Goal: Task Accomplishment & Management: Manage account settings

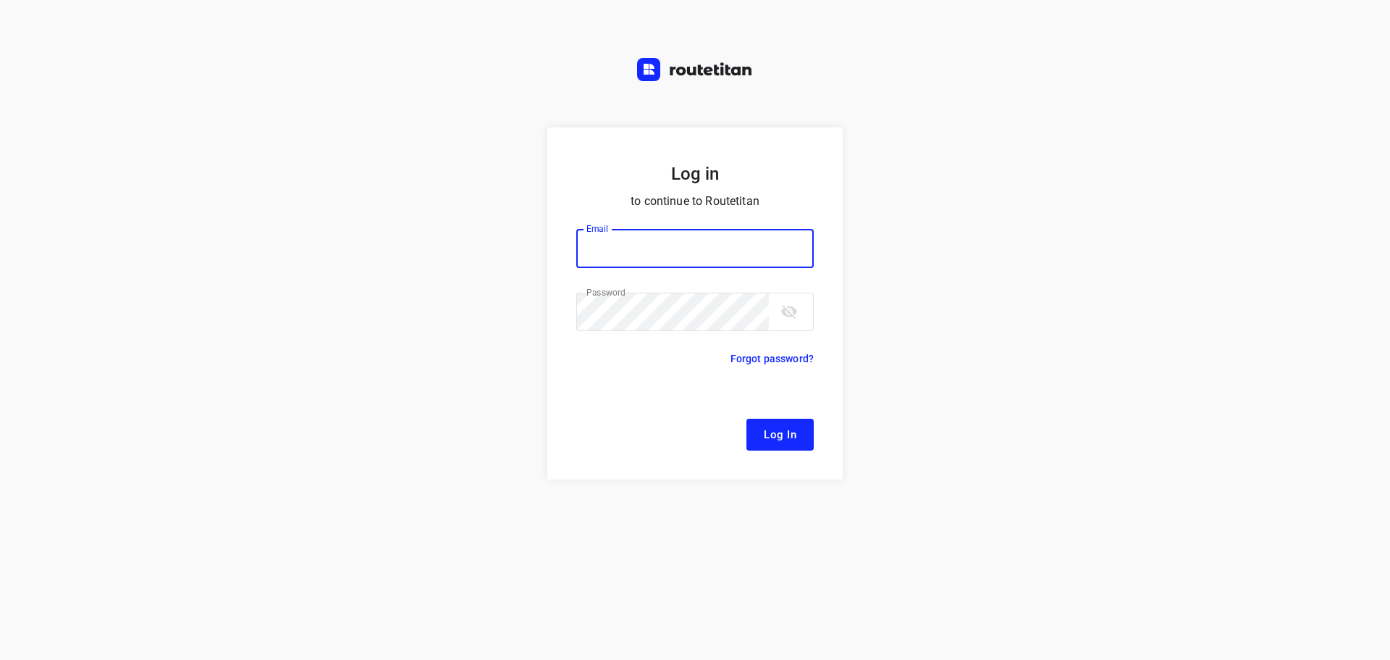
type input "[EMAIL_ADDRESS][DOMAIN_NAME]"
click at [769, 443] on span "Log In" at bounding box center [780, 434] width 33 height 19
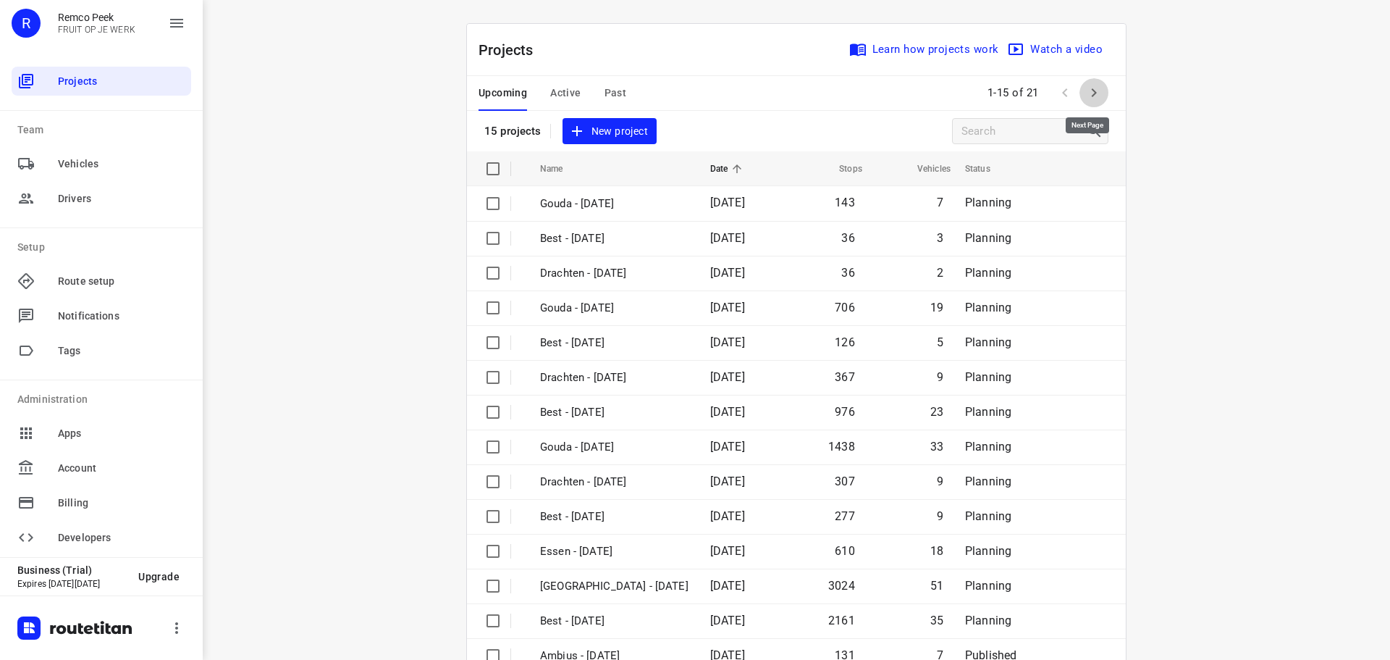
click at [1094, 95] on icon "button" at bounding box center [1093, 92] width 17 height 17
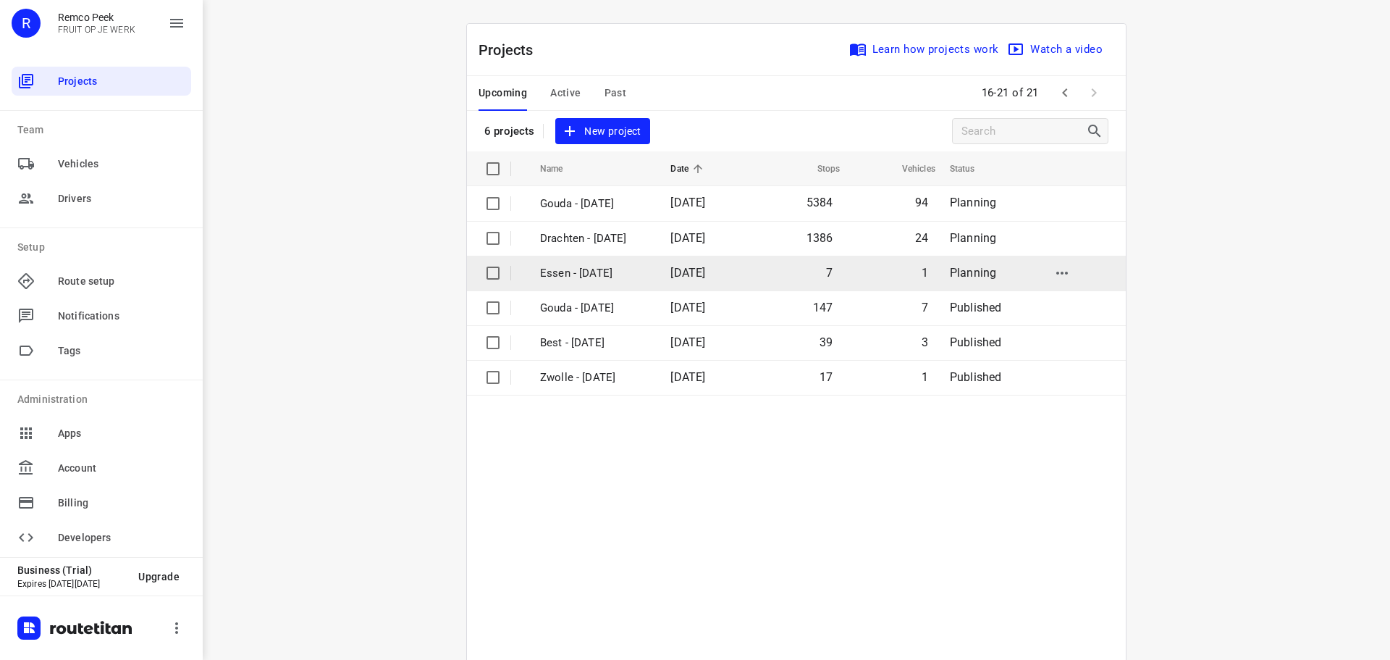
click at [568, 275] on p "Essen - Friday" at bounding box center [594, 273] width 109 height 17
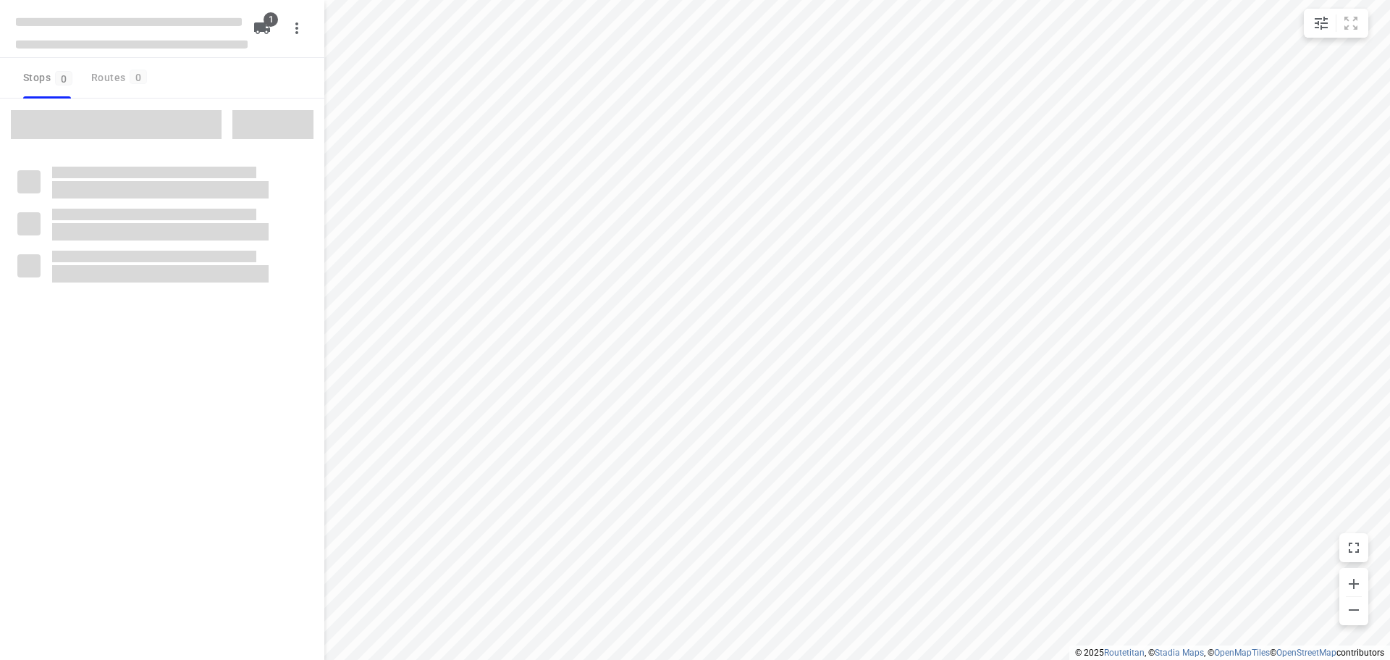
checkbox input "true"
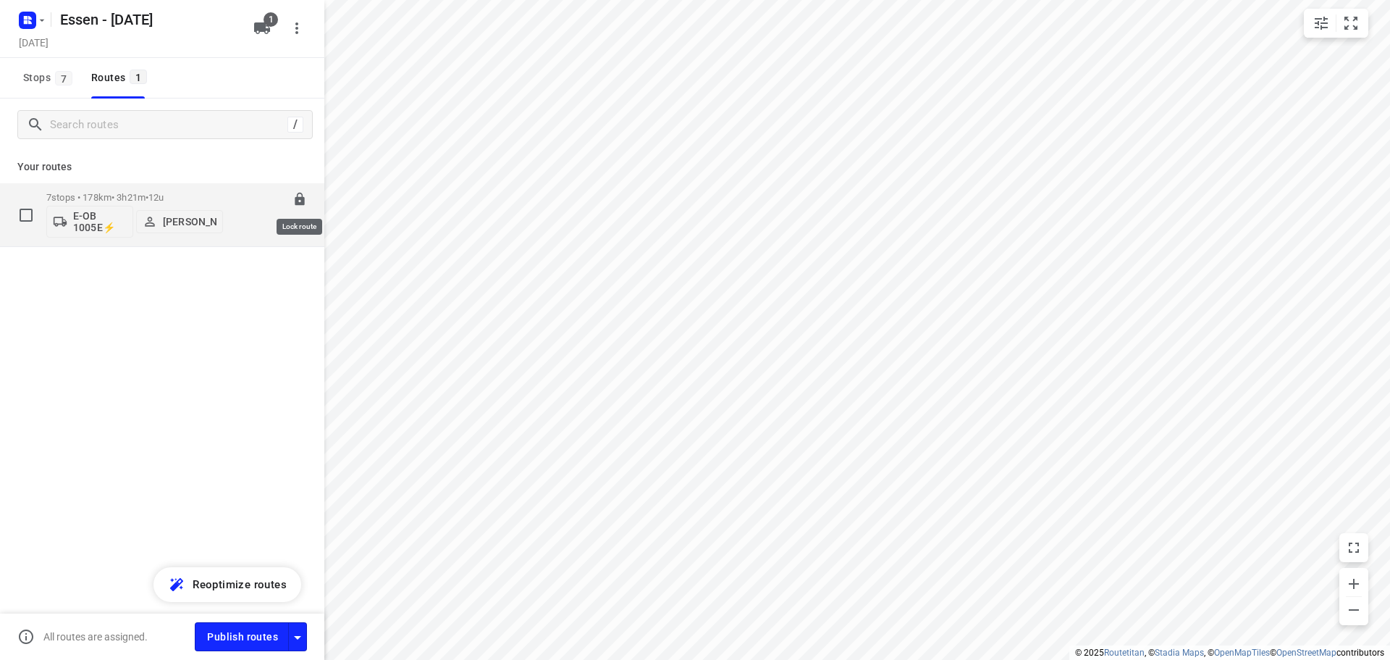
click at [300, 202] on icon at bounding box center [299, 199] width 9 height 13
click at [300, 203] on icon at bounding box center [300, 199] width 14 height 14
click at [75, 189] on div "7 stops • 178km • 3h21m • 12u E-OB 1005E⚡ Andrianu Krasniqi" at bounding box center [134, 215] width 177 height 60
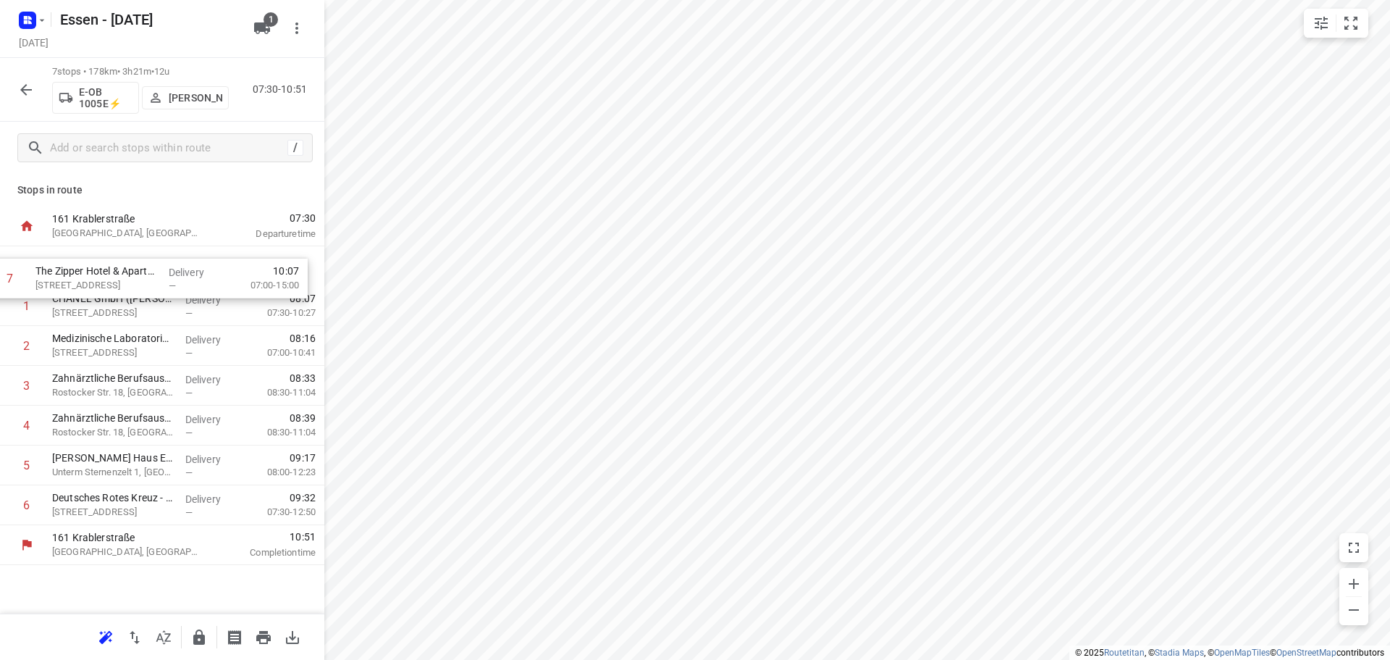
drag, startPoint x: 121, startPoint y: 508, endPoint x: 102, endPoint y: 272, distance: 236.8
click at [102, 272] on div "1 CHANEL GmbH (Jan-Hendrik Elberich) Königsallee 20, Düsseldorf Delivery — 08:0…" at bounding box center [162, 385] width 324 height 279
click at [203, 638] on icon "button" at bounding box center [199, 636] width 12 height 15
click at [200, 638] on icon "button" at bounding box center [199, 636] width 12 height 15
click at [203, 641] on icon "button" at bounding box center [199, 636] width 12 height 15
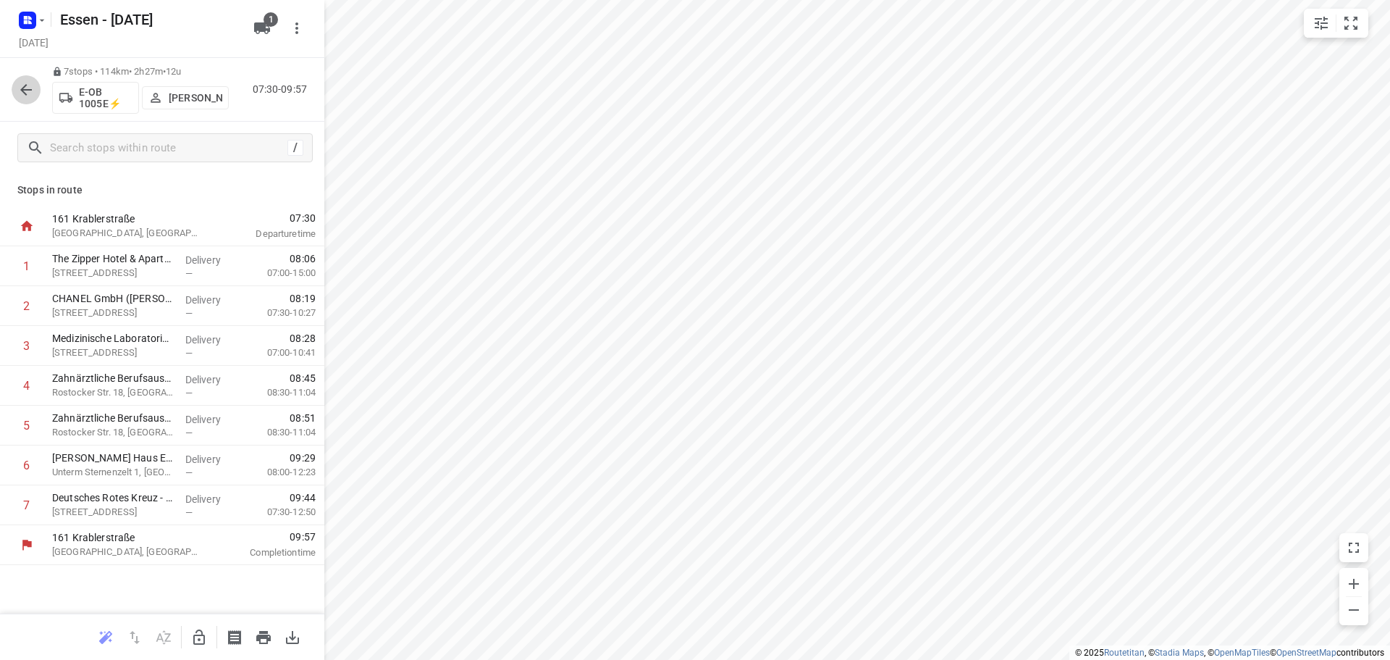
click at [35, 93] on button "button" at bounding box center [26, 89] width 29 height 29
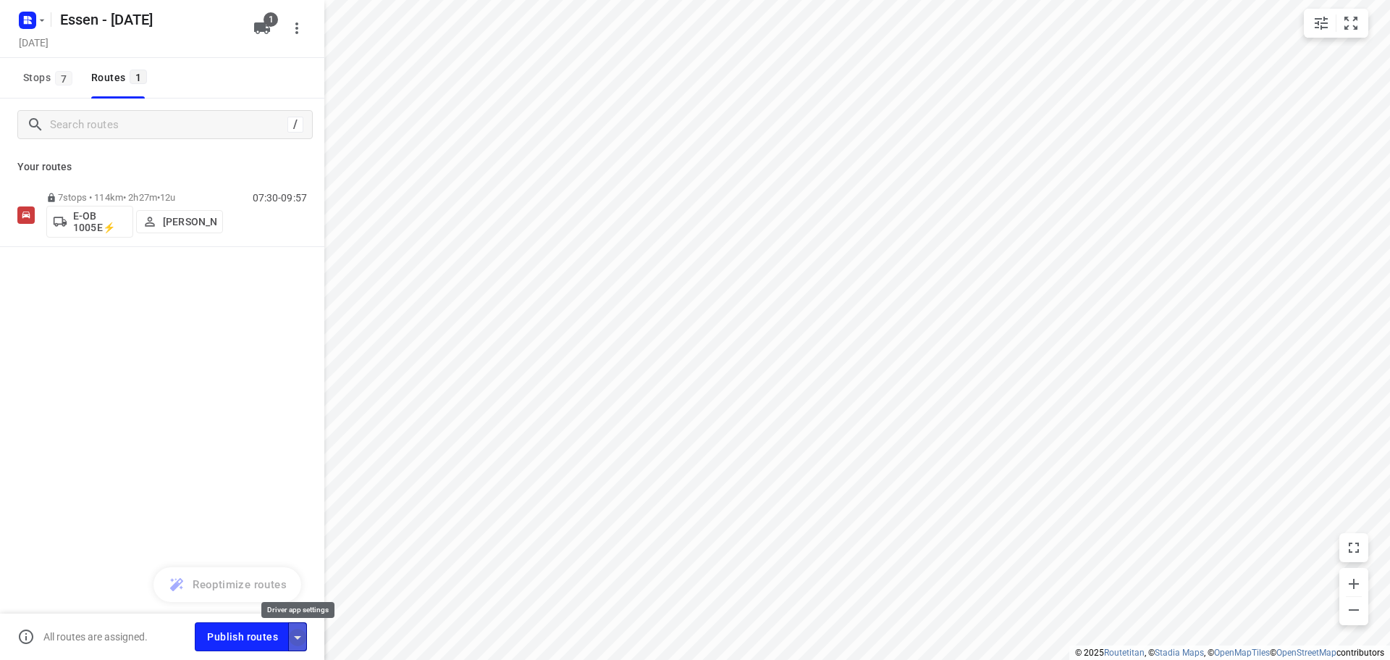
click at [298, 629] on icon "button" at bounding box center [297, 636] width 17 height 17
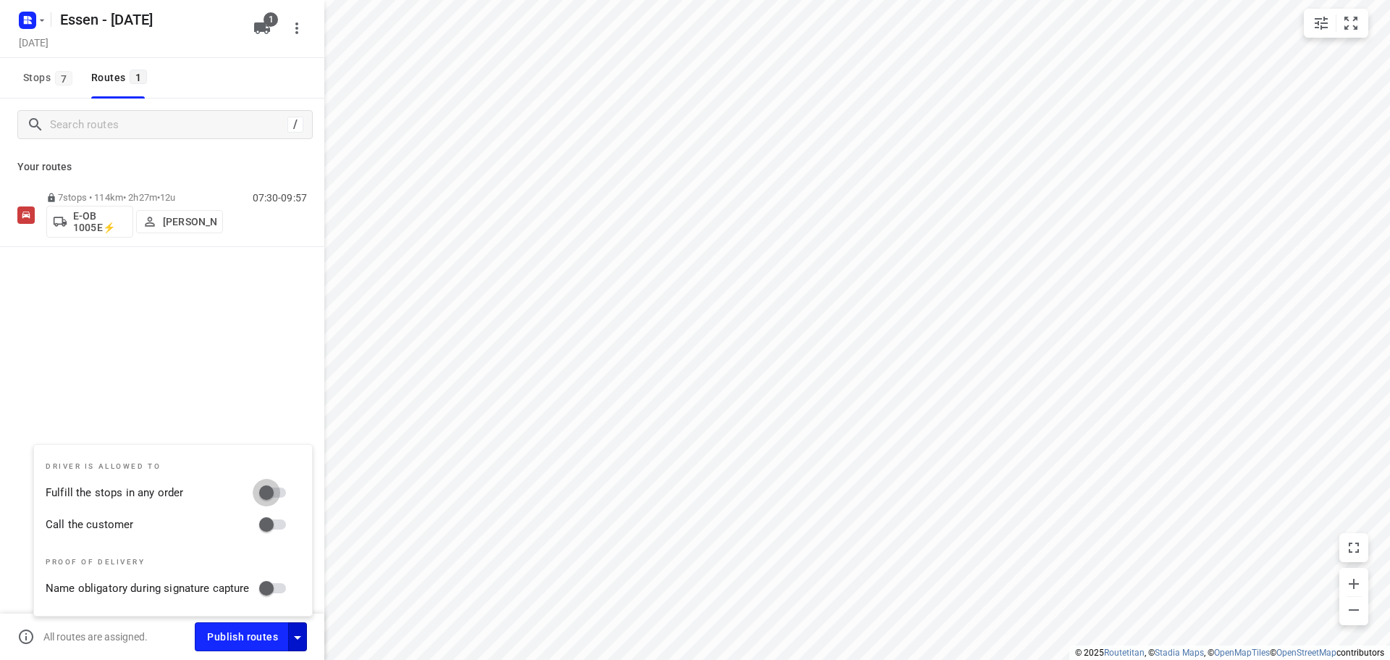
click at [260, 492] on input "Fulfill the stops in any order" at bounding box center [266, 493] width 83 height 28
checkbox input "true"
click at [273, 522] on input "Call the customer" at bounding box center [266, 524] width 83 height 28
checkbox input "true"
click at [241, 635] on span "Publish routes" at bounding box center [242, 637] width 71 height 18
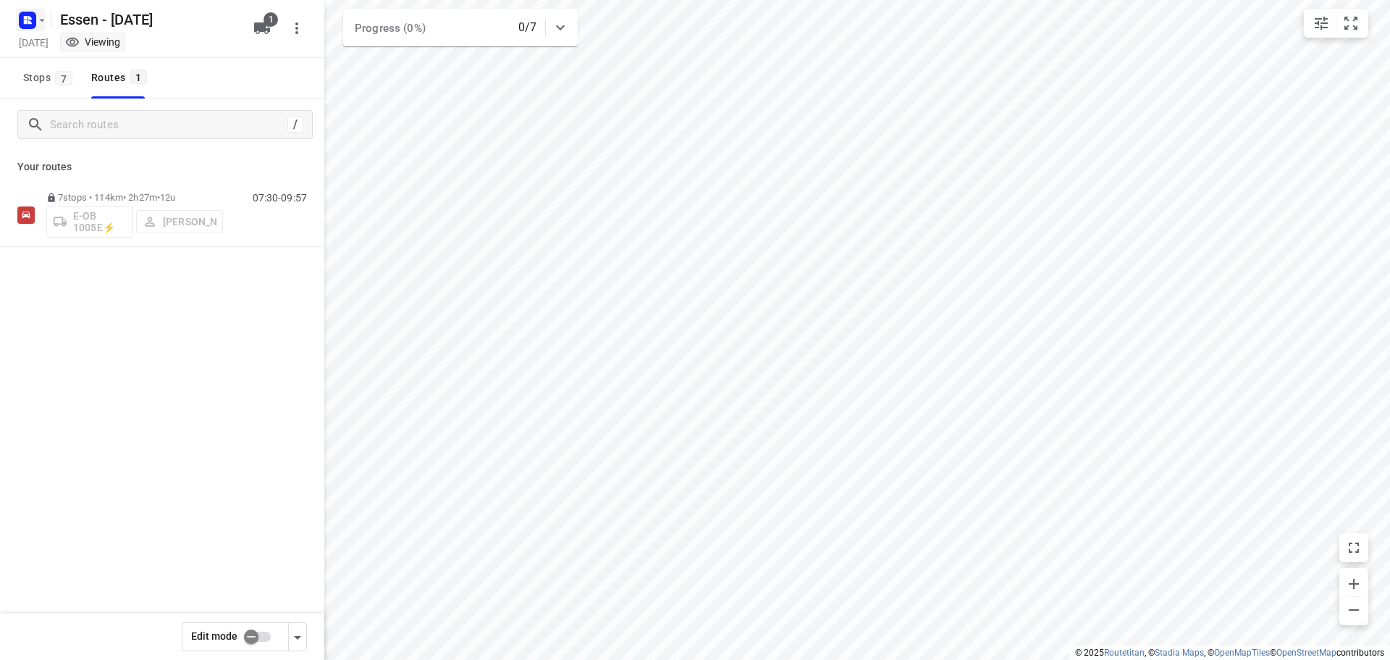
click at [36, 22] on button "button" at bounding box center [30, 20] width 29 height 23
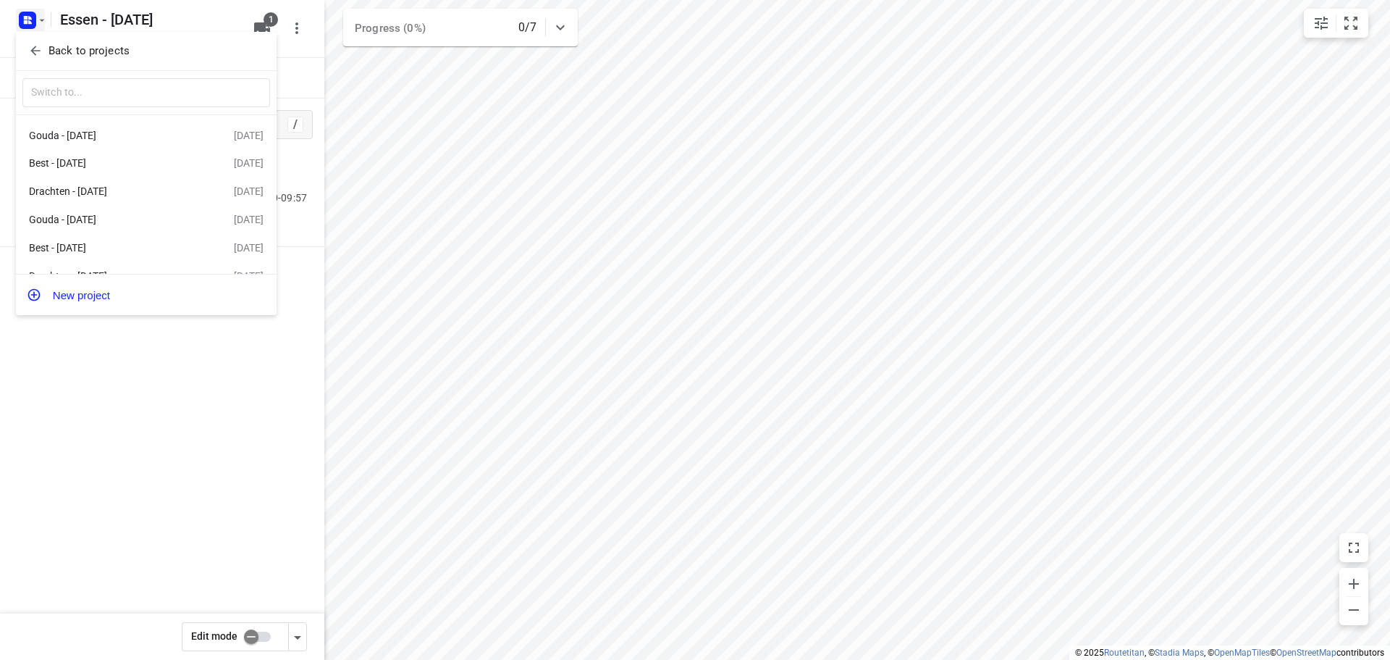
click at [68, 49] on p "Back to projects" at bounding box center [89, 51] width 81 height 17
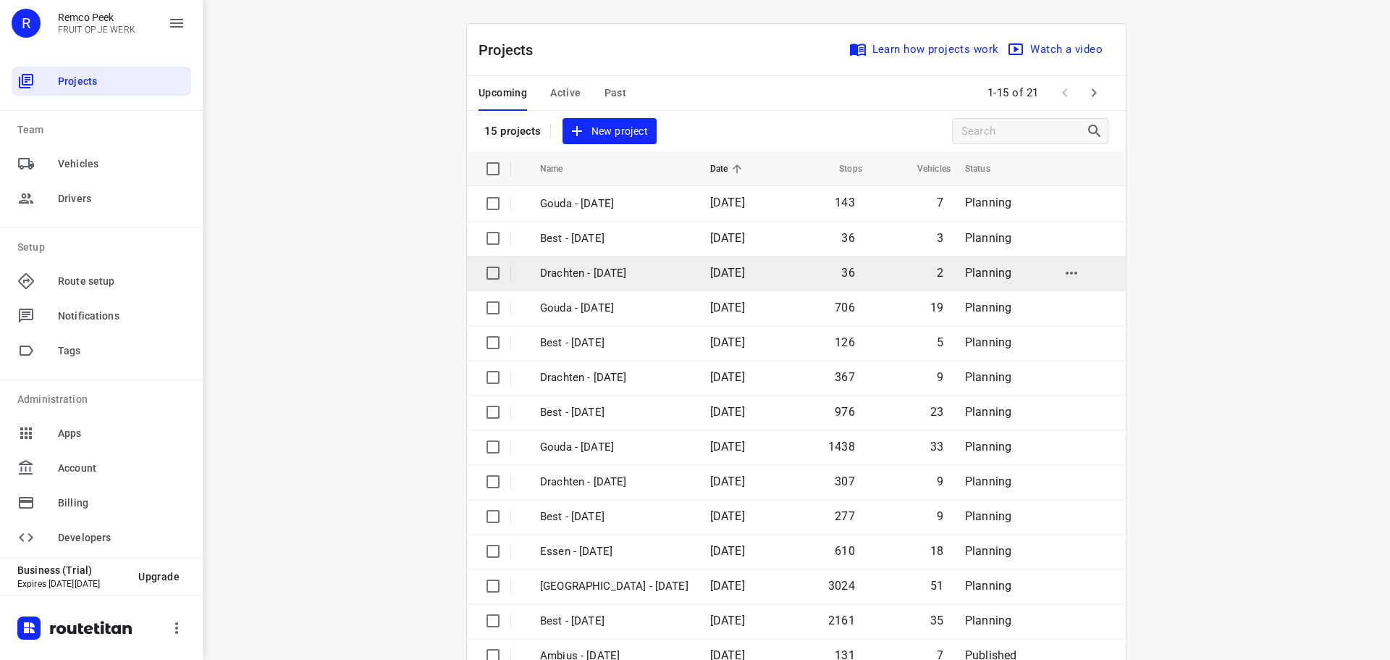
scroll to position [72, 0]
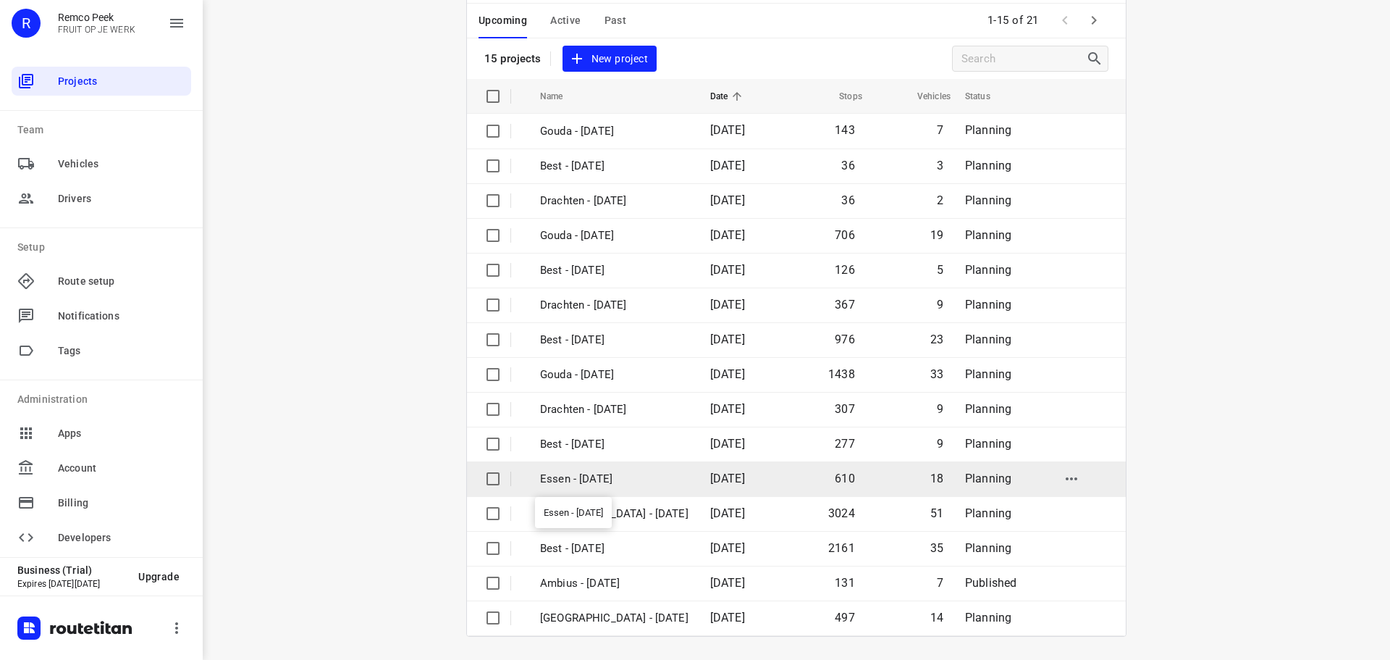
click at [574, 484] on p "Essen - [DATE]" at bounding box center [614, 479] width 148 height 17
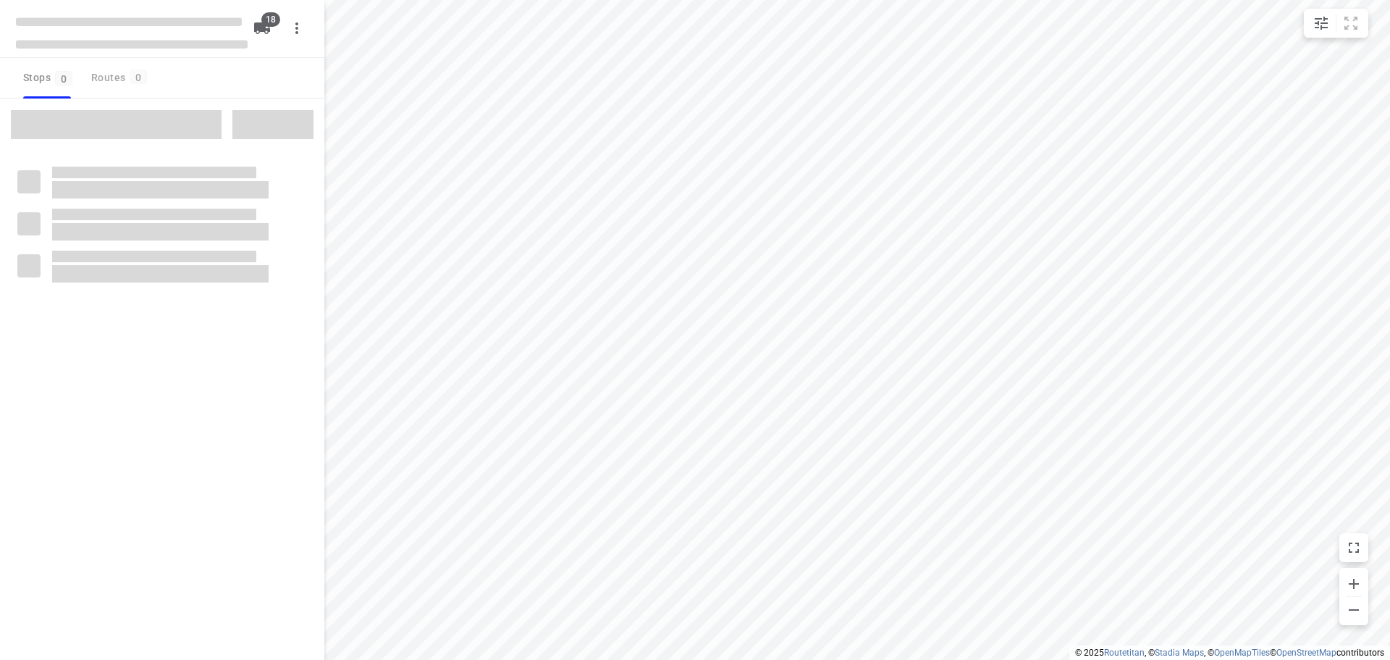
checkbox input "true"
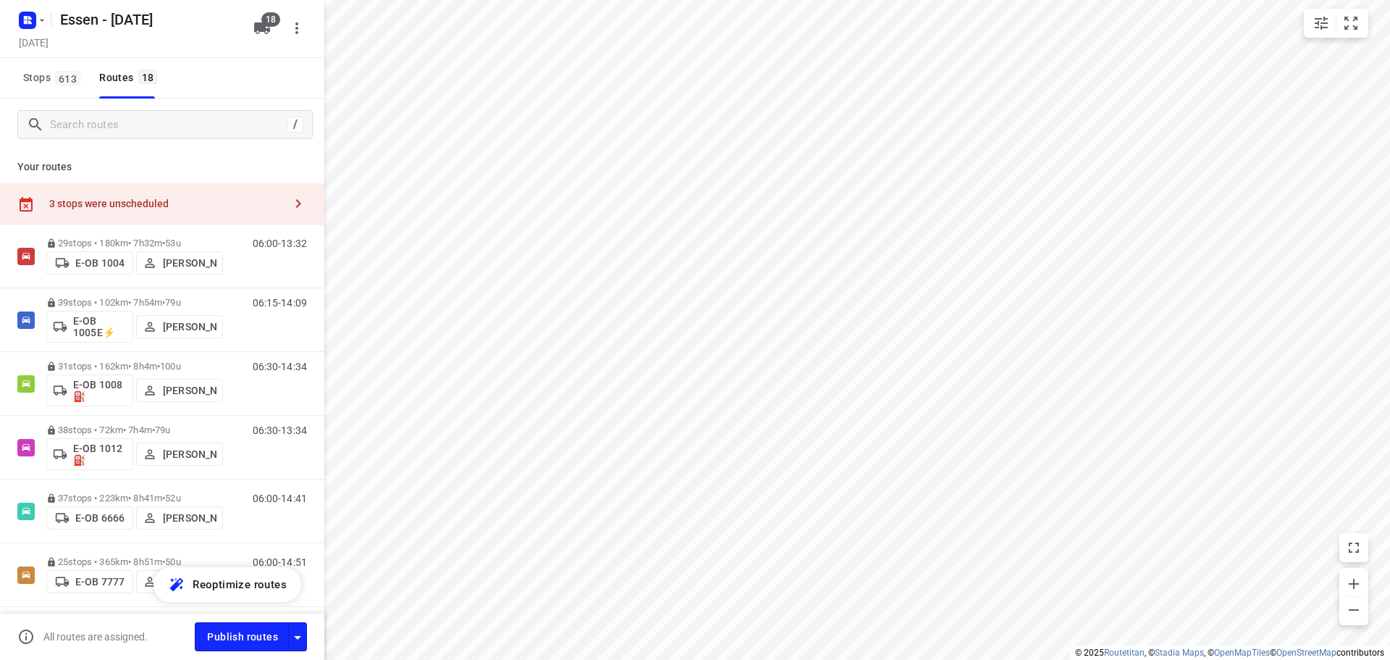
click at [290, 195] on icon "button" at bounding box center [298, 203] width 17 height 17
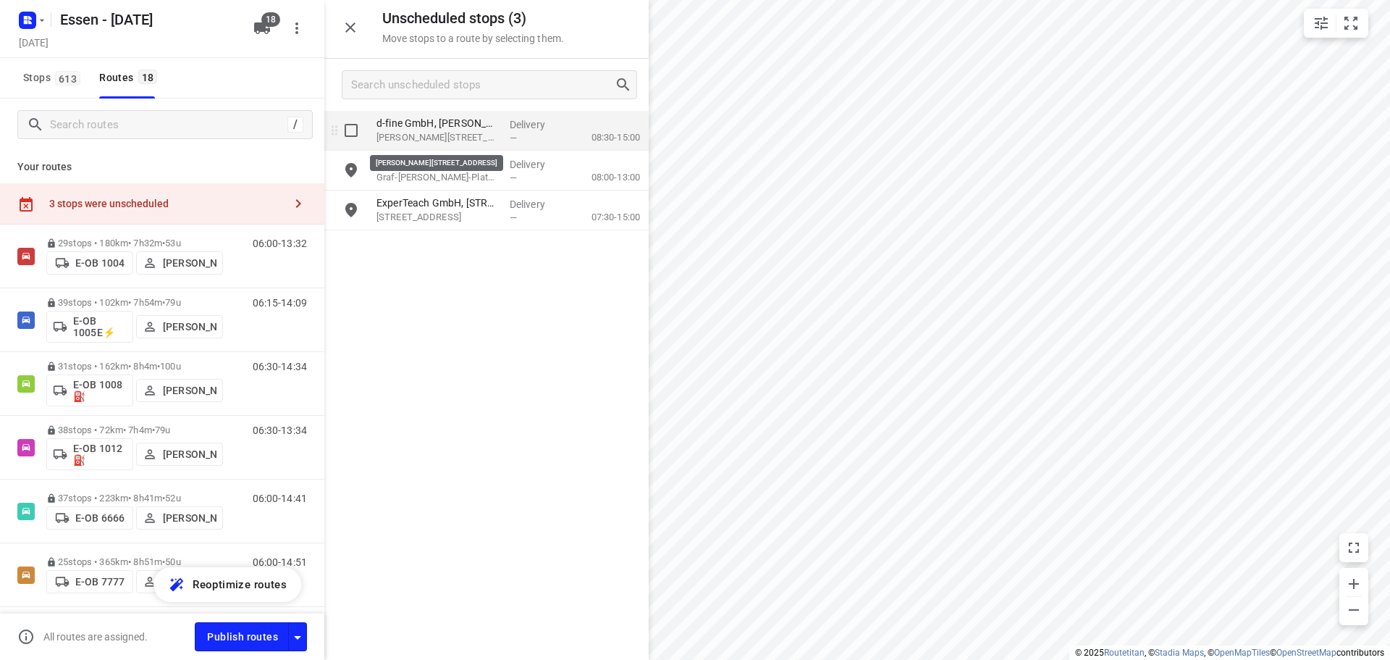
click at [437, 138] on p "Gustaf-Gründgens-Platz 5, Düsseldorf" at bounding box center [438, 137] width 122 height 14
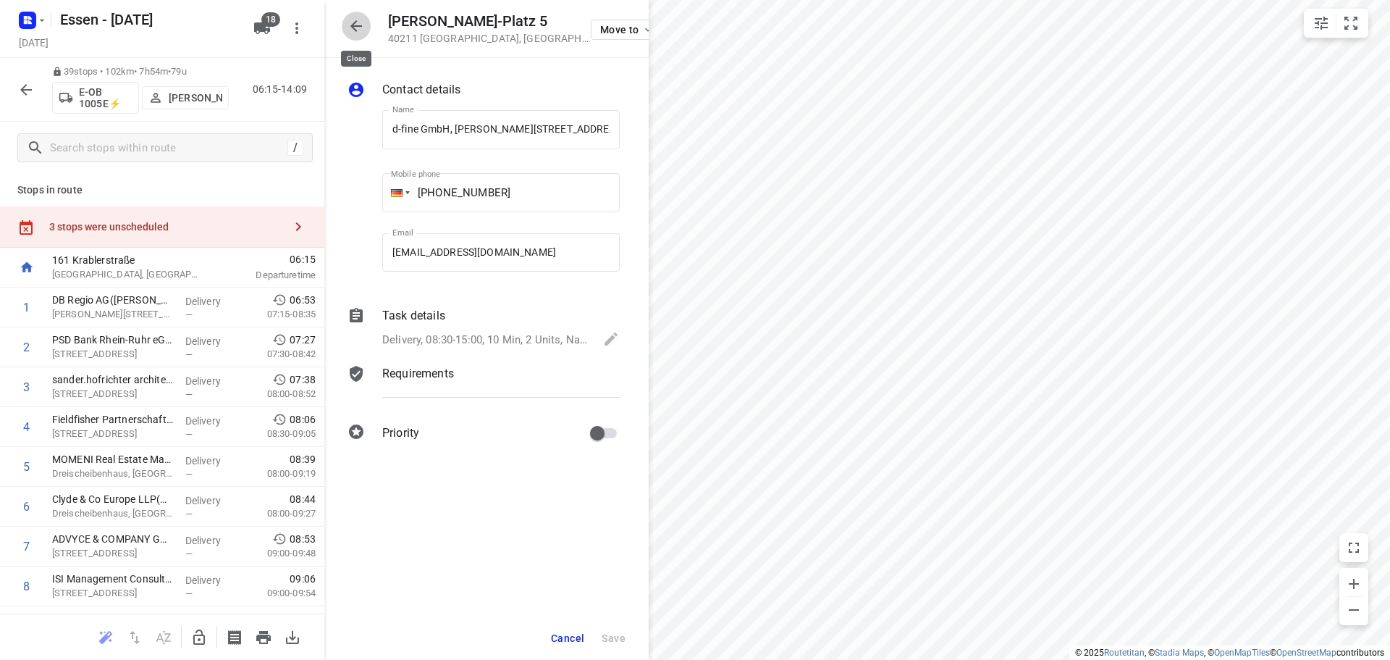
click at [363, 35] on button "button" at bounding box center [356, 26] width 29 height 29
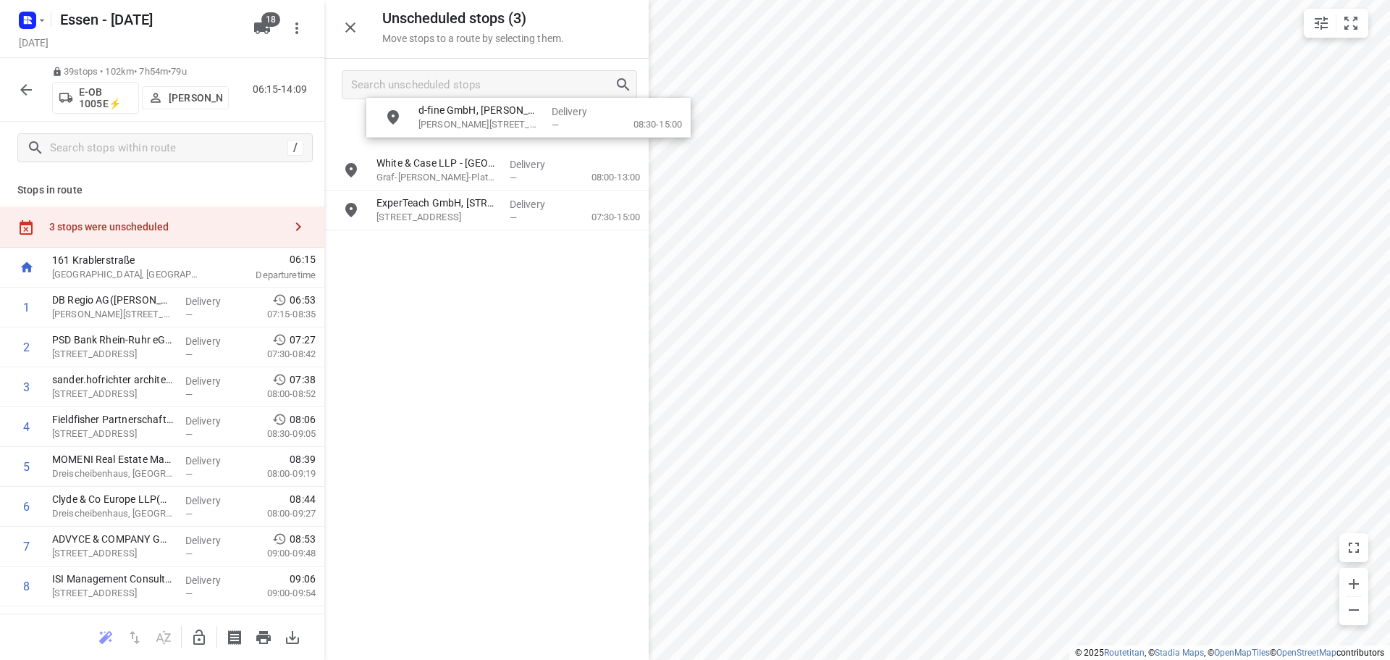
drag, startPoint x: 421, startPoint y: 136, endPoint x: 458, endPoint y: 133, distance: 37.1
click at [201, 640] on icon "button" at bounding box center [198, 636] width 17 height 17
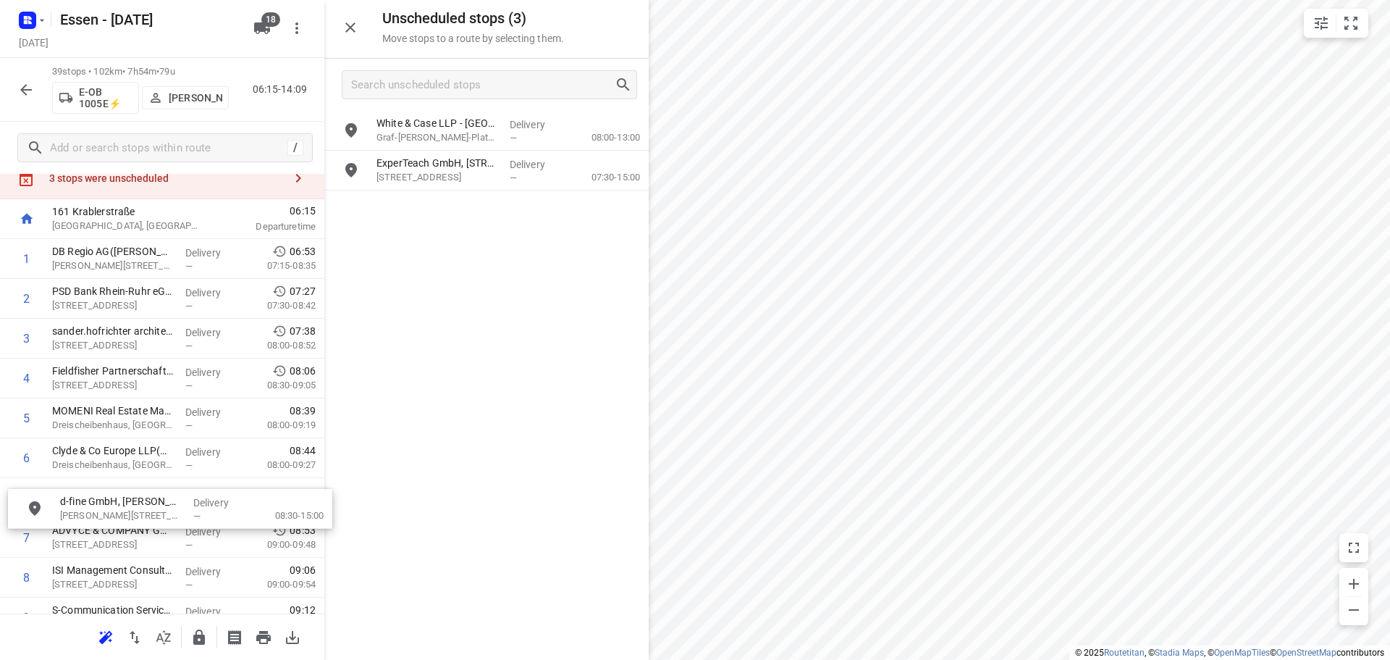
scroll to position [50, 0]
drag, startPoint x: 429, startPoint y: 119, endPoint x: 107, endPoint y: 492, distance: 492.8
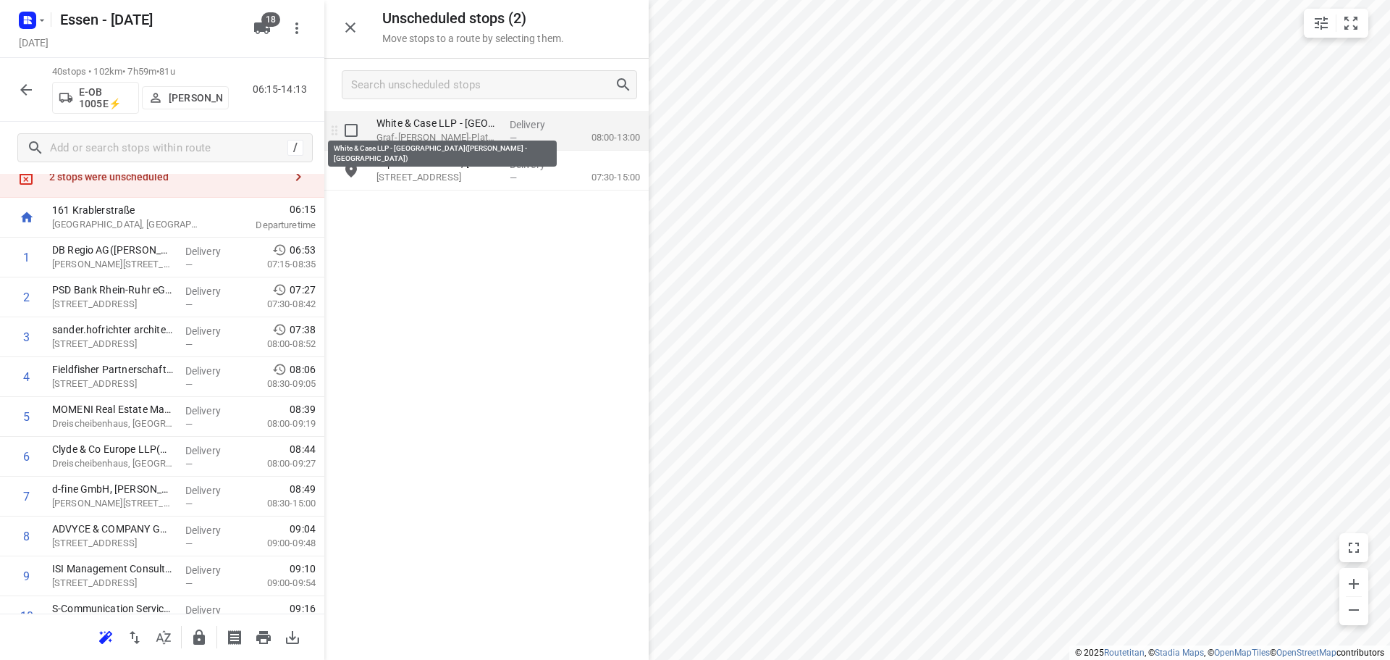
click at [415, 128] on p "White & Case LLP - Düsseldorf(Miriam Terstappen - Düsseldorf)" at bounding box center [438, 123] width 122 height 14
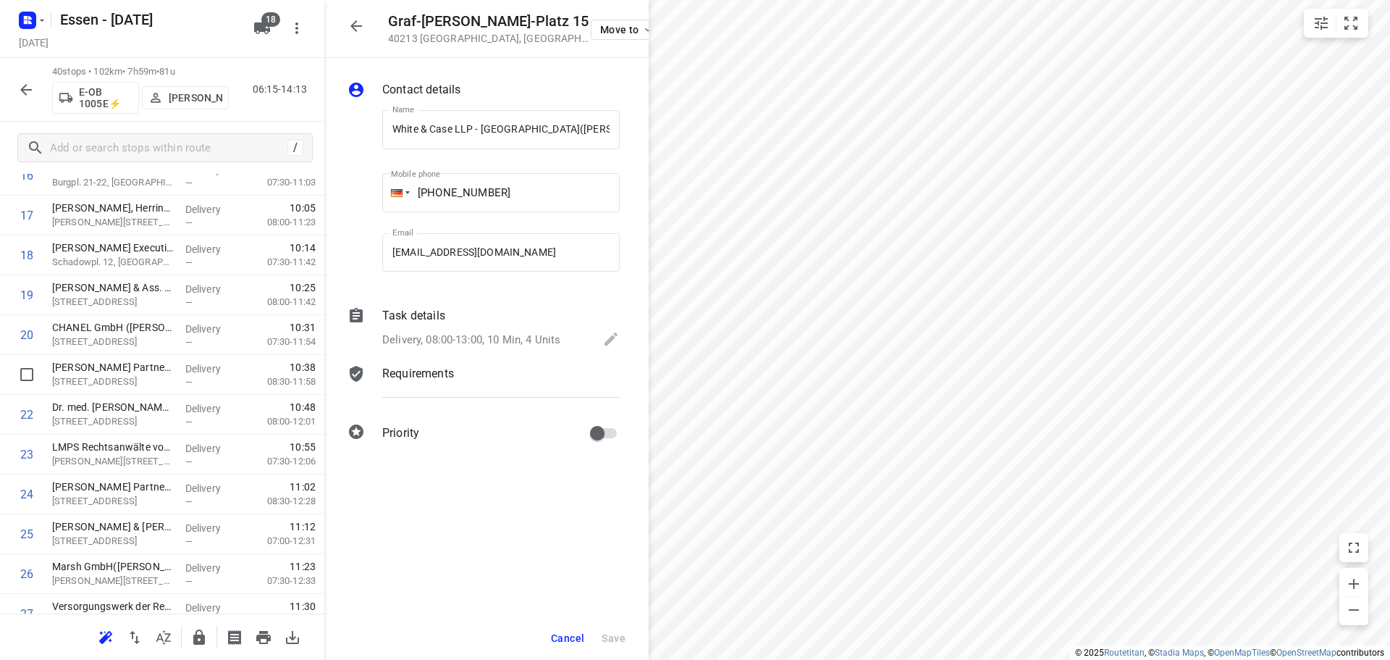
scroll to position [919, 0]
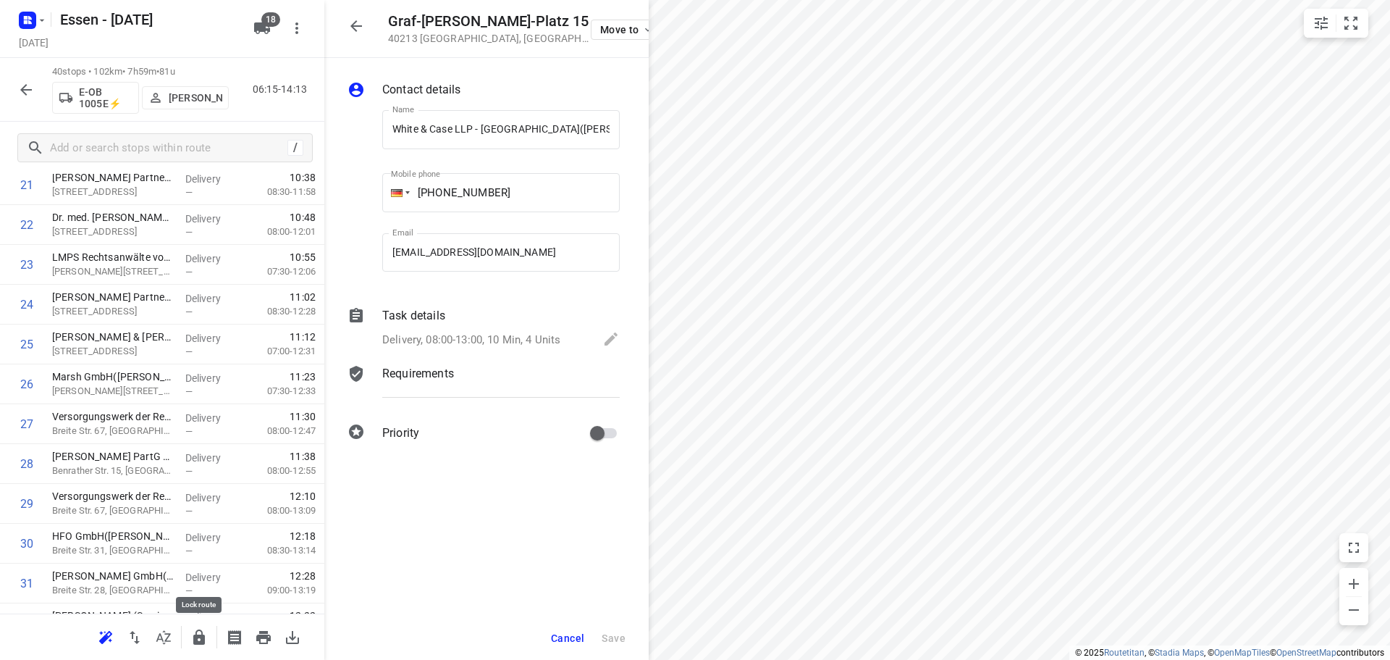
click at [193, 632] on icon "button" at bounding box center [198, 636] width 17 height 17
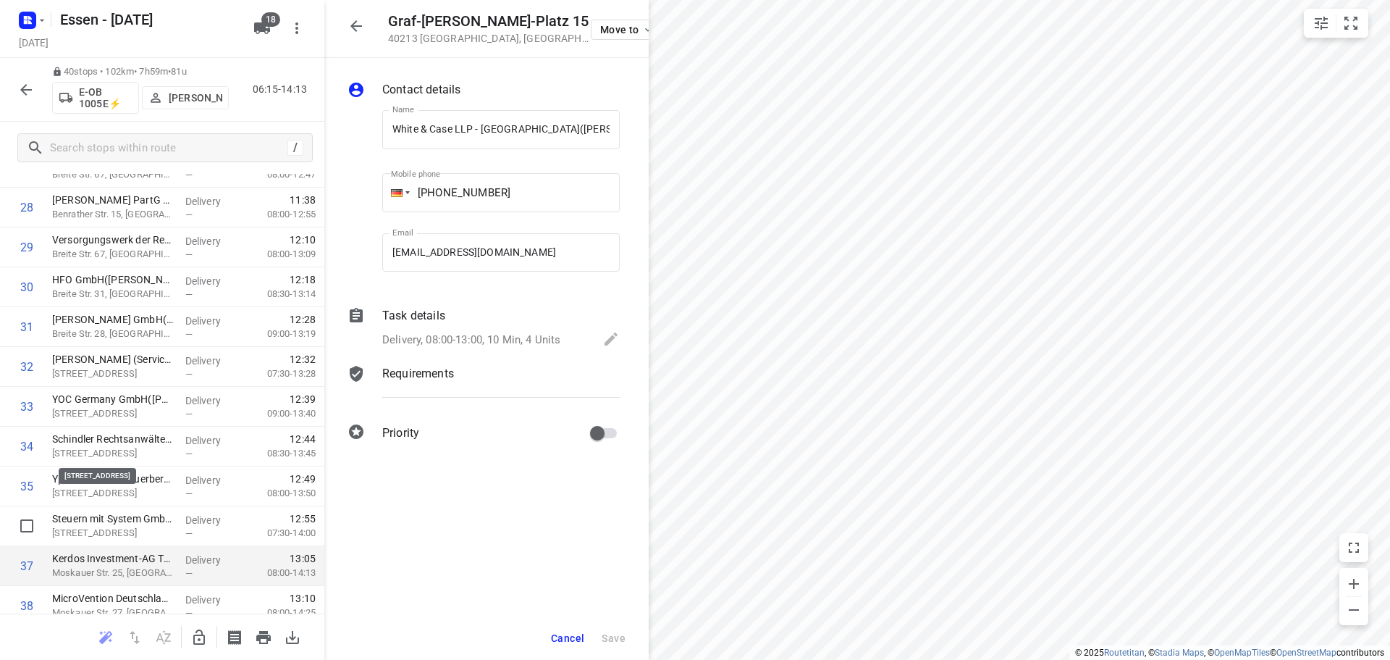
scroll to position [1090, 0]
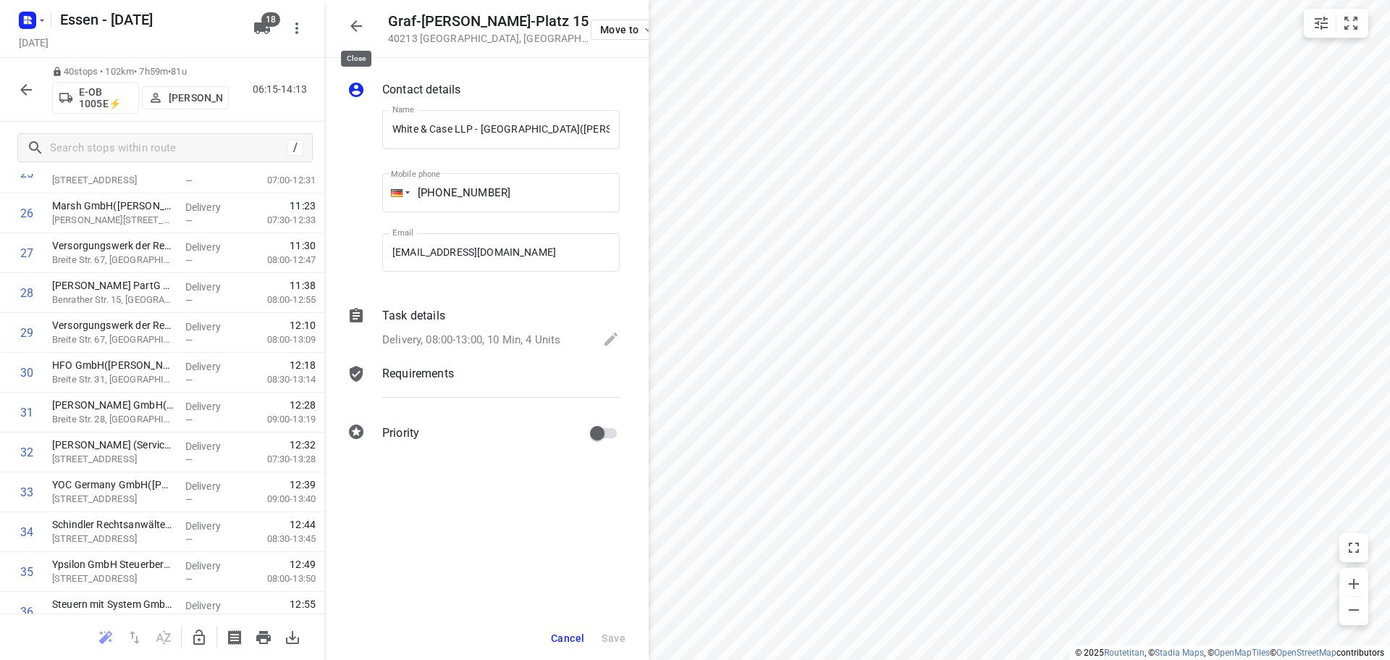
click at [358, 27] on icon "button" at bounding box center [356, 26] width 12 height 12
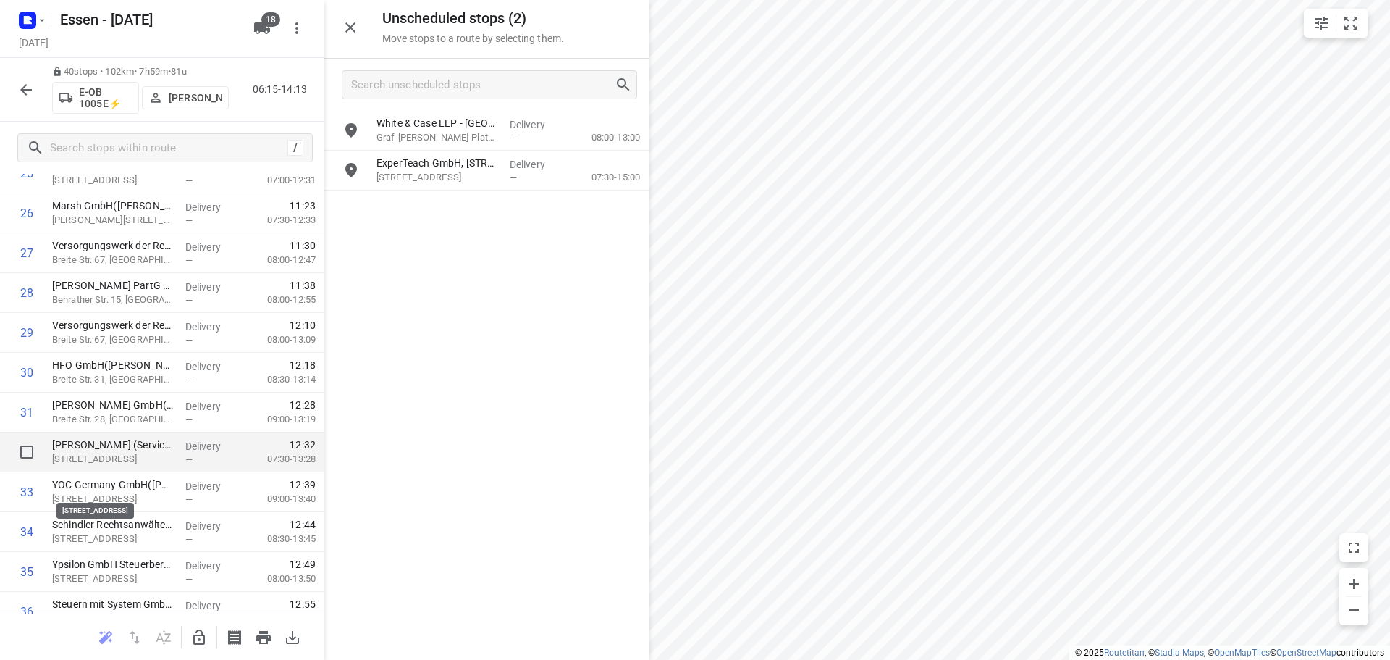
scroll to position [873, 0]
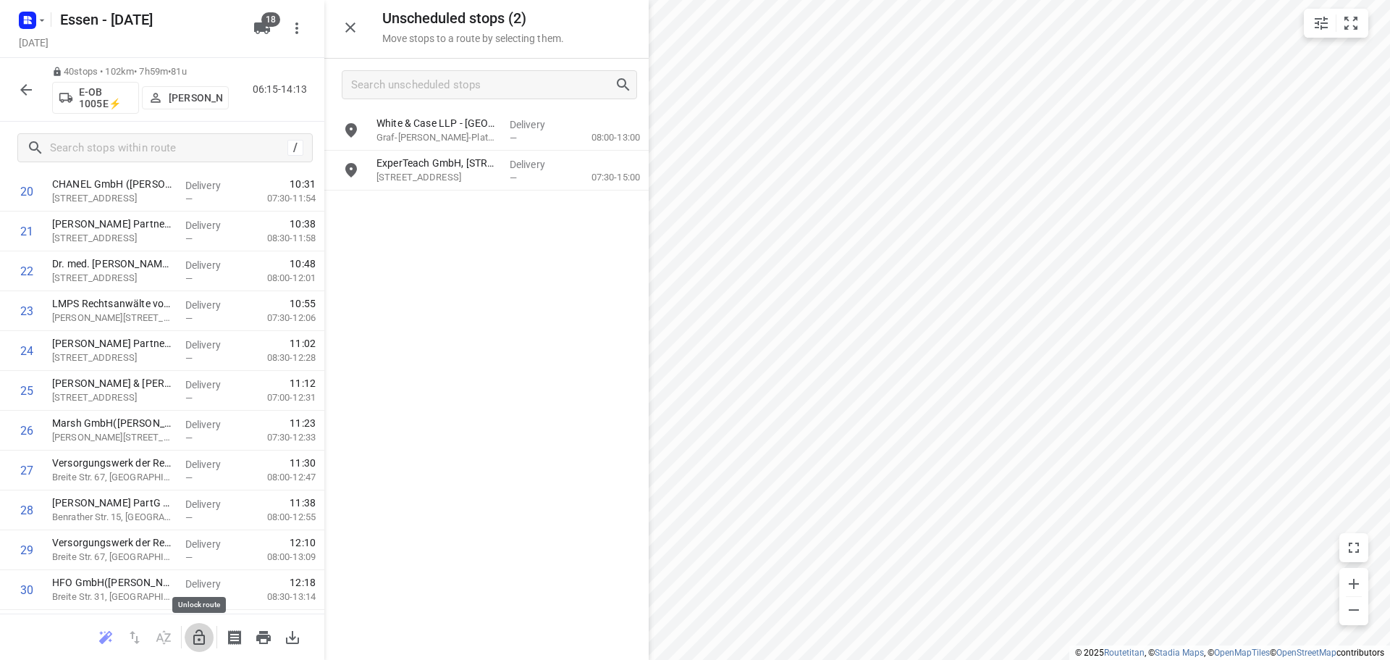
click at [194, 643] on icon "button" at bounding box center [199, 636] width 12 height 15
drag, startPoint x: 83, startPoint y: 512, endPoint x: 93, endPoint y: 439, distance: 73.7
click at [93, 439] on div "1 DB Regio AG(Frank Brunnenkant) Willi-Becker-Allee 11, Düsseldorf Delivery — 0…" at bounding box center [162, 210] width 324 height 1593
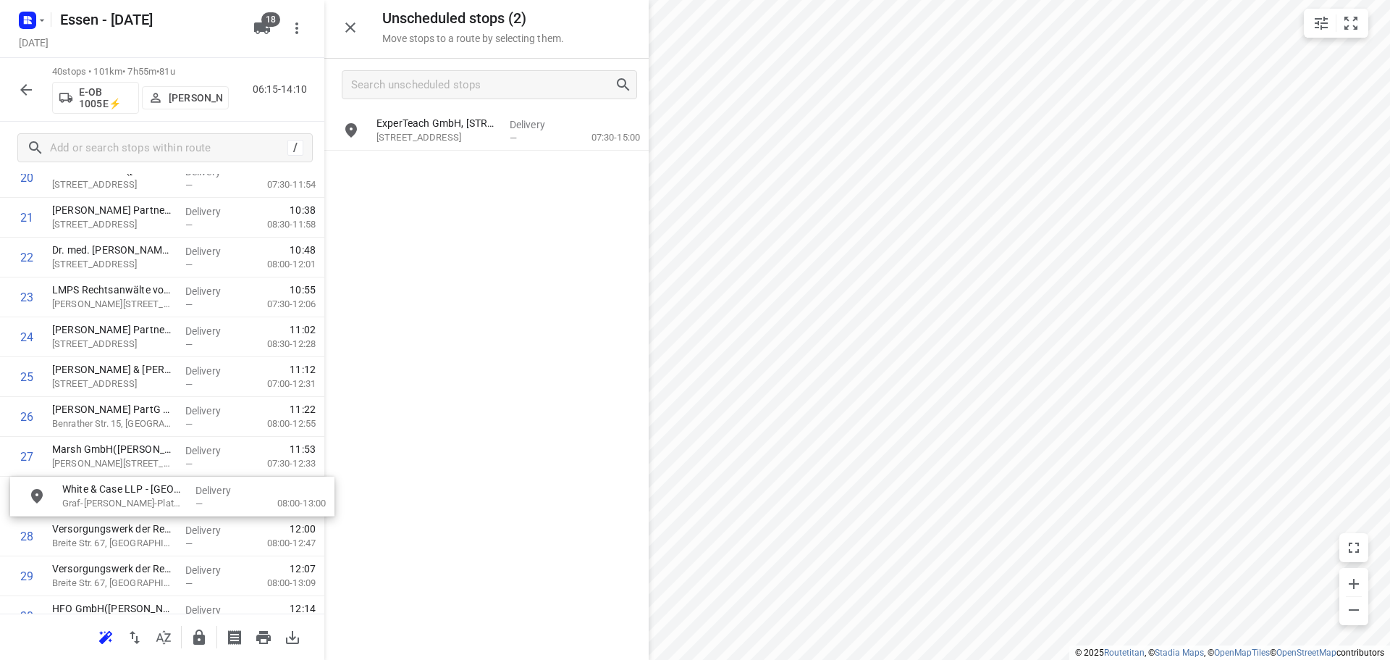
scroll to position [886, 0]
drag, startPoint x: 454, startPoint y: 129, endPoint x: 130, endPoint y: 490, distance: 485.6
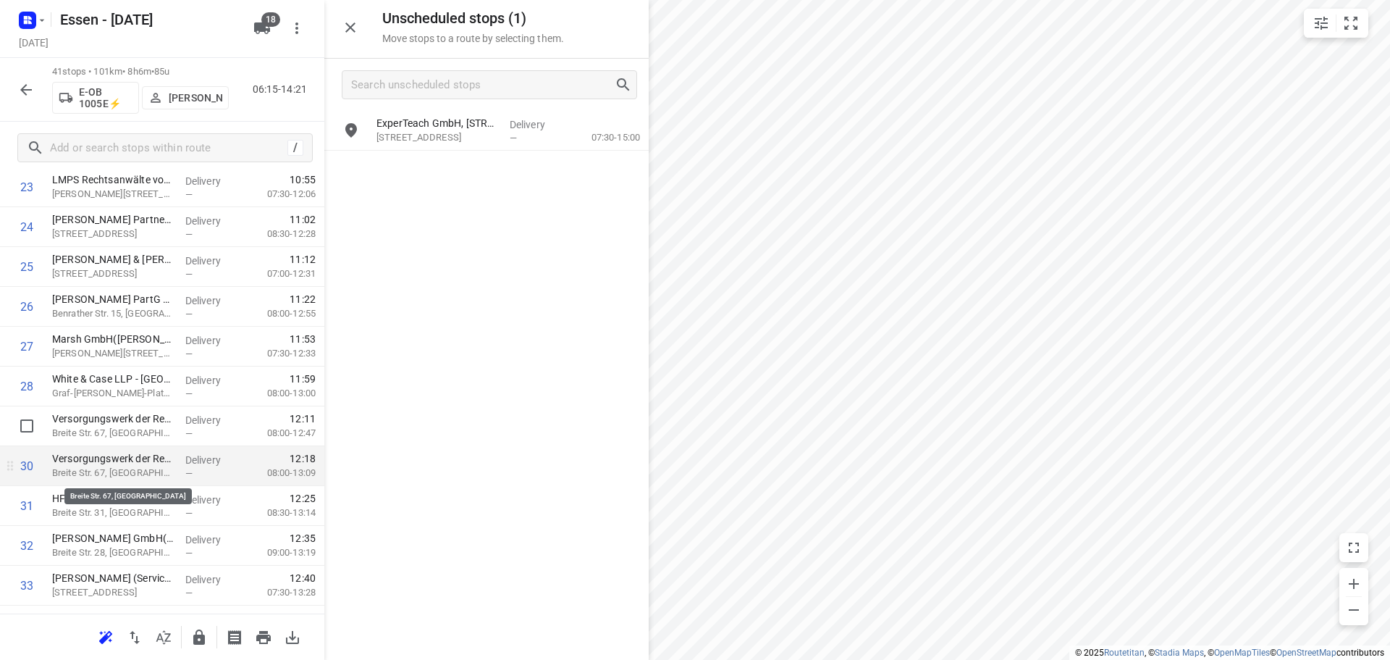
scroll to position [1031, 0]
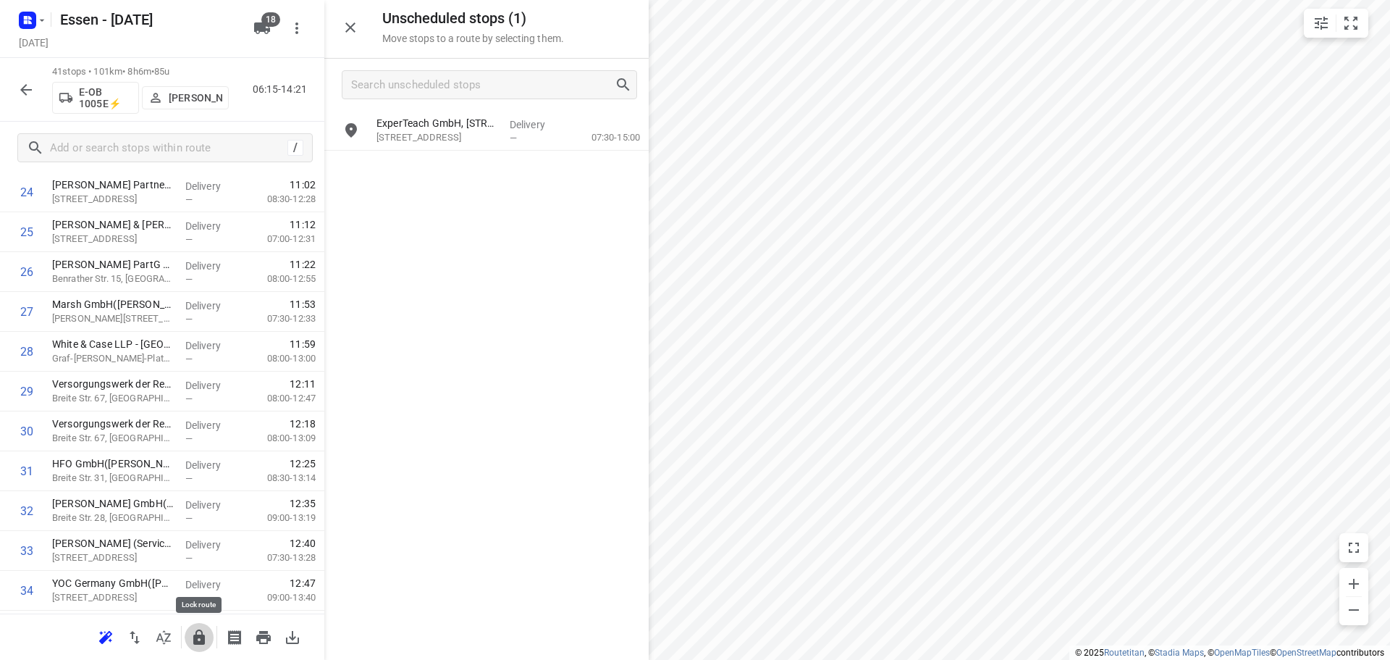
click at [206, 632] on icon "button" at bounding box center [198, 636] width 17 height 17
click at [508, 117] on div "Delivery —" at bounding box center [536, 131] width 65 height 40
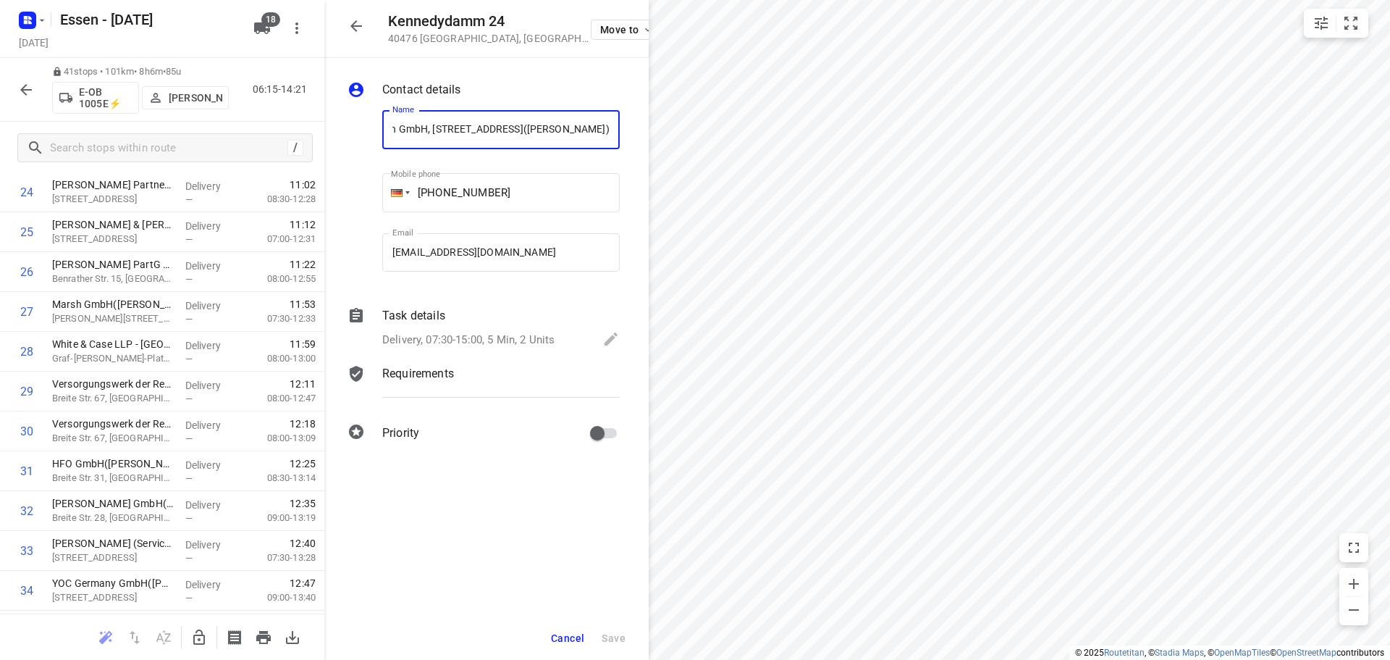
scroll to position [0, 0]
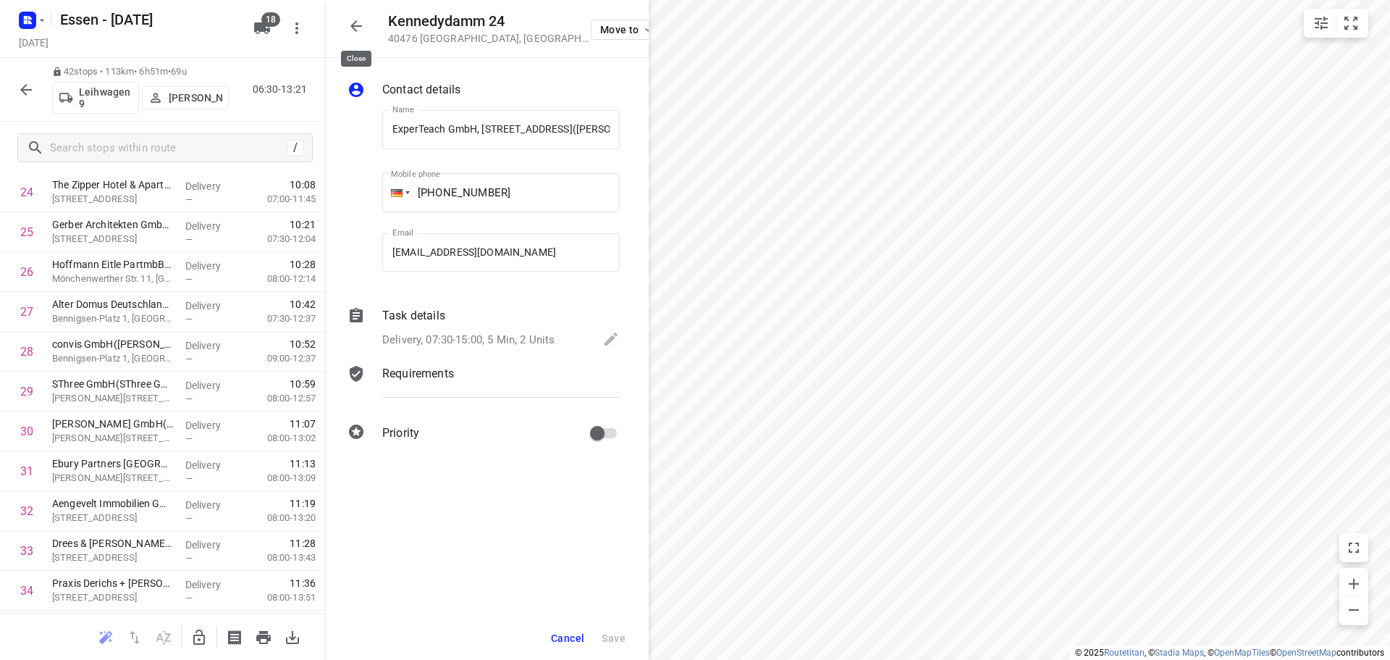
click at [361, 21] on icon "button" at bounding box center [356, 25] width 17 height 17
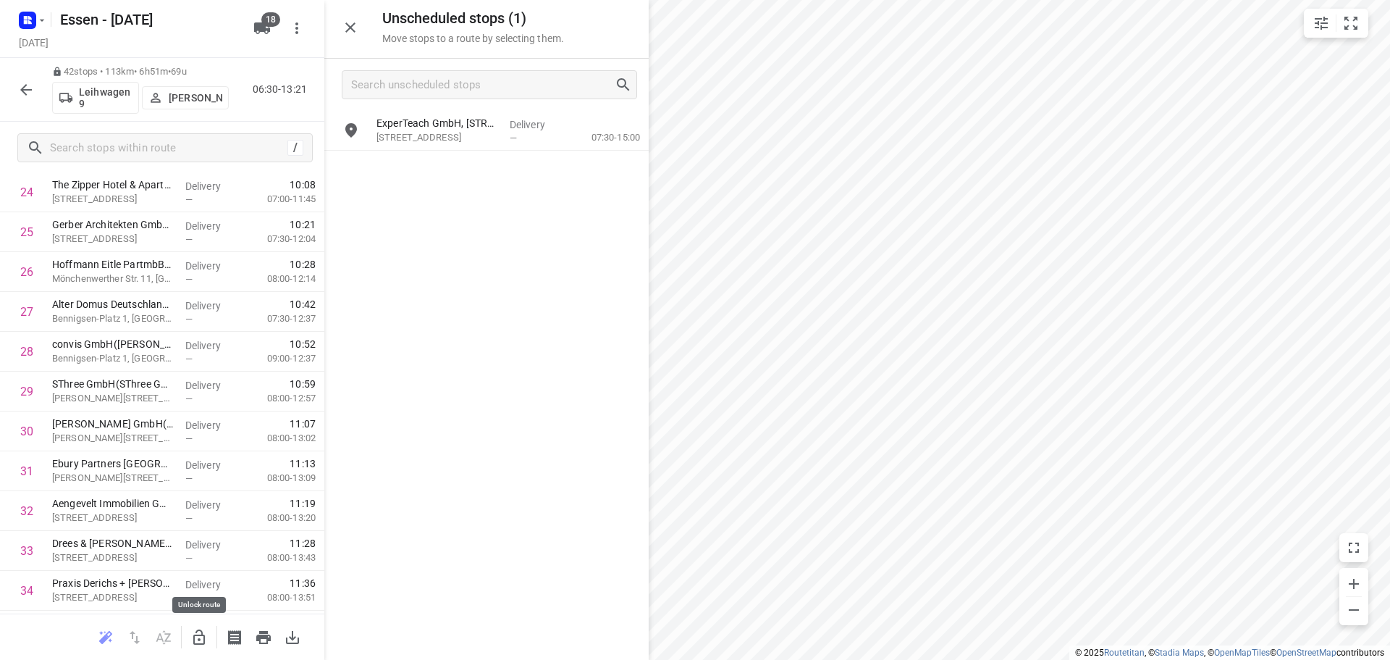
click at [198, 644] on icon "button" at bounding box center [198, 636] width 17 height 17
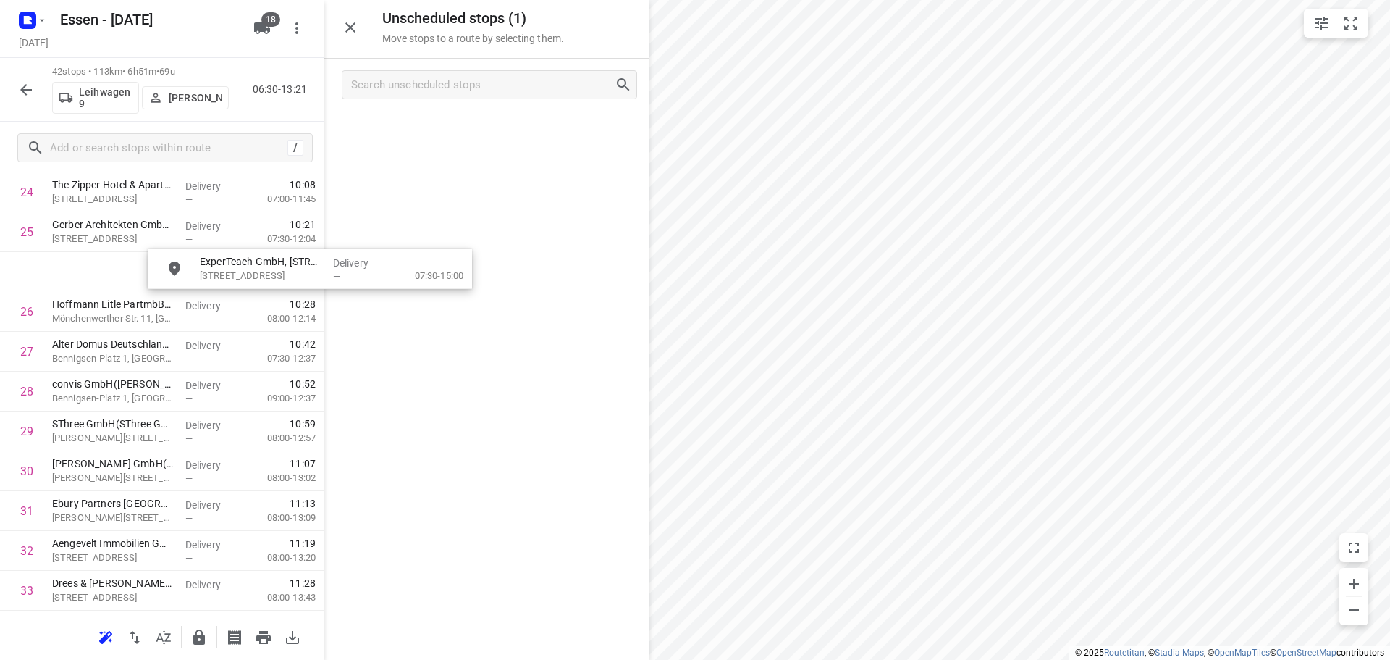
scroll to position [1027, 0]
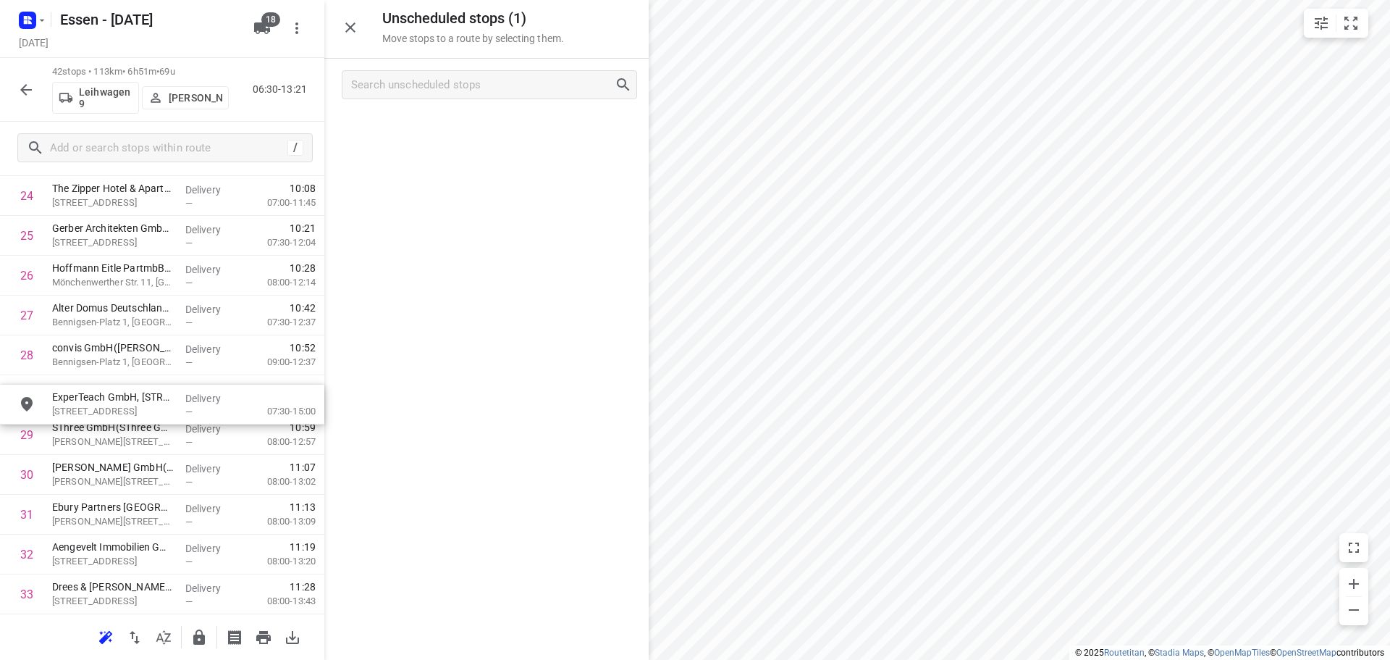
drag, startPoint x: 427, startPoint y: 144, endPoint x: 130, endPoint y: 409, distance: 398.5
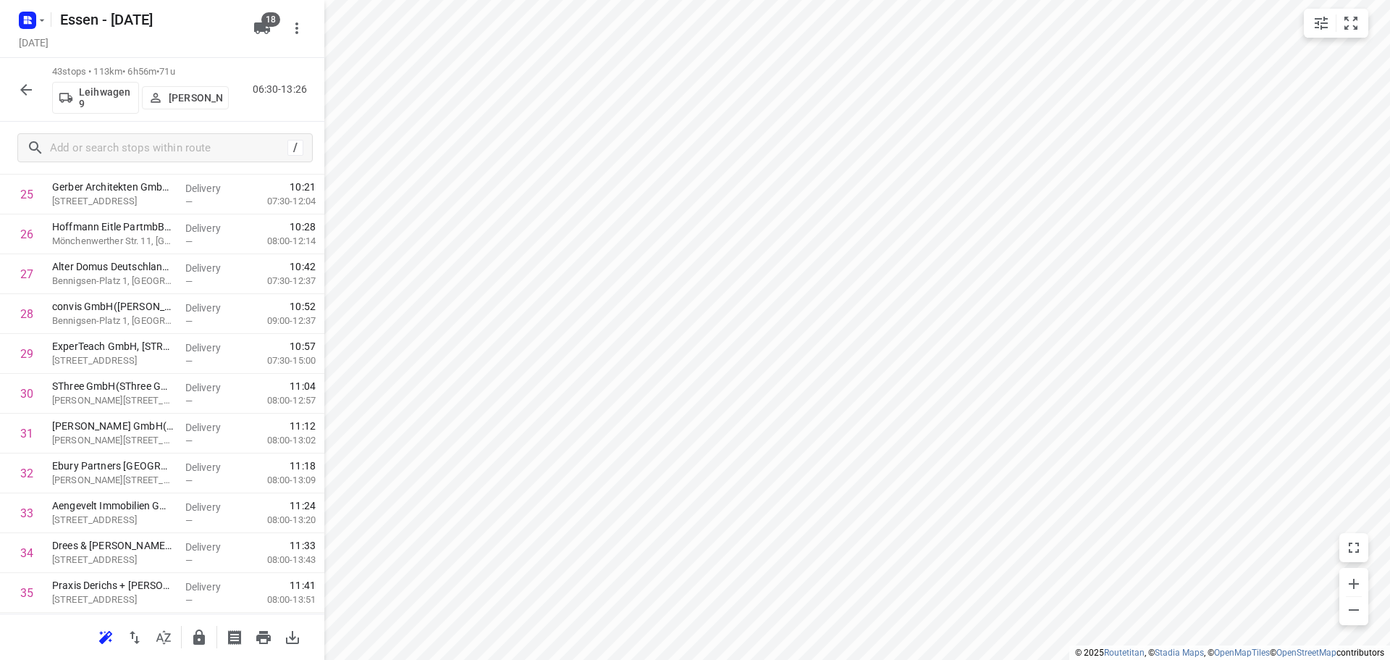
click at [202, 638] on icon "button" at bounding box center [199, 636] width 12 height 15
click at [25, 81] on icon "button" at bounding box center [25, 89] width 17 height 17
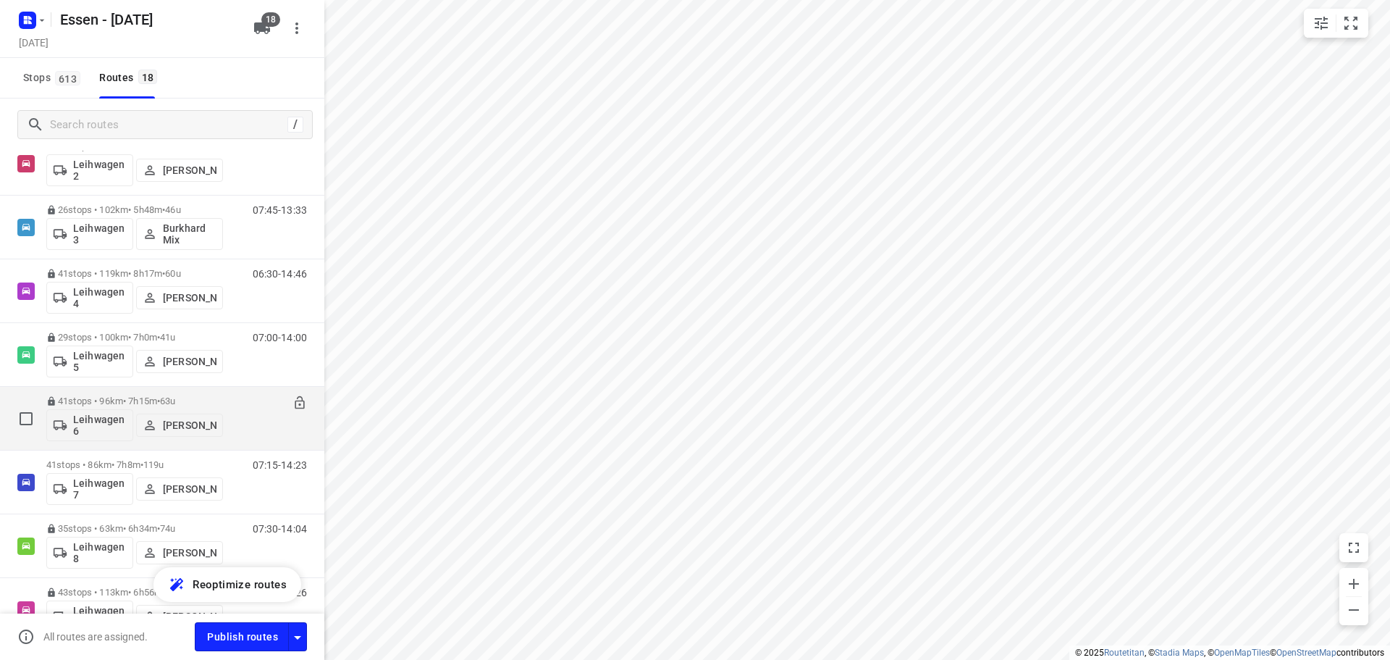
scroll to position [579, 0]
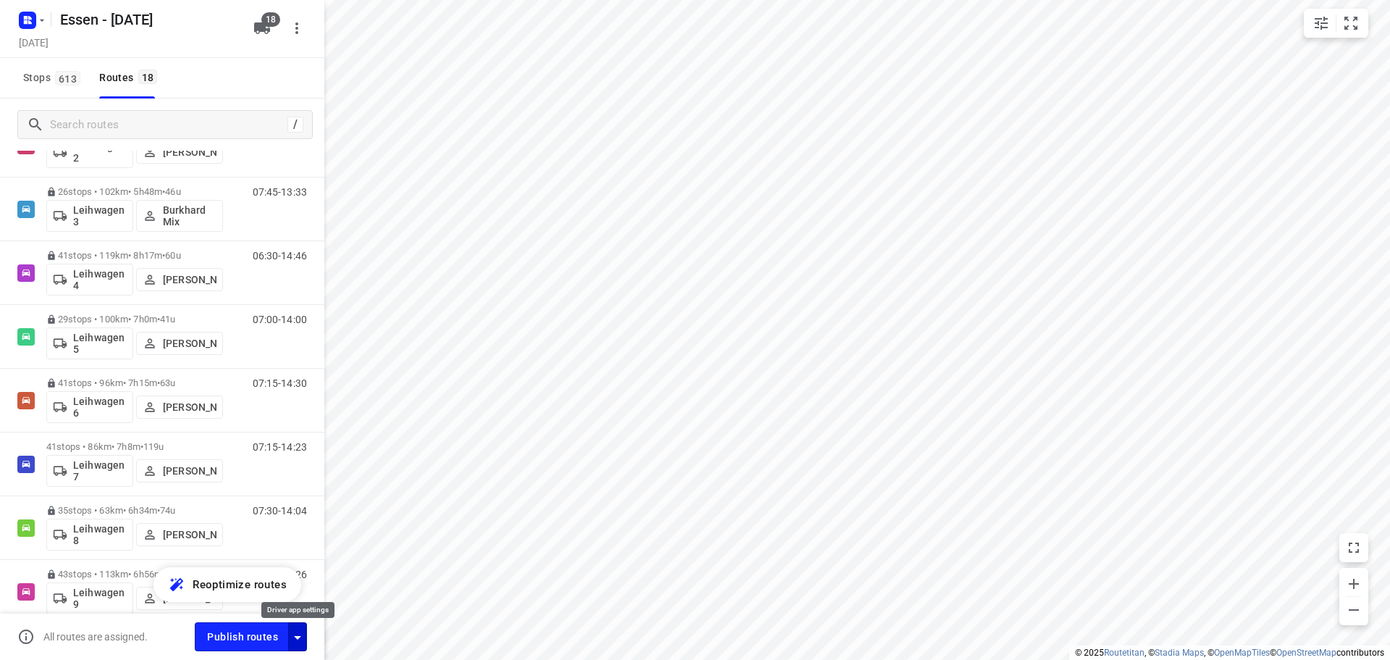
click at [295, 632] on icon "button" at bounding box center [297, 636] width 17 height 17
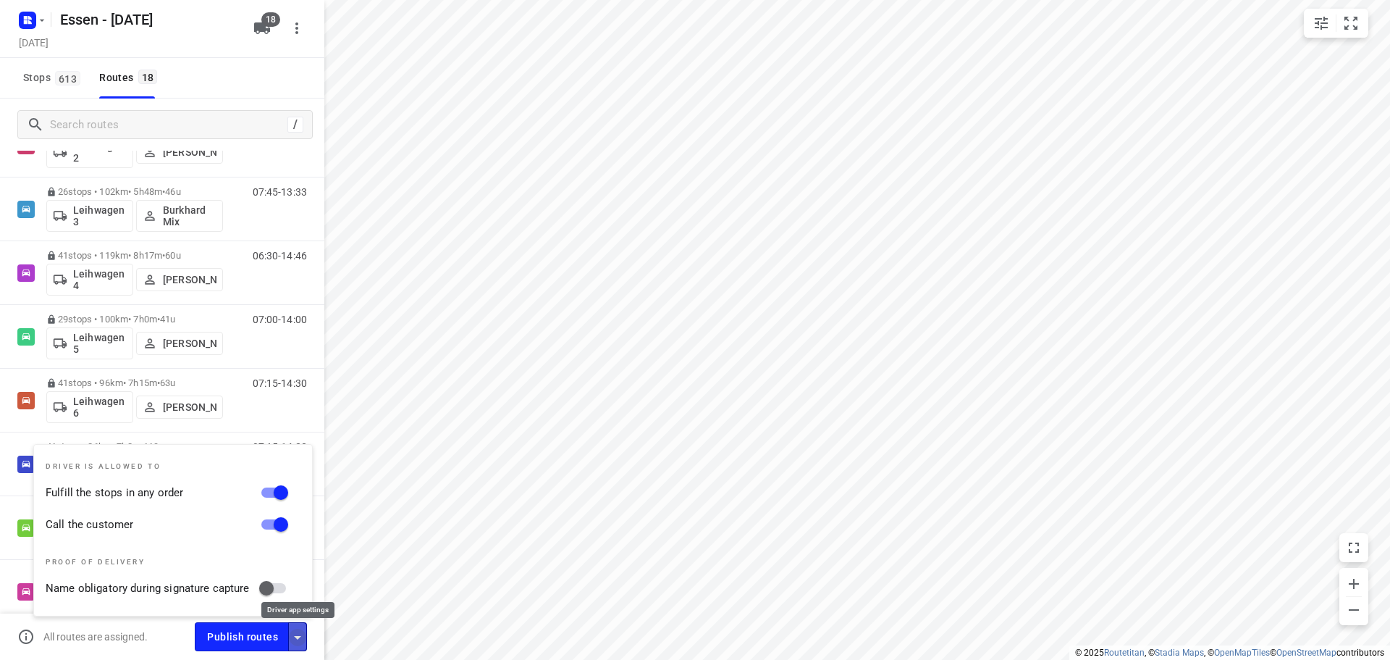
click at [295, 632] on icon "button" at bounding box center [297, 636] width 17 height 17
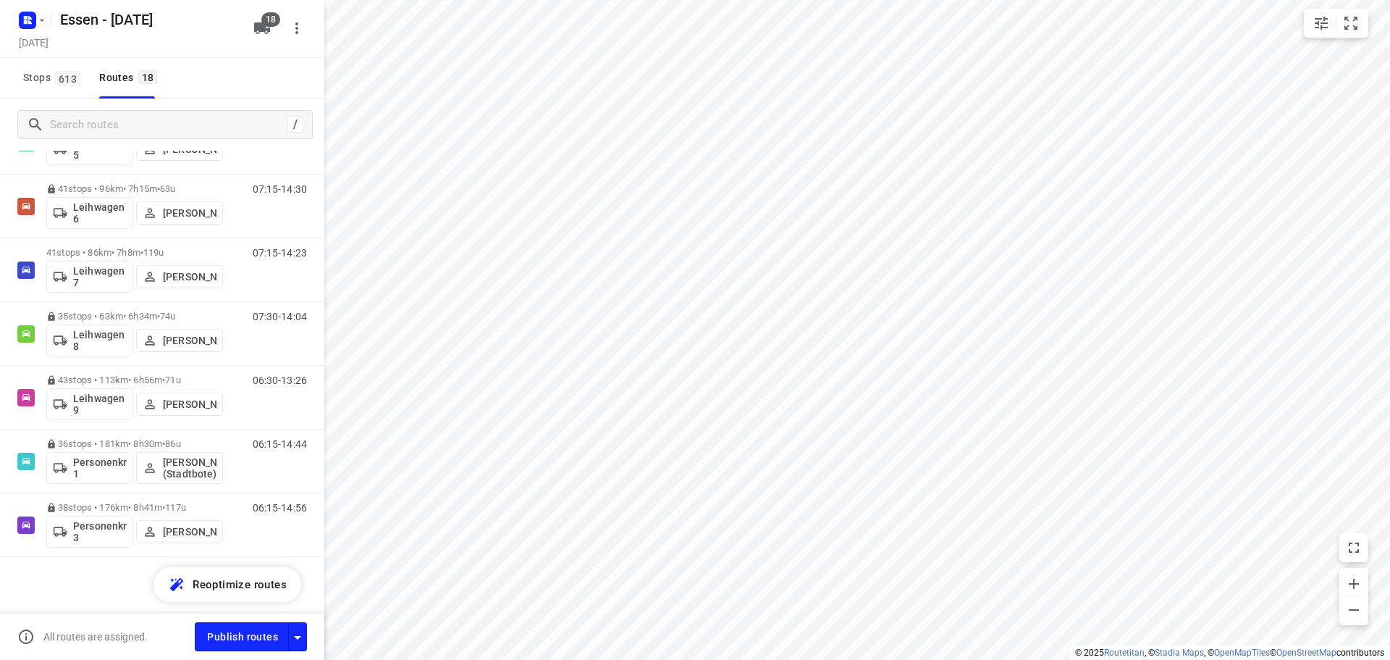
scroll to position [775, 0]
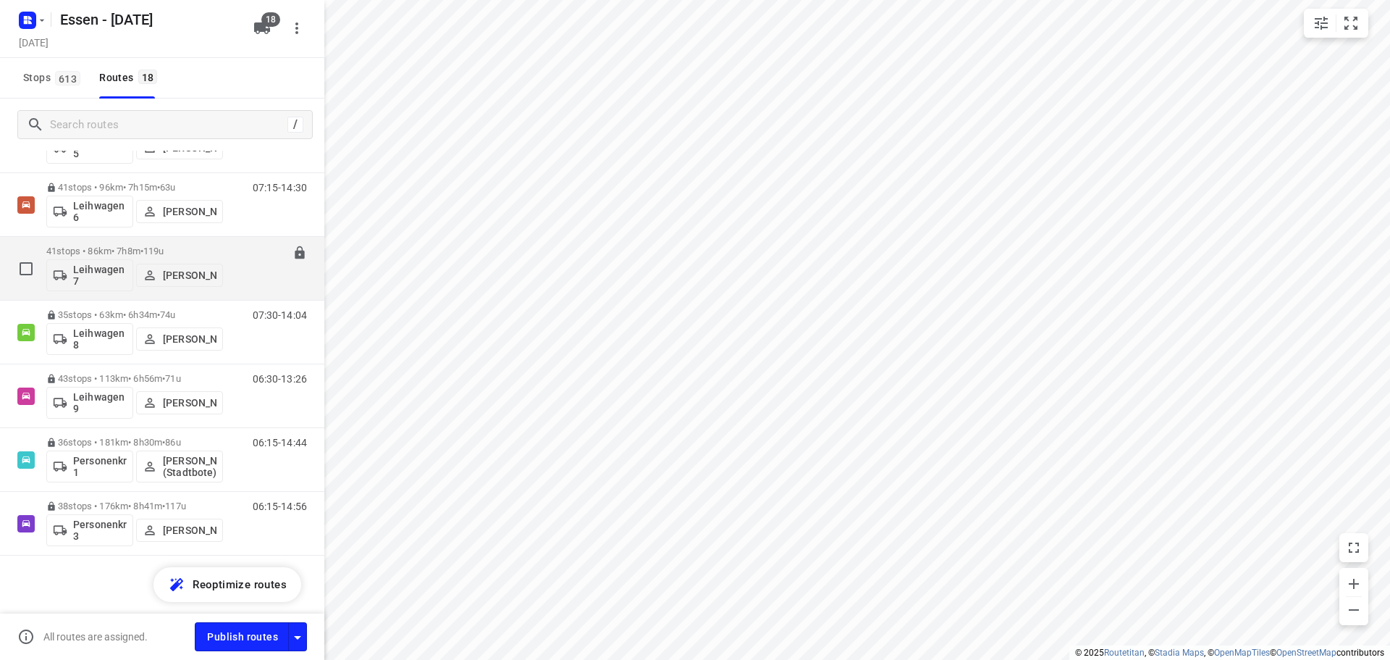
click at [173, 244] on div "41 stops • 86km • 7h8m • 119u Leihwagen 7 Jörg Uwe Kostrzewa" at bounding box center [134, 268] width 177 height 60
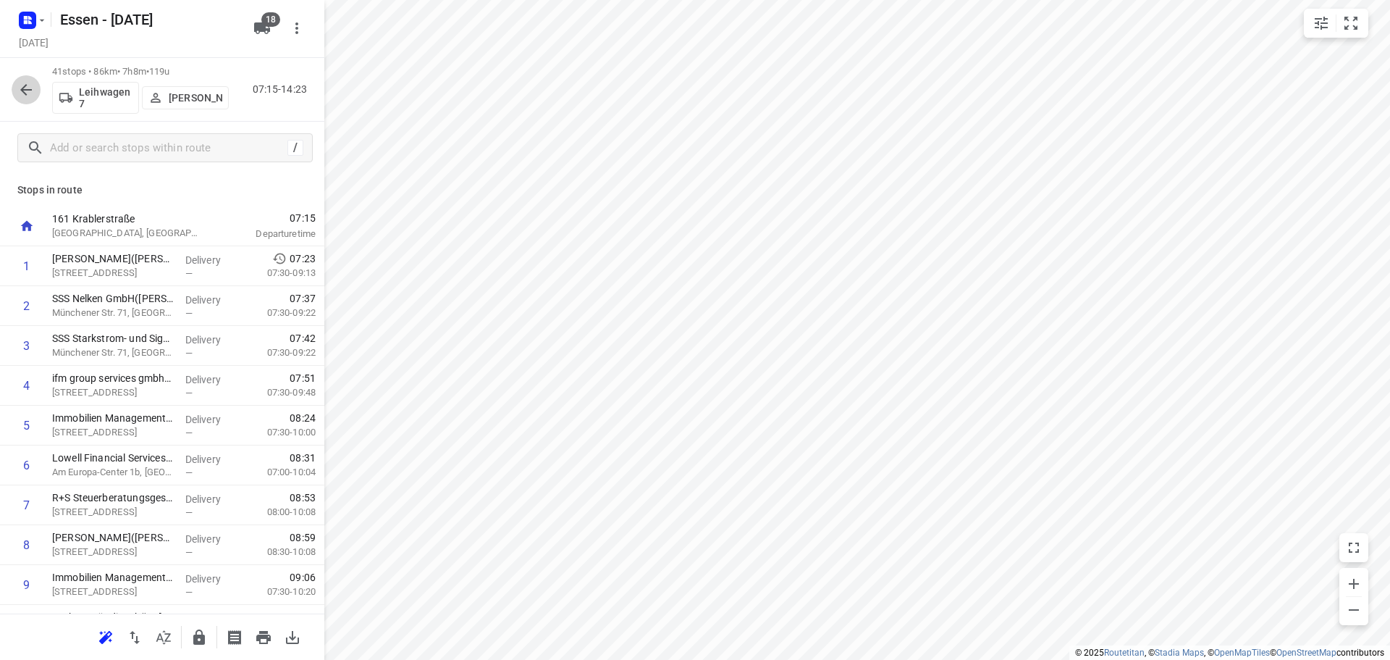
click at [22, 86] on icon "button" at bounding box center [25, 89] width 17 height 17
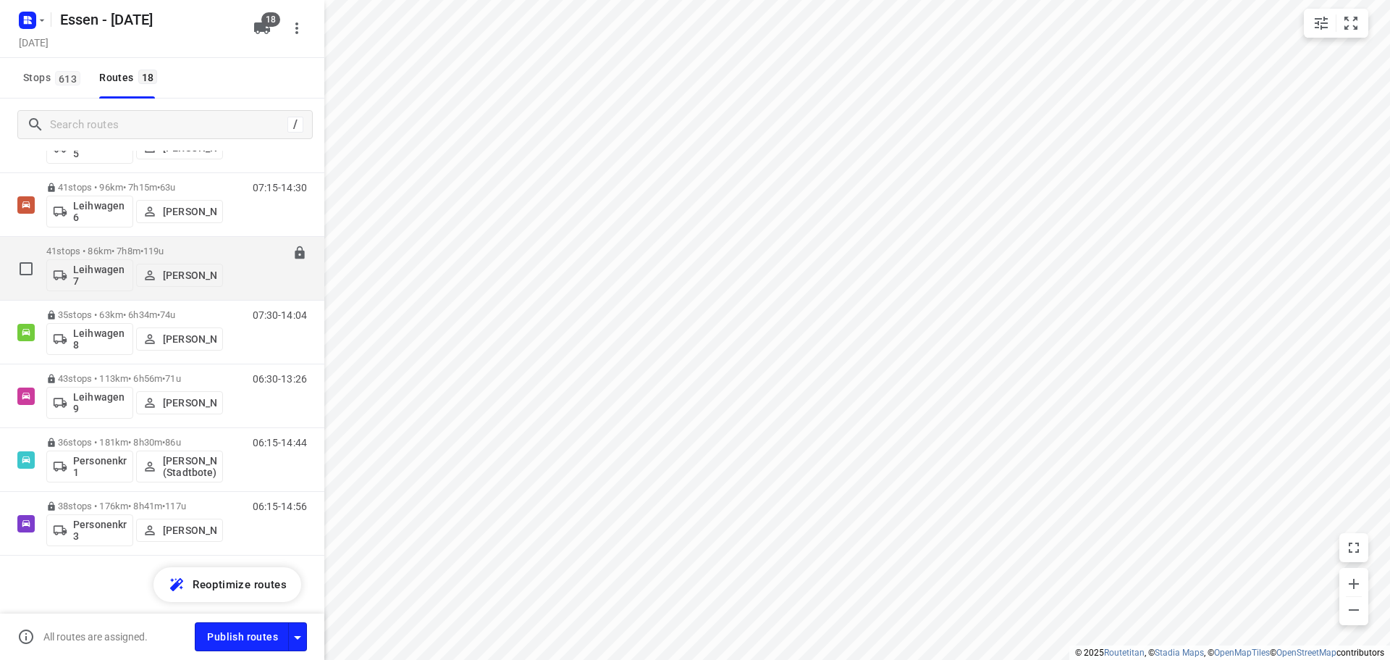
click at [217, 241] on div "41 stops • 86km • 7h8m • 119u Leihwagen 7 Jörg Uwe Kostrzewa" at bounding box center [134, 268] width 177 height 60
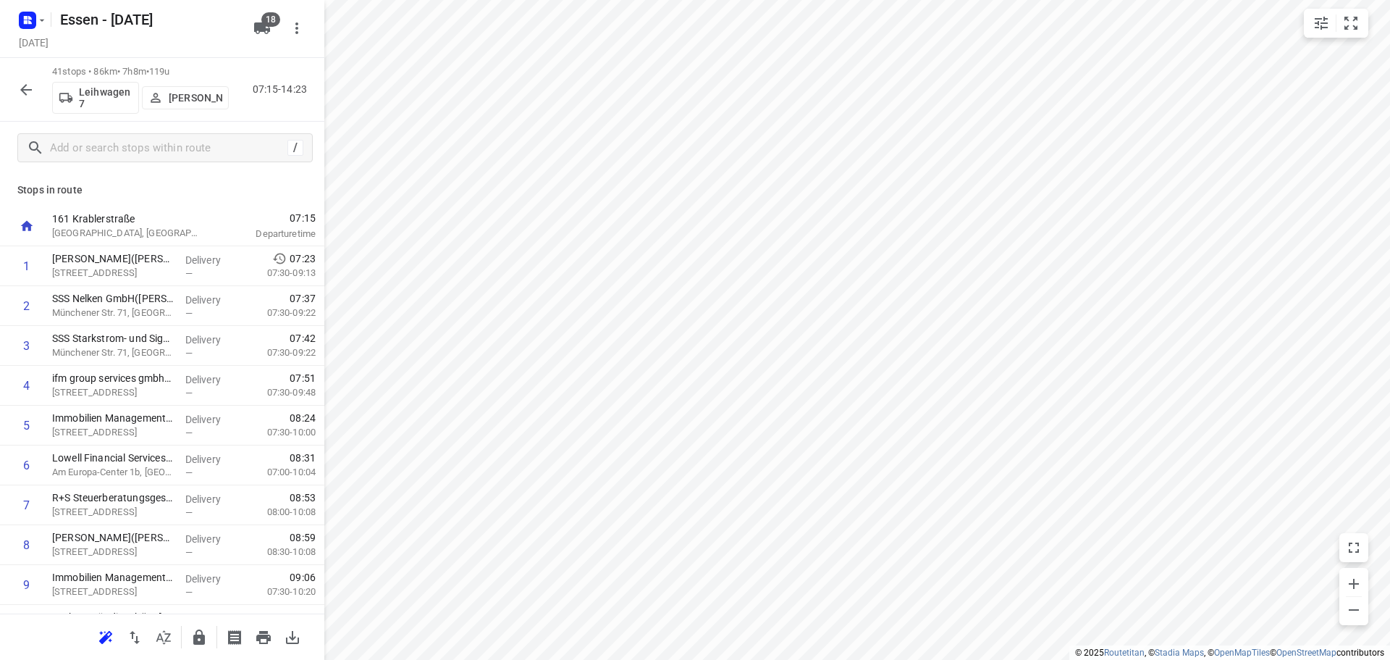
click at [91, 222] on p "161 Krablerstraße" at bounding box center [127, 218] width 151 height 14
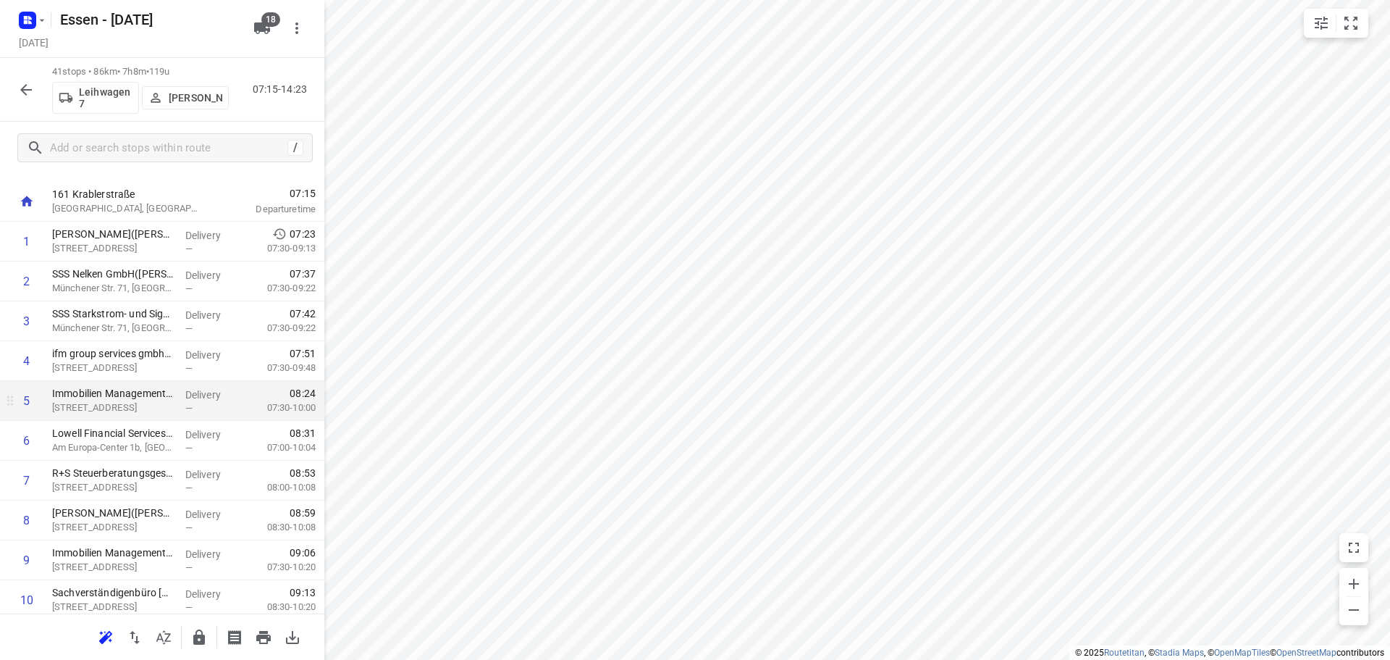
scroll to position [0, 0]
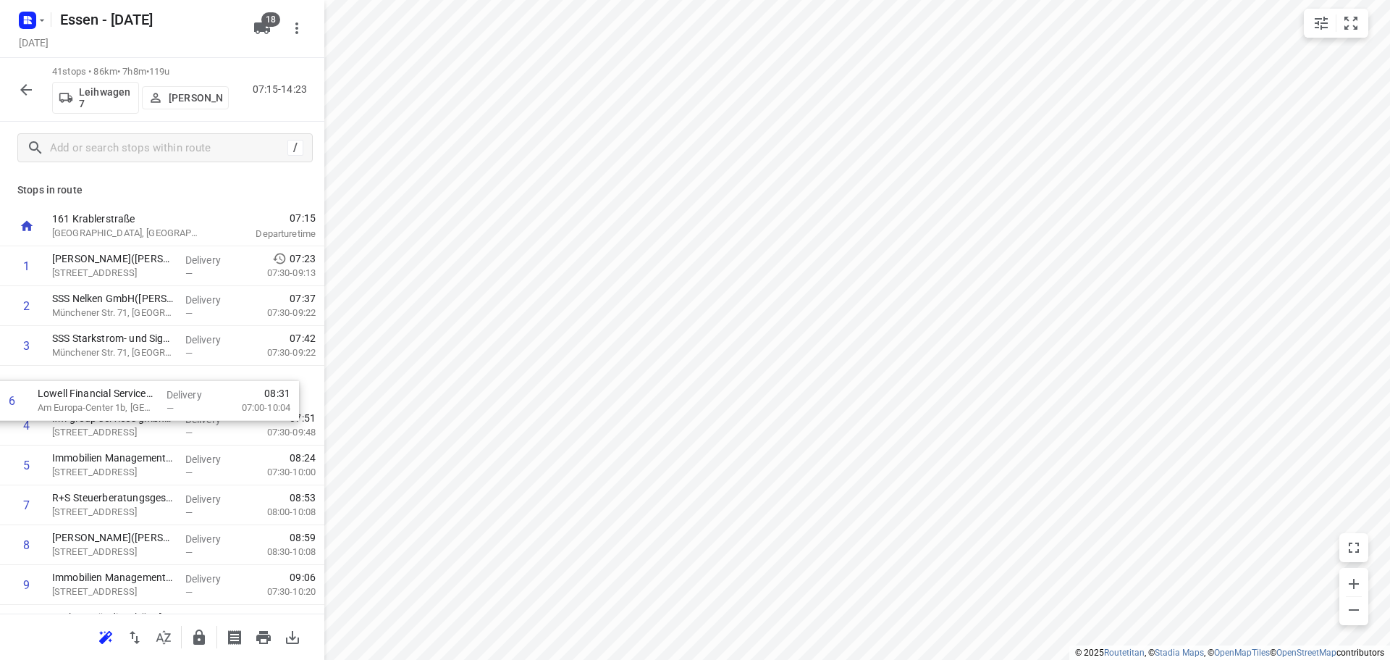
drag, startPoint x: 114, startPoint y: 462, endPoint x: 99, endPoint y: 393, distance: 70.4
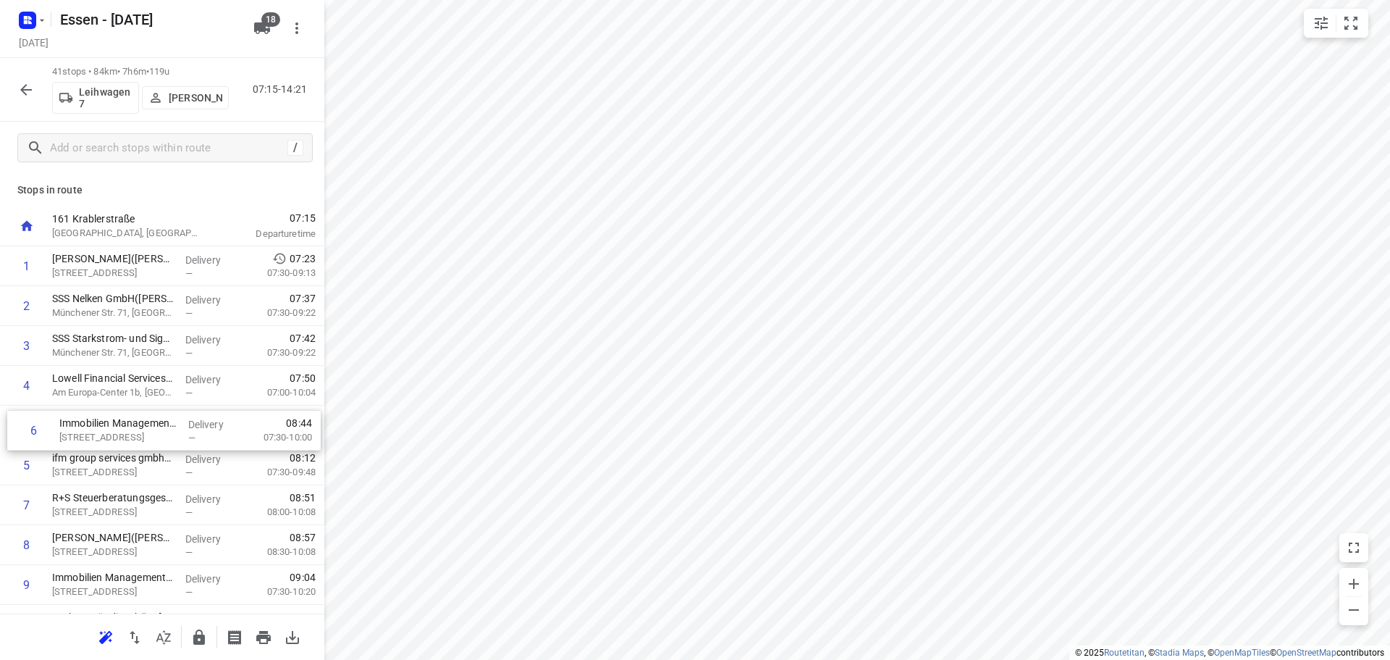
drag, startPoint x: 133, startPoint y: 468, endPoint x: 140, endPoint y: 428, distance: 40.5
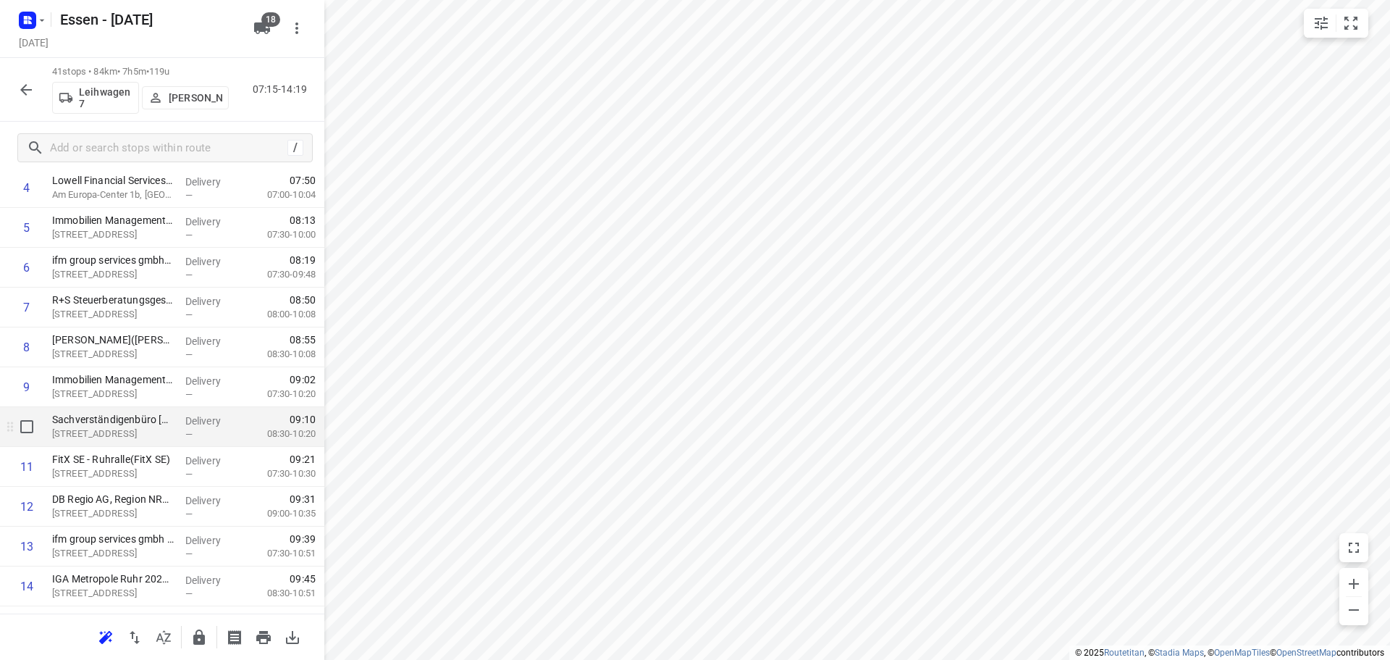
scroll to position [217, 0]
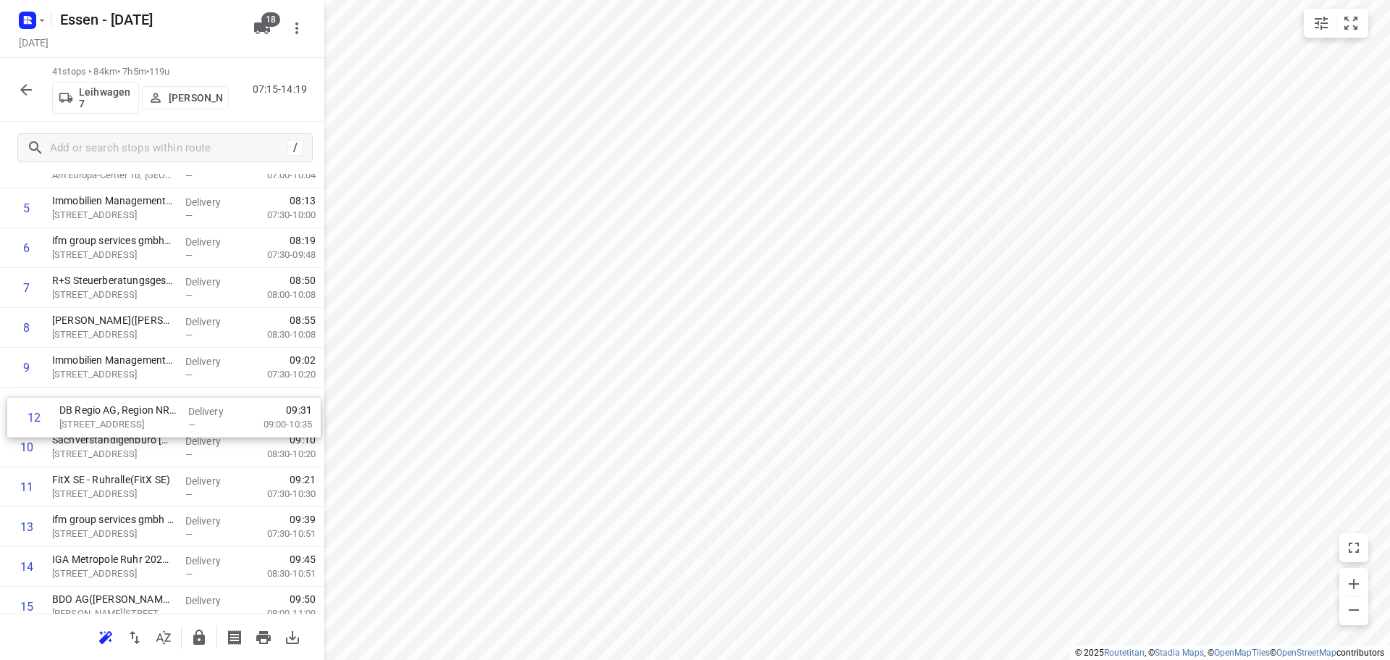
drag, startPoint x: 114, startPoint y: 492, endPoint x: 122, endPoint y: 413, distance: 79.3
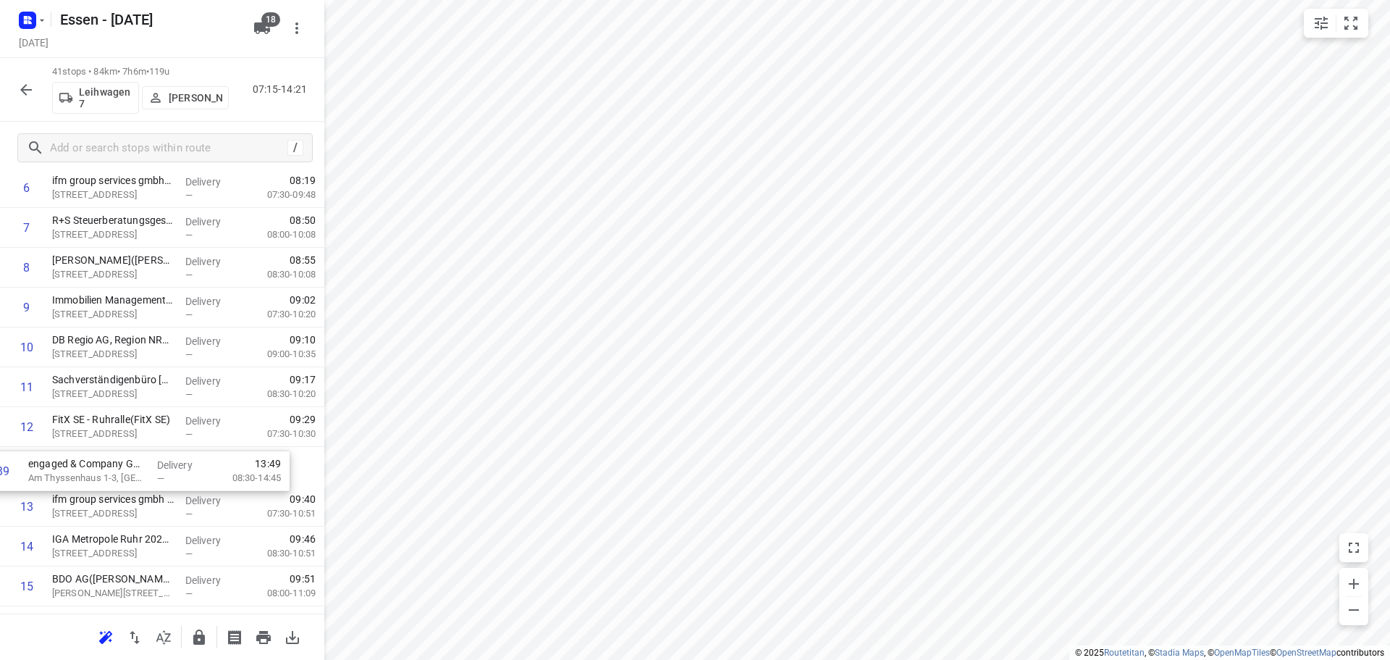
scroll to position [278, 0]
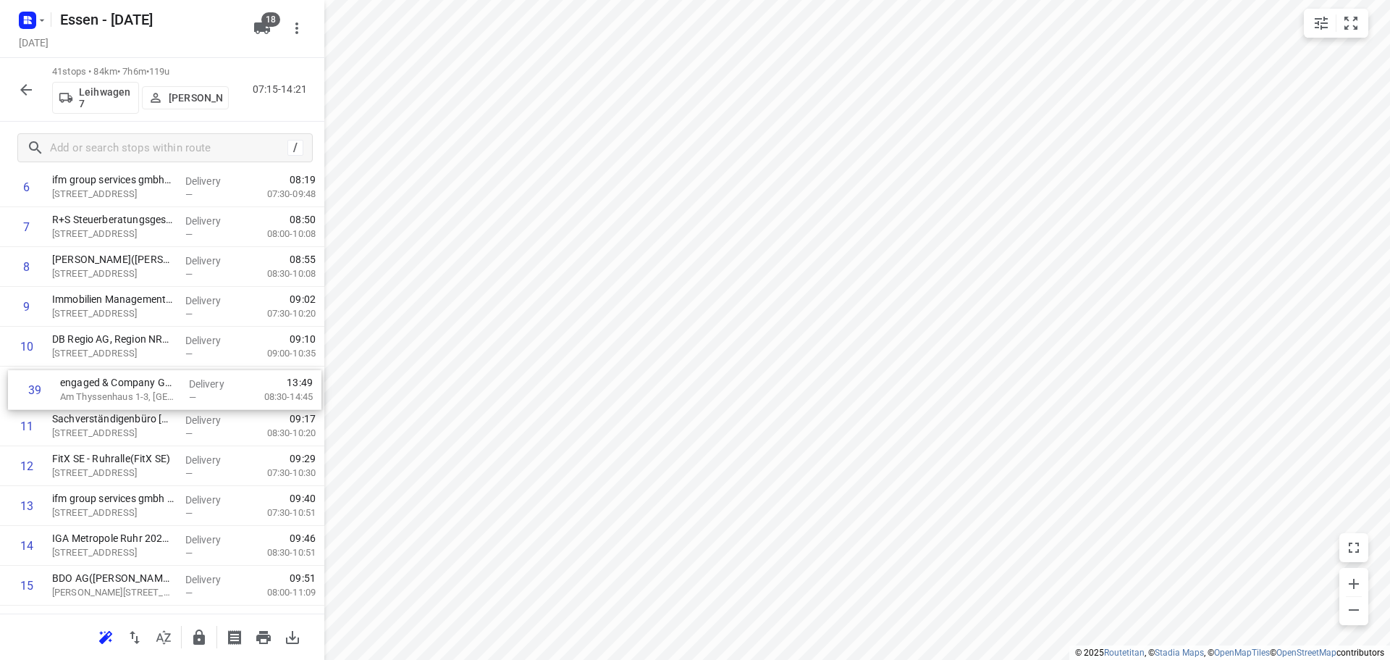
drag, startPoint x: 130, startPoint y: 473, endPoint x: 138, endPoint y: 384, distance: 89.4
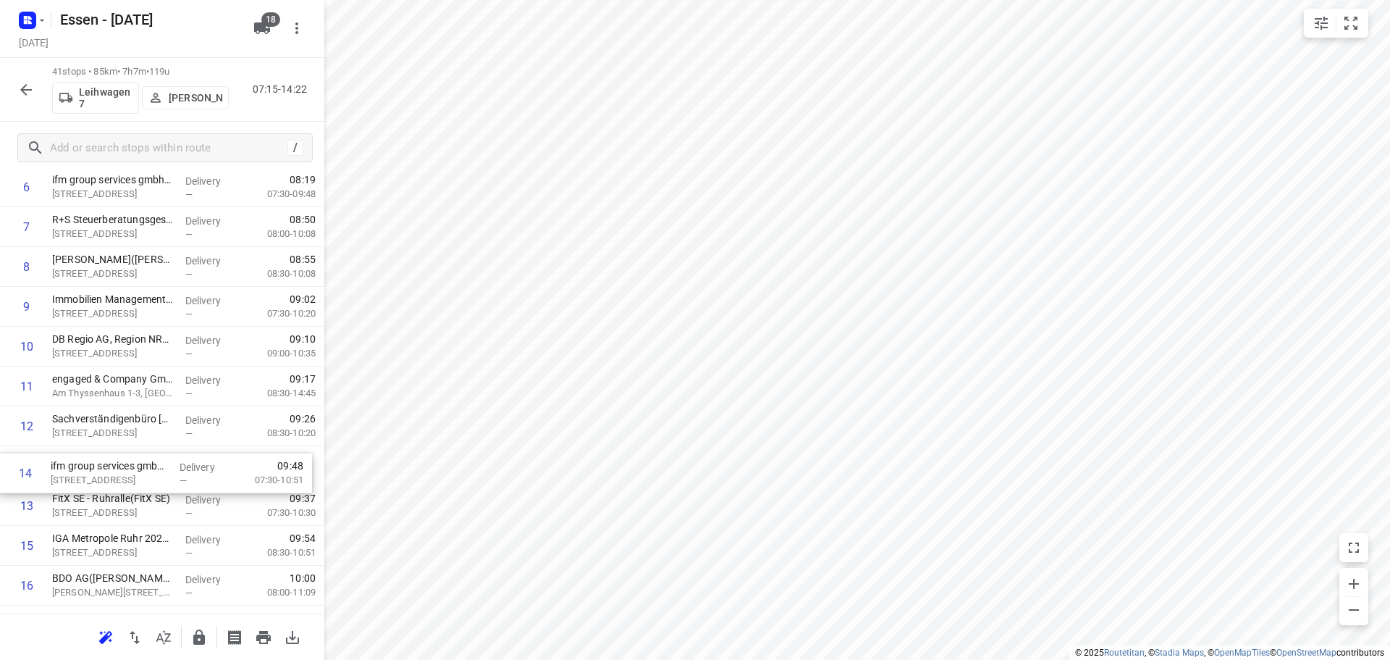
drag, startPoint x: 131, startPoint y: 503, endPoint x: 130, endPoint y: 466, distance: 37.7
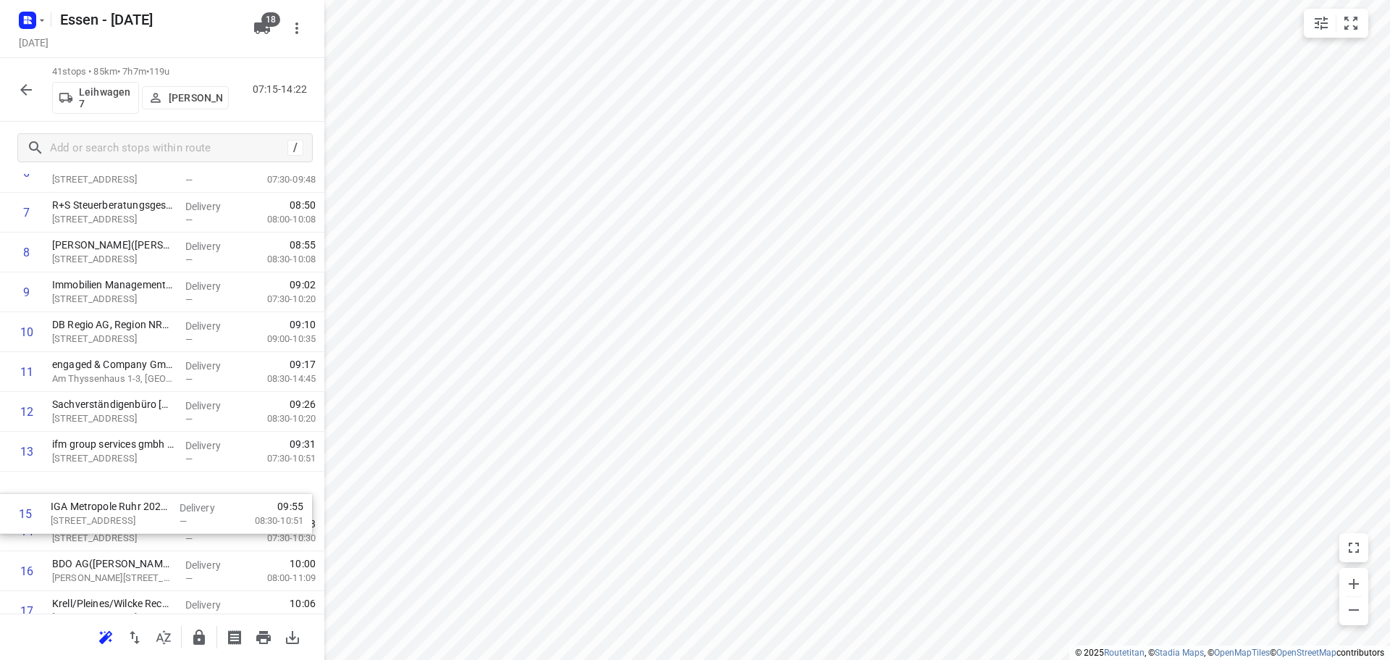
scroll to position [293, 0]
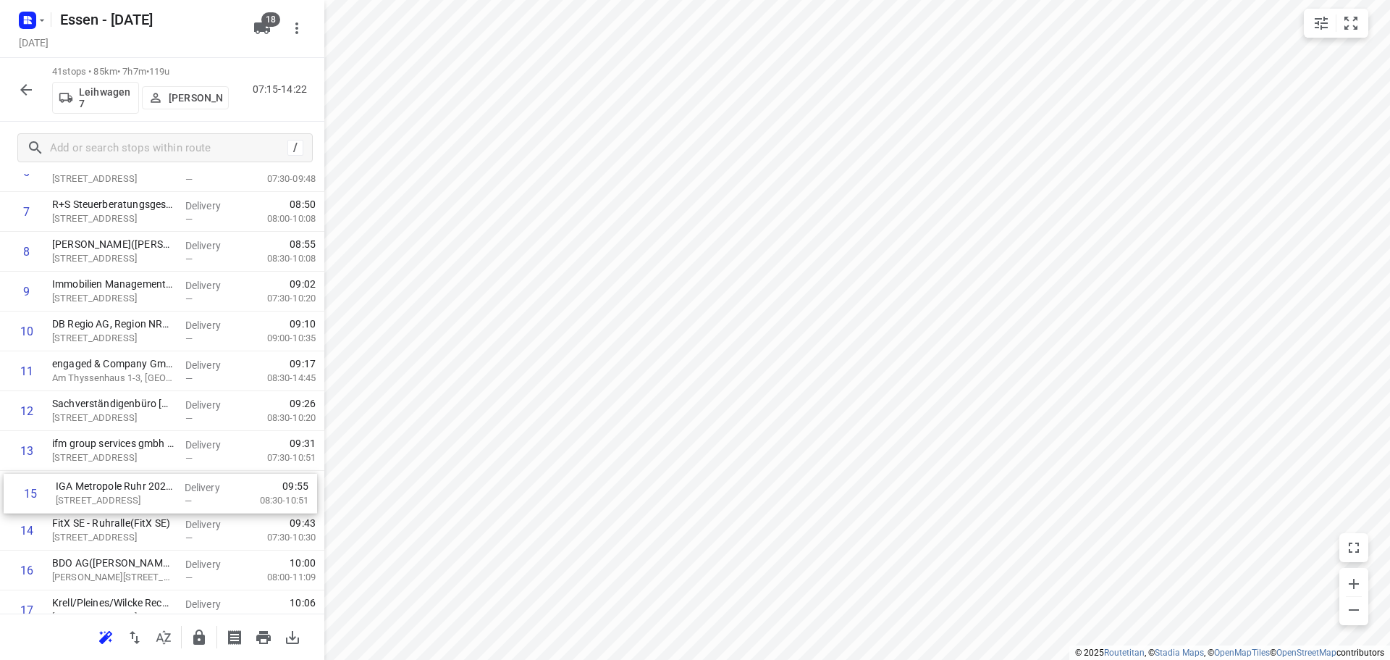
drag, startPoint x: 115, startPoint y: 548, endPoint x: 117, endPoint y: 489, distance: 58.7
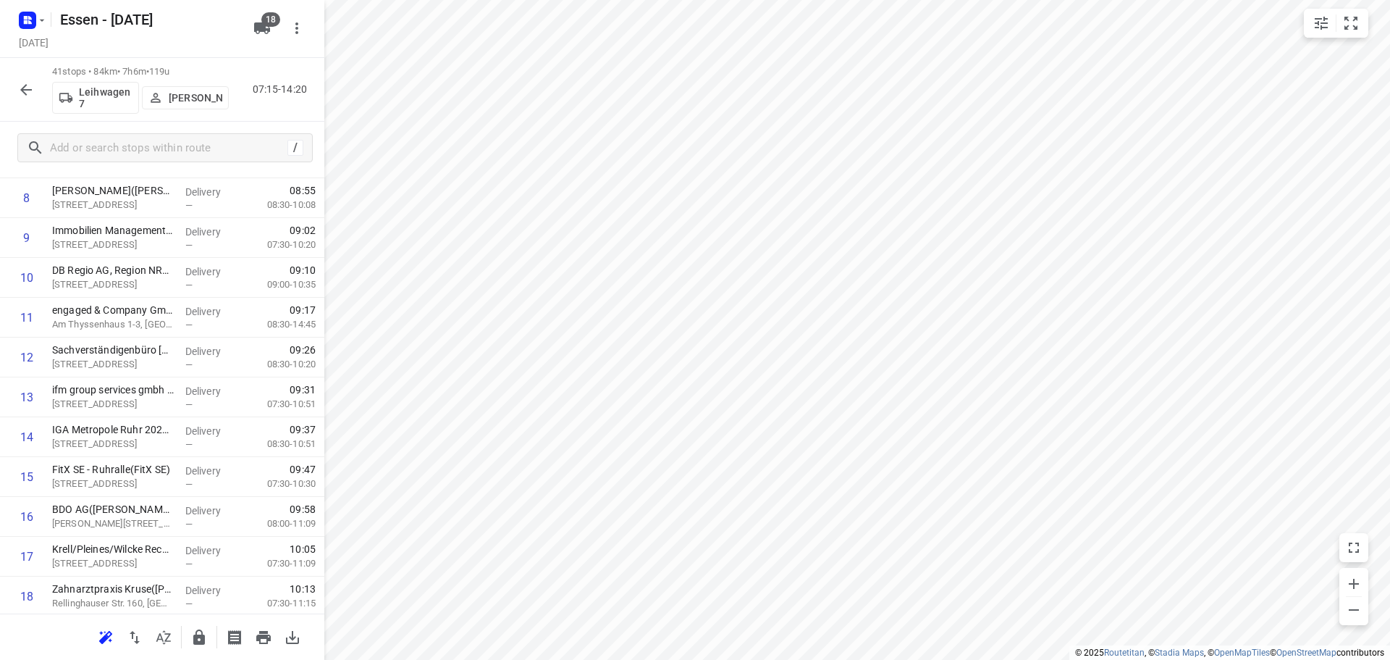
scroll to position [366, 0]
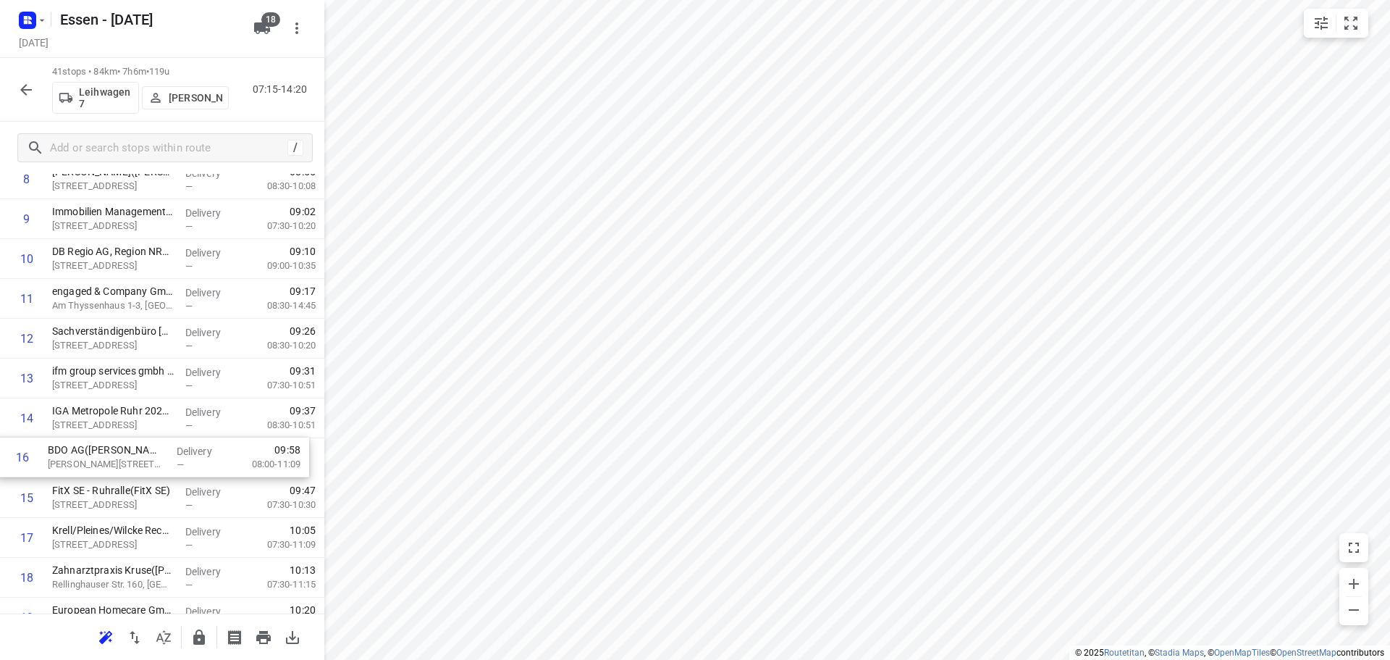
drag, startPoint x: 117, startPoint y: 496, endPoint x: 113, endPoint y: 452, distance: 44.4
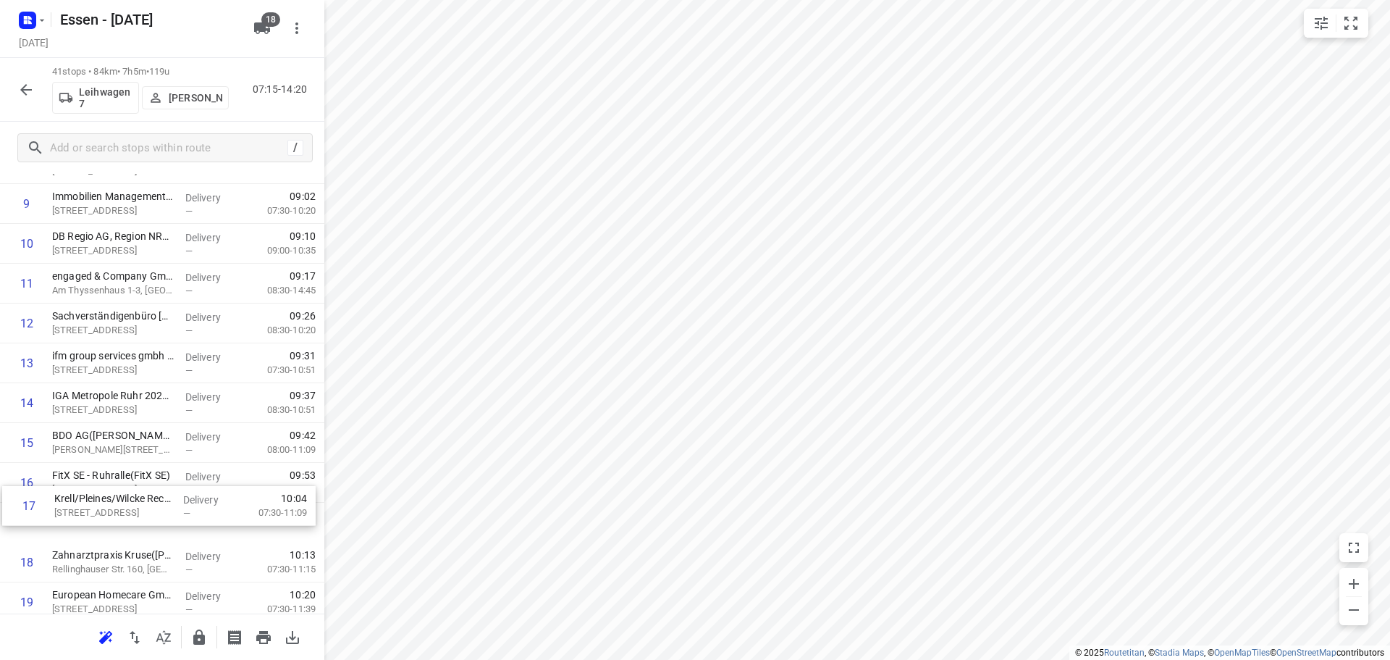
scroll to position [390, 0]
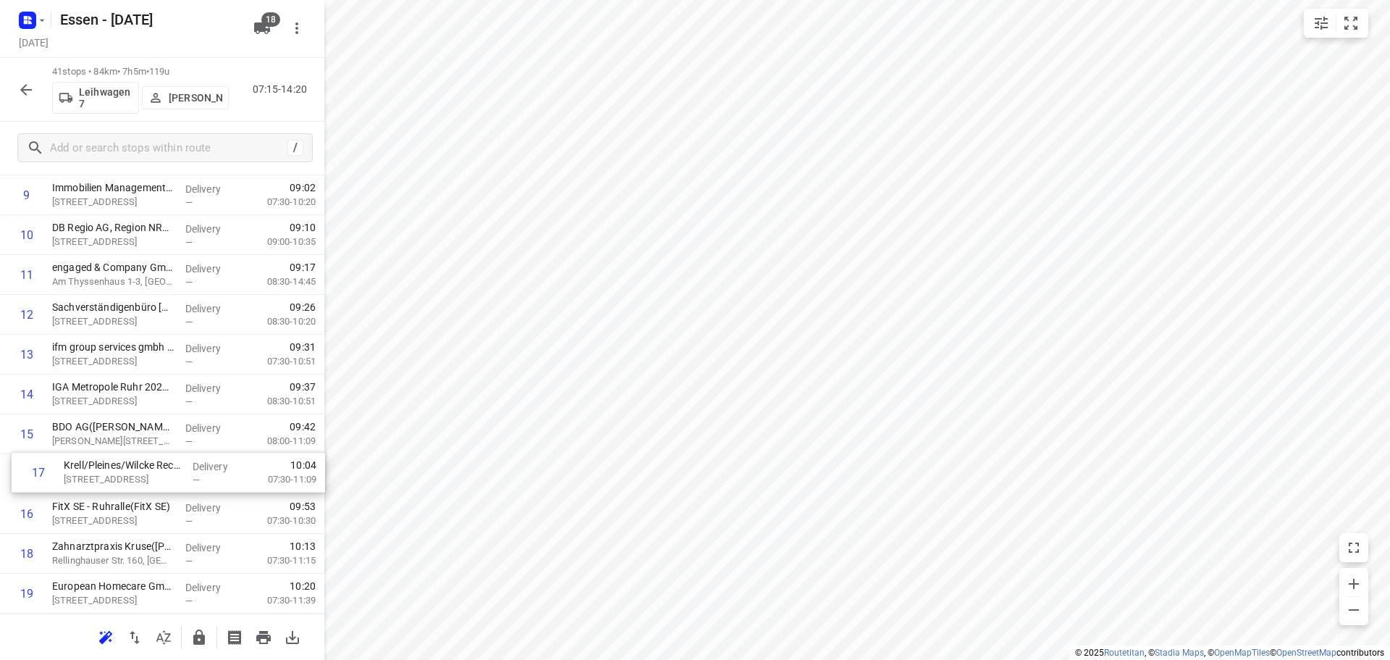
drag, startPoint x: 114, startPoint y: 532, endPoint x: 126, endPoint y: 463, distance: 70.5
click at [126, 463] on div "1 OBERMEYER(Stefanie Somplatzki) Kruppstraße 16, Essen Delivery — 07:23 07:30-0…" at bounding box center [162, 673] width 324 height 1633
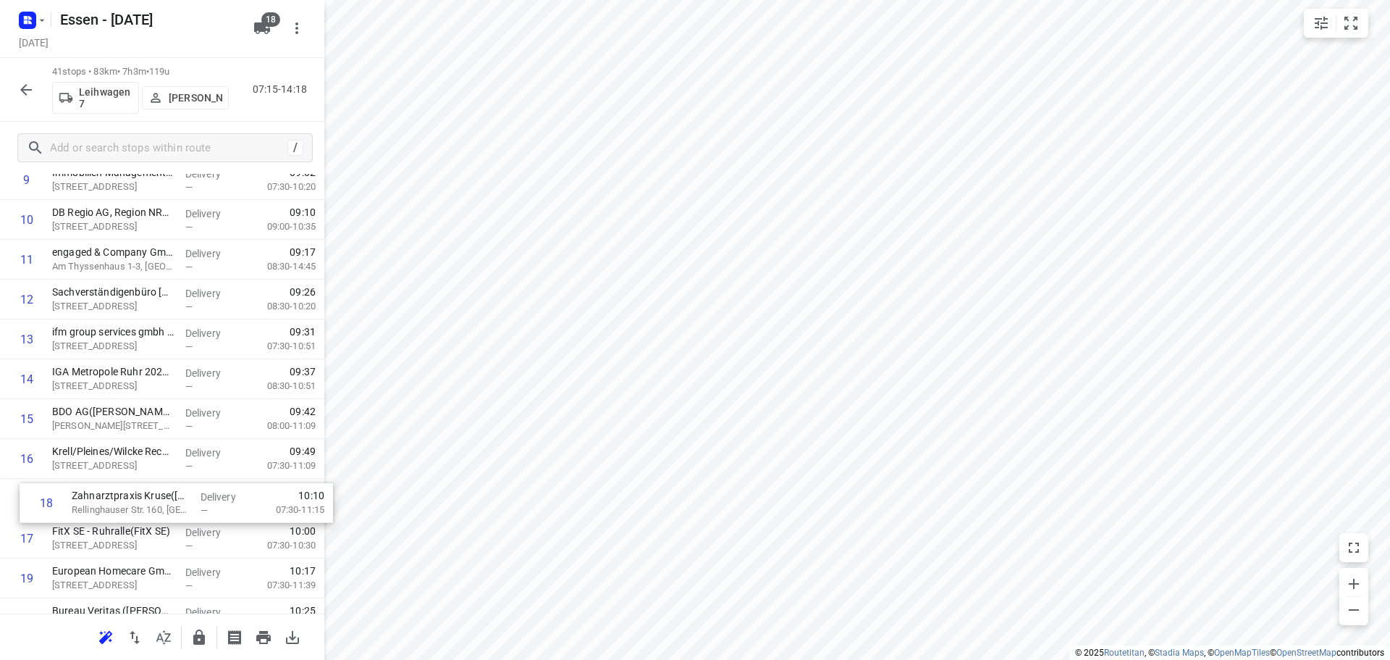
scroll to position [408, 0]
drag, startPoint x: 106, startPoint y: 552, endPoint x: 129, endPoint y: 489, distance: 67.1
click at [129, 489] on div "1 OBERMEYER(Stefanie Somplatzki) Kruppstraße 16, Essen Delivery — 07:23 07:30-0…" at bounding box center [162, 654] width 324 height 1633
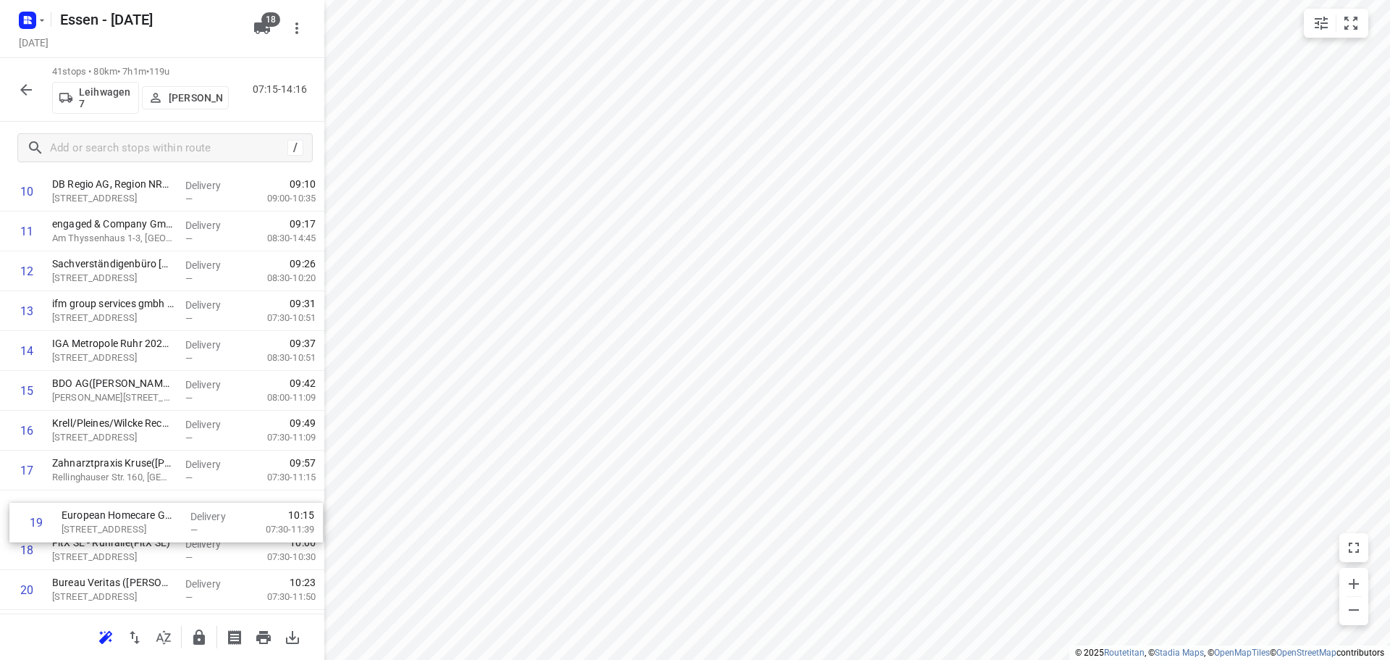
drag, startPoint x: 112, startPoint y: 579, endPoint x: 123, endPoint y: 522, distance: 57.5
click at [123, 522] on div "1 OBERMEYER(Stefanie Somplatzki) Kruppstraße 16, Essen Delivery — 07:23 07:30-0…" at bounding box center [162, 629] width 324 height 1633
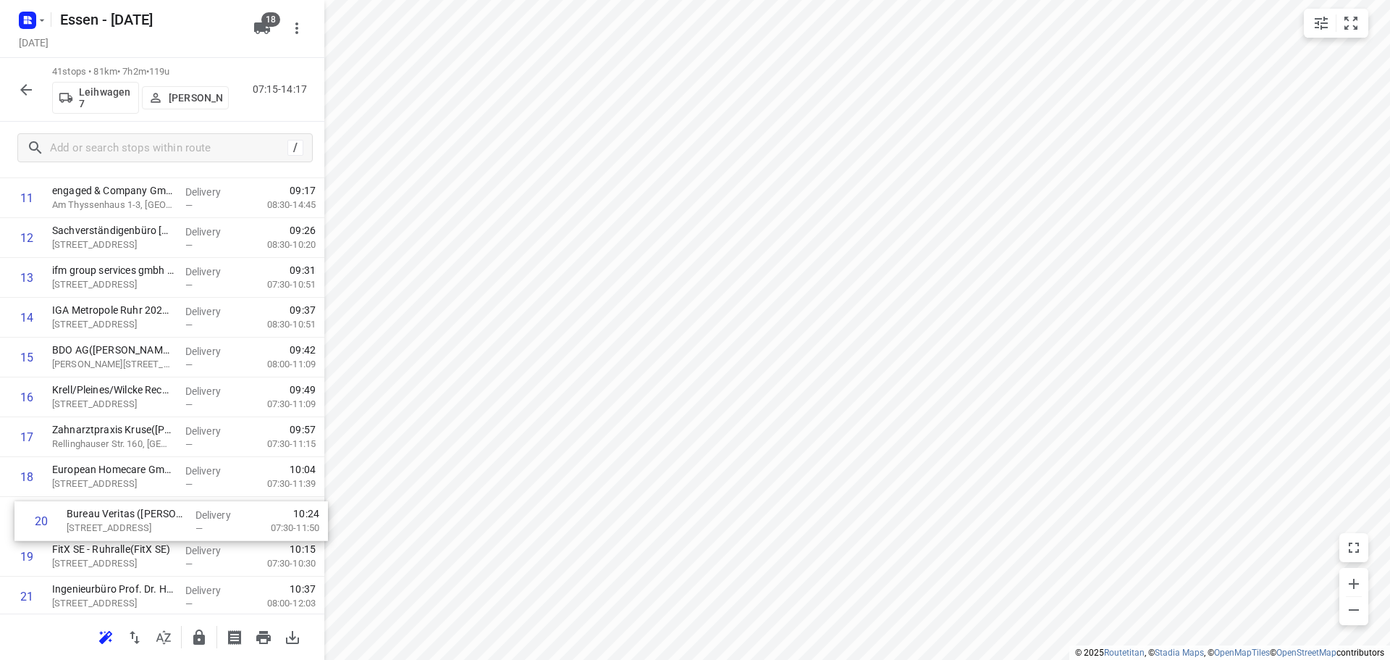
drag, startPoint x: 115, startPoint y: 584, endPoint x: 133, endPoint y: 511, distance: 75.2
click at [133, 511] on div "1 OBERMEYER(Stefanie Somplatzki) Kruppstraße 16, Essen Delivery — 07:23 07:30-0…" at bounding box center [162, 596] width 324 height 1633
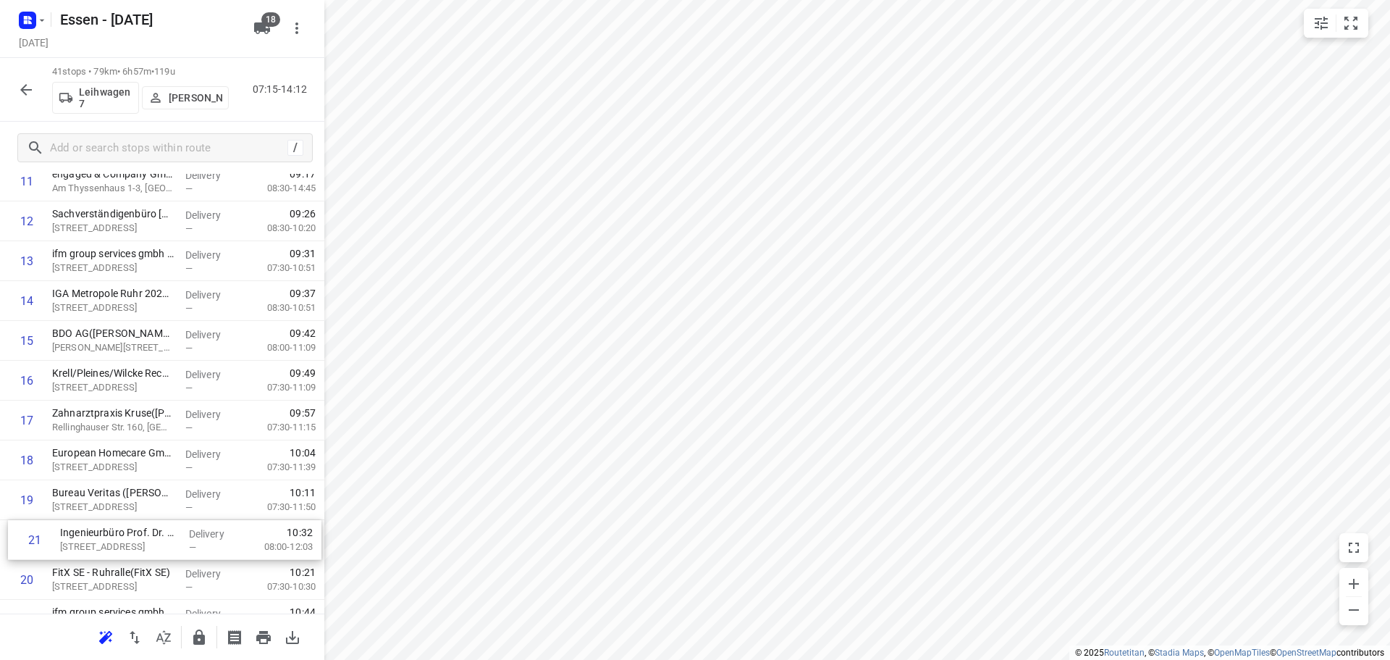
drag, startPoint x: 112, startPoint y: 589, endPoint x: 119, endPoint y: 526, distance: 63.5
click at [119, 526] on div "1 OBERMEYER(Stefanie Somplatzki) Kruppstraße 16, Essen Delivery — 07:23 07:30-0…" at bounding box center [162, 579] width 324 height 1633
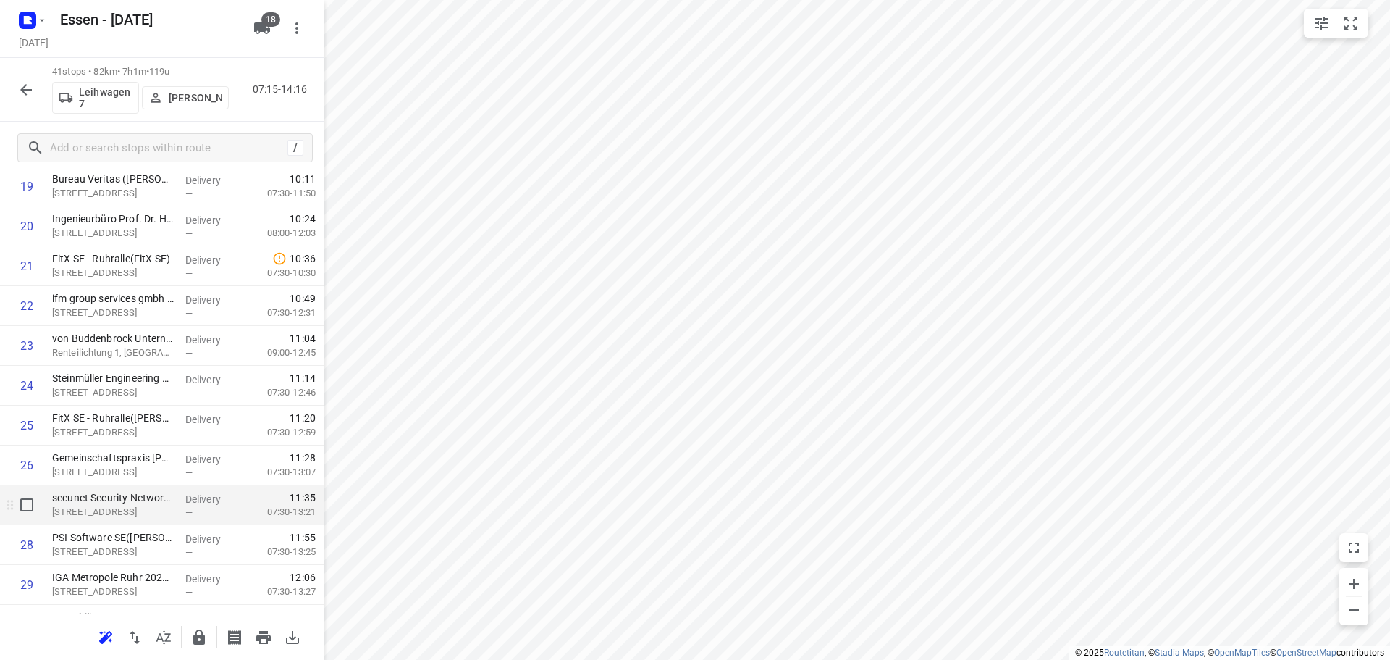
scroll to position [775, 0]
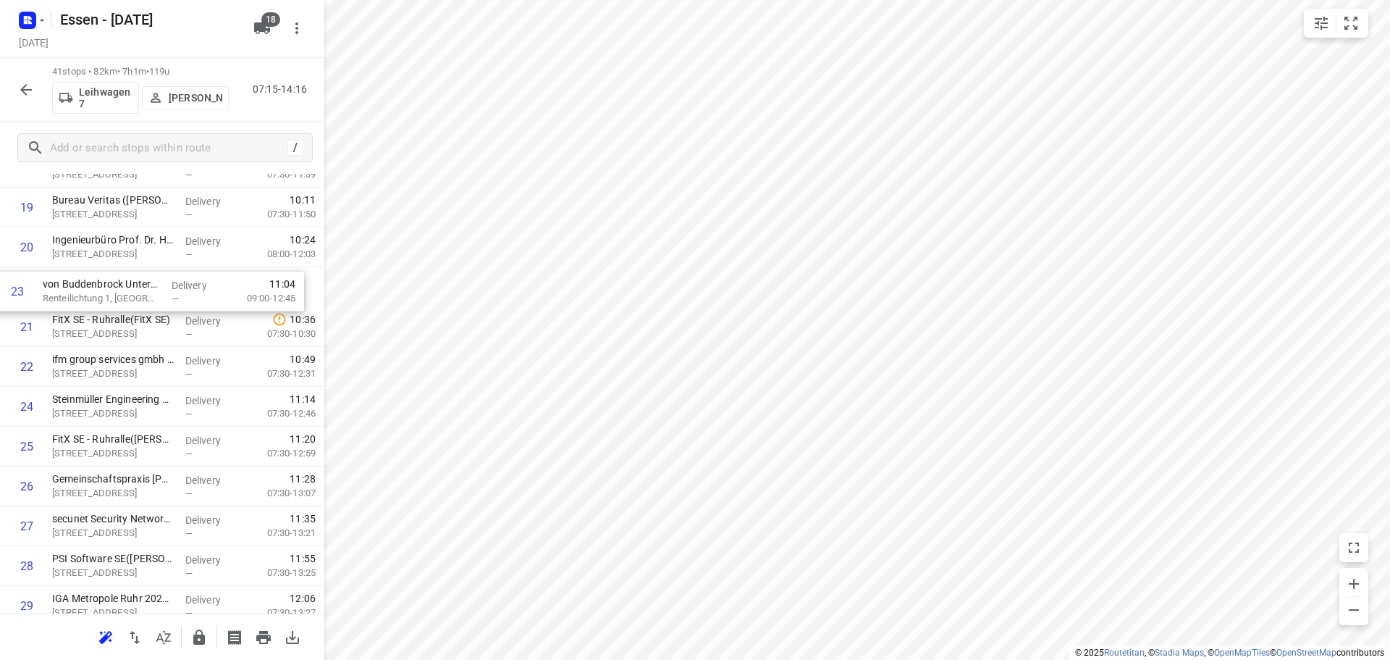
drag, startPoint x: 146, startPoint y: 377, endPoint x: 135, endPoint y: 294, distance: 84.0
click at [135, 294] on div "1 OBERMEYER(Stefanie Somplatzki) Kruppstraße 16, Essen Delivery — 07:23 07:30-0…" at bounding box center [162, 287] width 324 height 1633
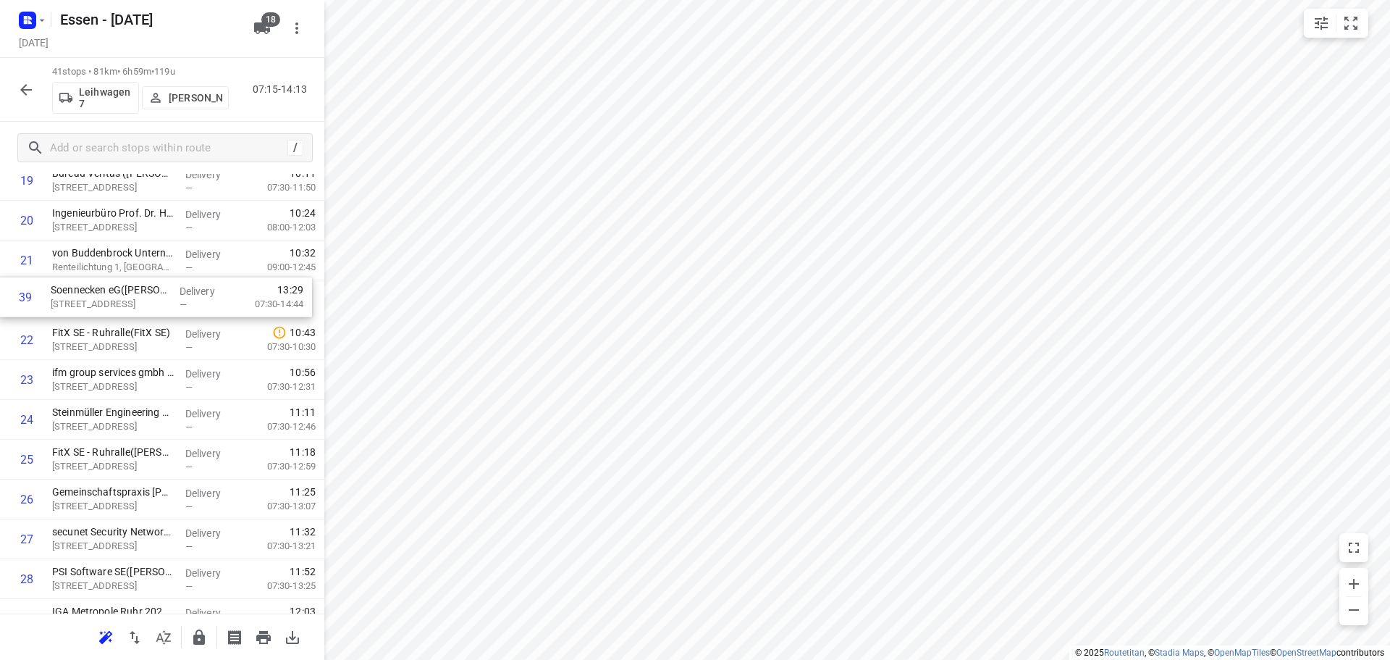
scroll to position [802, 0]
drag, startPoint x: 112, startPoint y: 474, endPoint x: 111, endPoint y: 295, distance: 179.6
click at [111, 295] on div "1 OBERMEYER(Stefanie Somplatzki) Kruppstraße 16, Essen Delivery — 07:23 07:30-0…" at bounding box center [162, 261] width 324 height 1633
drag, startPoint x: 107, startPoint y: 382, endPoint x: 109, endPoint y: 340, distance: 42.7
click at [109, 340] on div "1 OBERMEYER(Stefanie Somplatzki) Kruppstraße 16, Essen Delivery — 07:23 07:30-0…" at bounding box center [162, 261] width 324 height 1633
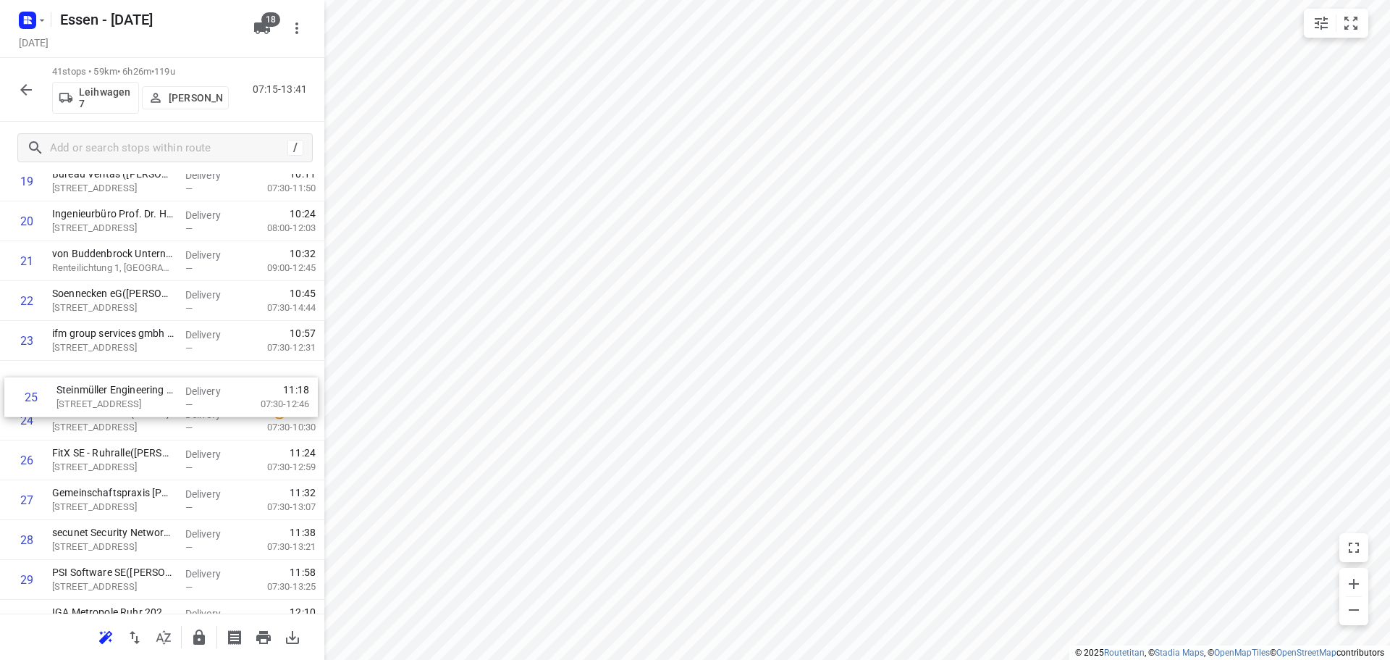
drag, startPoint x: 117, startPoint y: 427, endPoint x: 125, endPoint y: 390, distance: 37.9
click at [125, 390] on div "1 OBERMEYER(Stefanie Somplatzki) Kruppstraße 16, Essen Delivery — 07:23 07:30-0…" at bounding box center [162, 261] width 324 height 1633
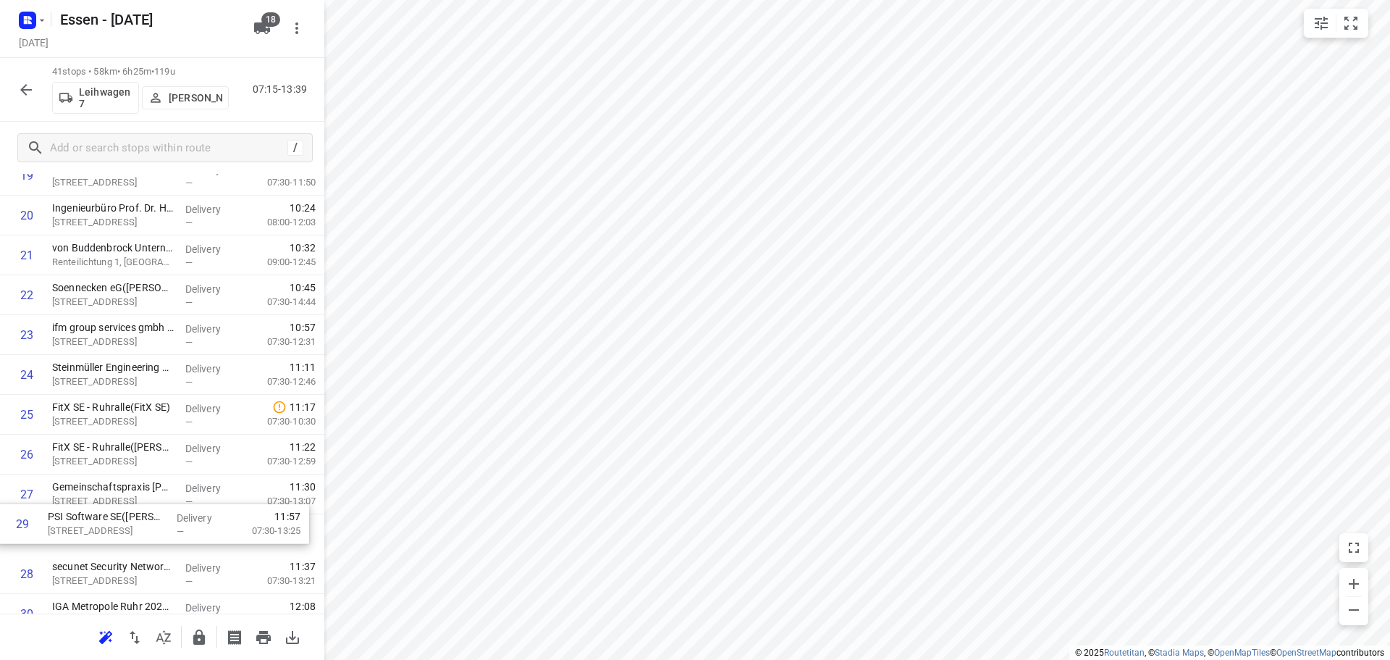
scroll to position [807, 0]
drag, startPoint x: 114, startPoint y: 581, endPoint x: 108, endPoint y: 412, distance: 168.8
click at [108, 412] on div "1 OBERMEYER(Stefanie Somplatzki) Kruppstraße 16, Essen Delivery — 07:23 07:30-0…" at bounding box center [162, 255] width 324 height 1633
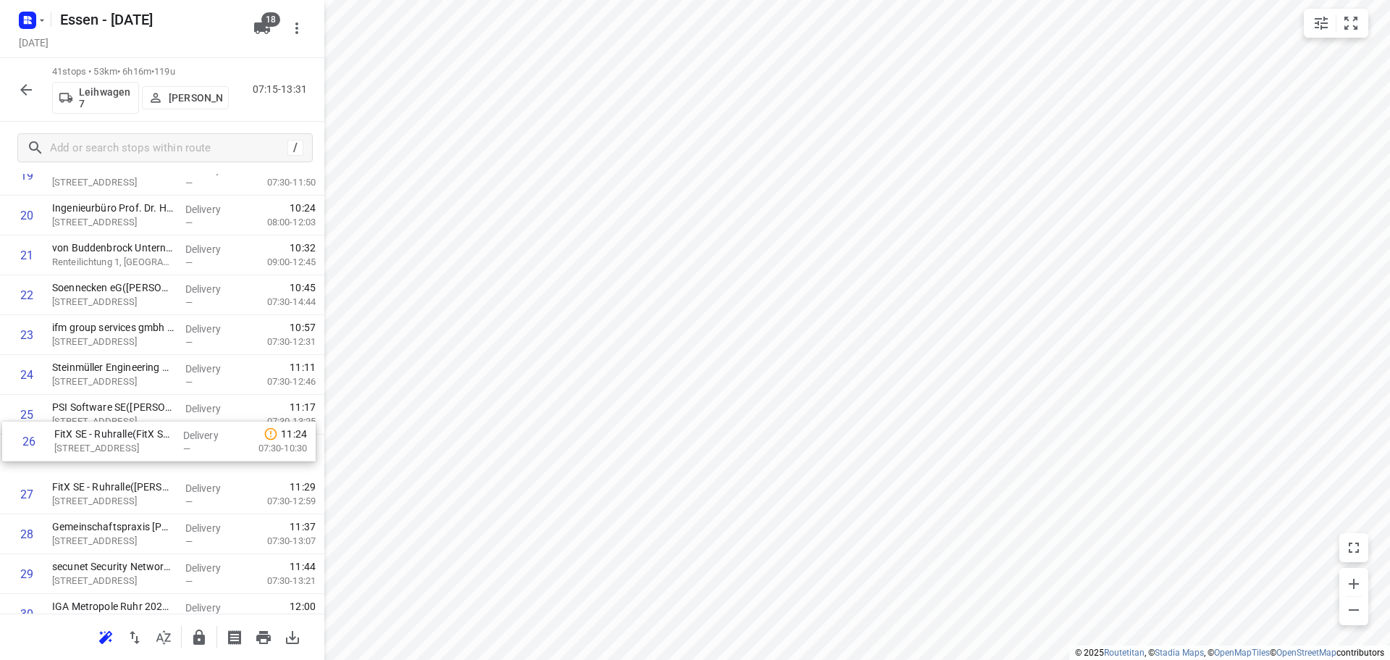
drag, startPoint x: 154, startPoint y: 458, endPoint x: 156, endPoint y: 440, distance: 18.3
click at [156, 440] on div "1 OBERMEYER(Stefanie Somplatzki) Kruppstraße 16, Essen Delivery — 07:23 07:30-0…" at bounding box center [162, 255] width 324 height 1633
drag, startPoint x: 131, startPoint y: 496, endPoint x: 141, endPoint y: 453, distance: 44.6
click at [141, 453] on div "1 OBERMEYER(Stefanie Somplatzki) Kruppstraße 16, Essen Delivery — 07:23 07:30-0…" at bounding box center [162, 255] width 324 height 1633
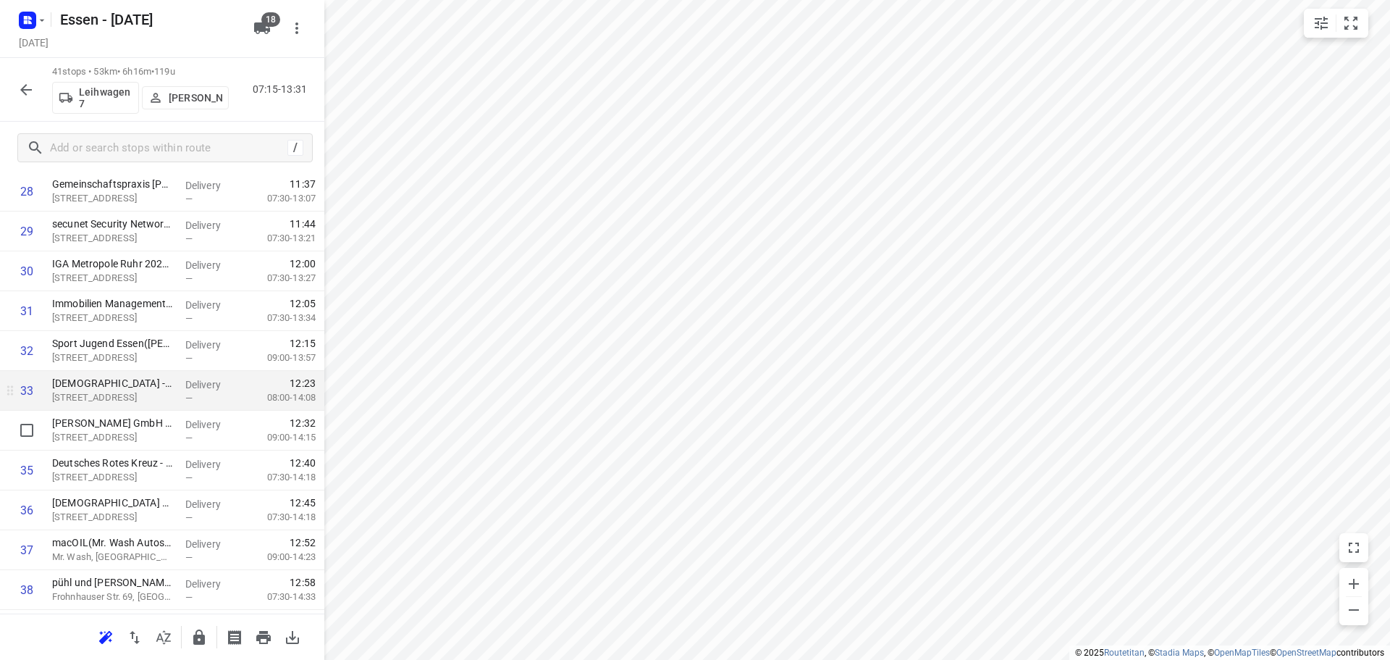
scroll to position [1169, 0]
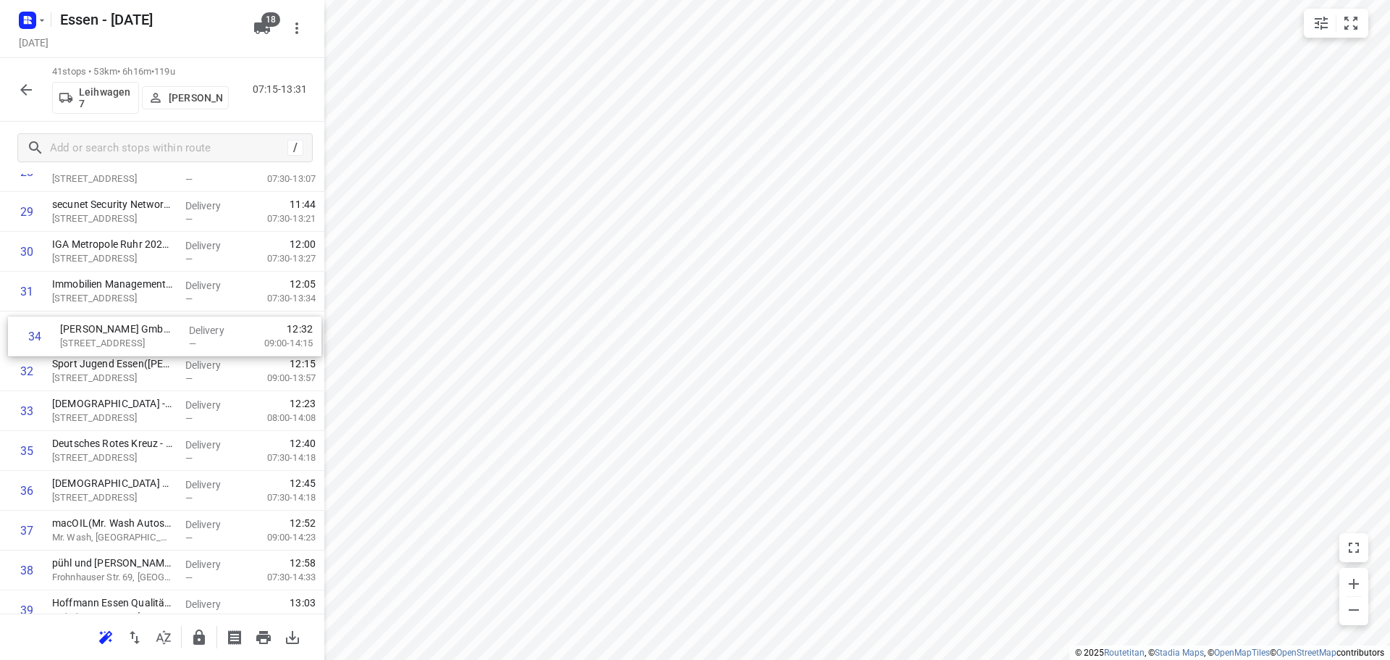
drag, startPoint x: 130, startPoint y: 414, endPoint x: 138, endPoint y: 335, distance: 79.3
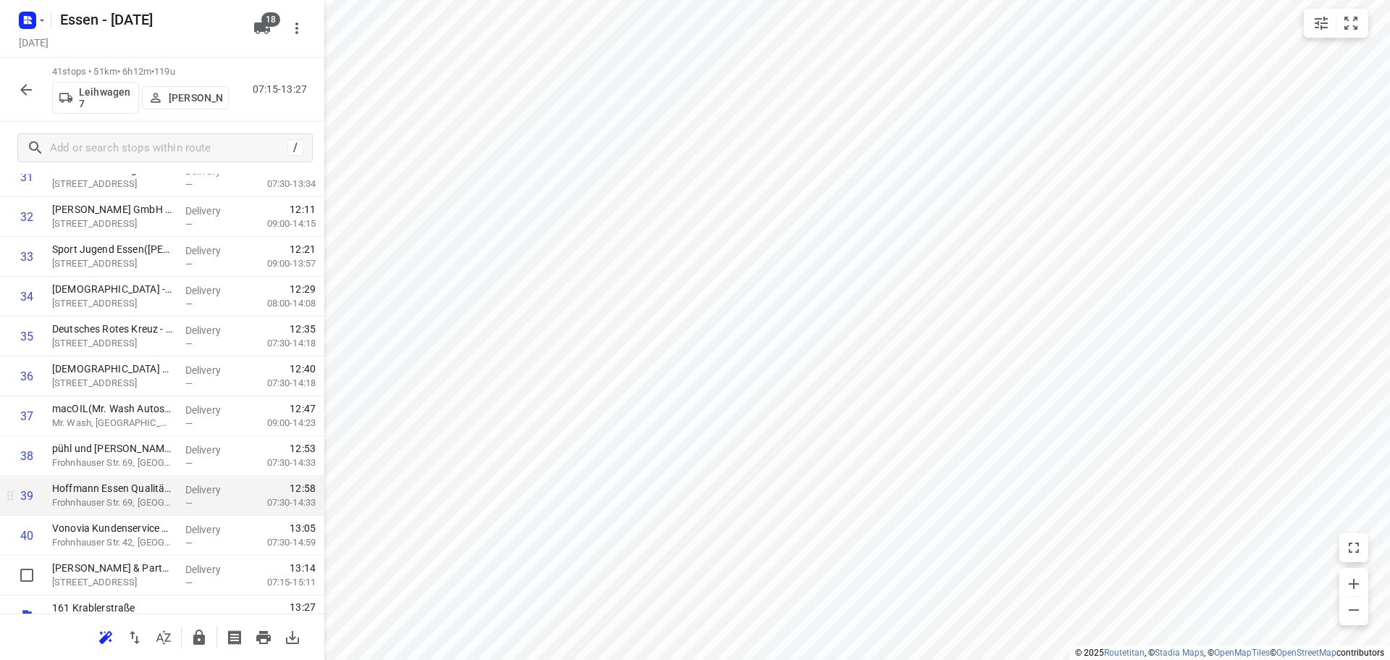
scroll to position [1305, 0]
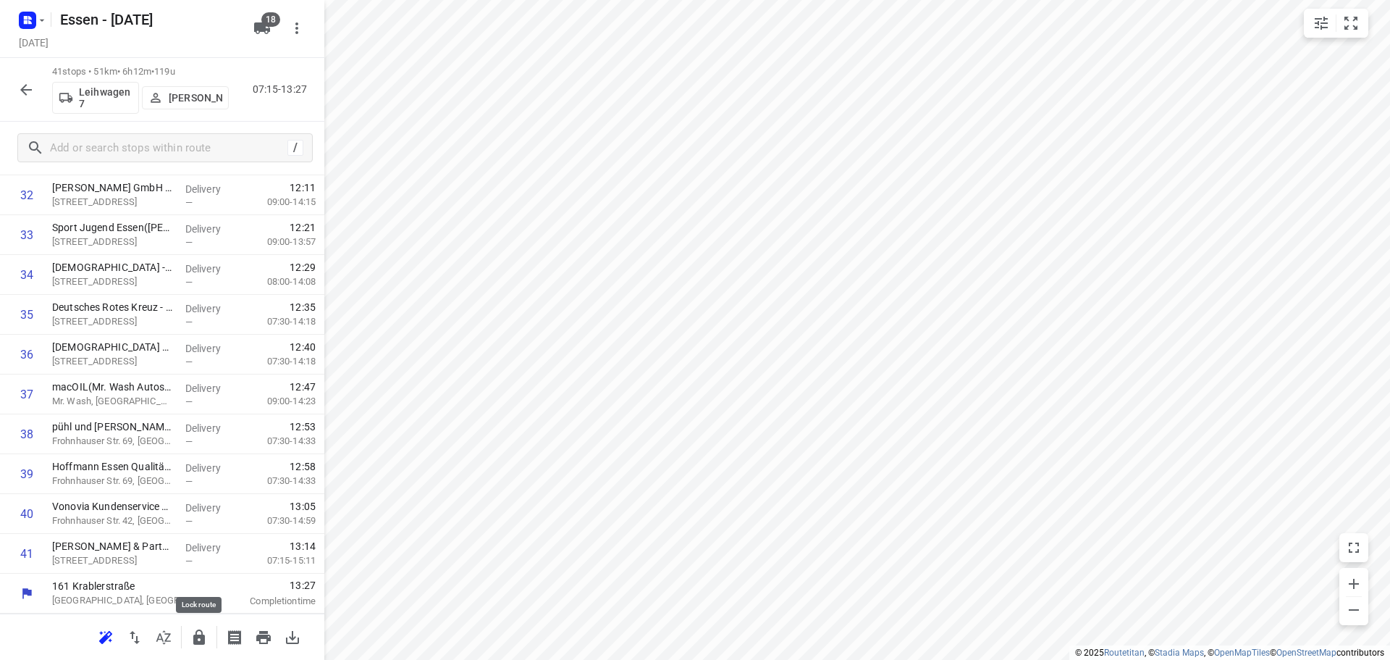
click at [203, 634] on icon "button" at bounding box center [199, 636] width 12 height 15
click at [17, 98] on button "button" at bounding box center [26, 89] width 29 height 29
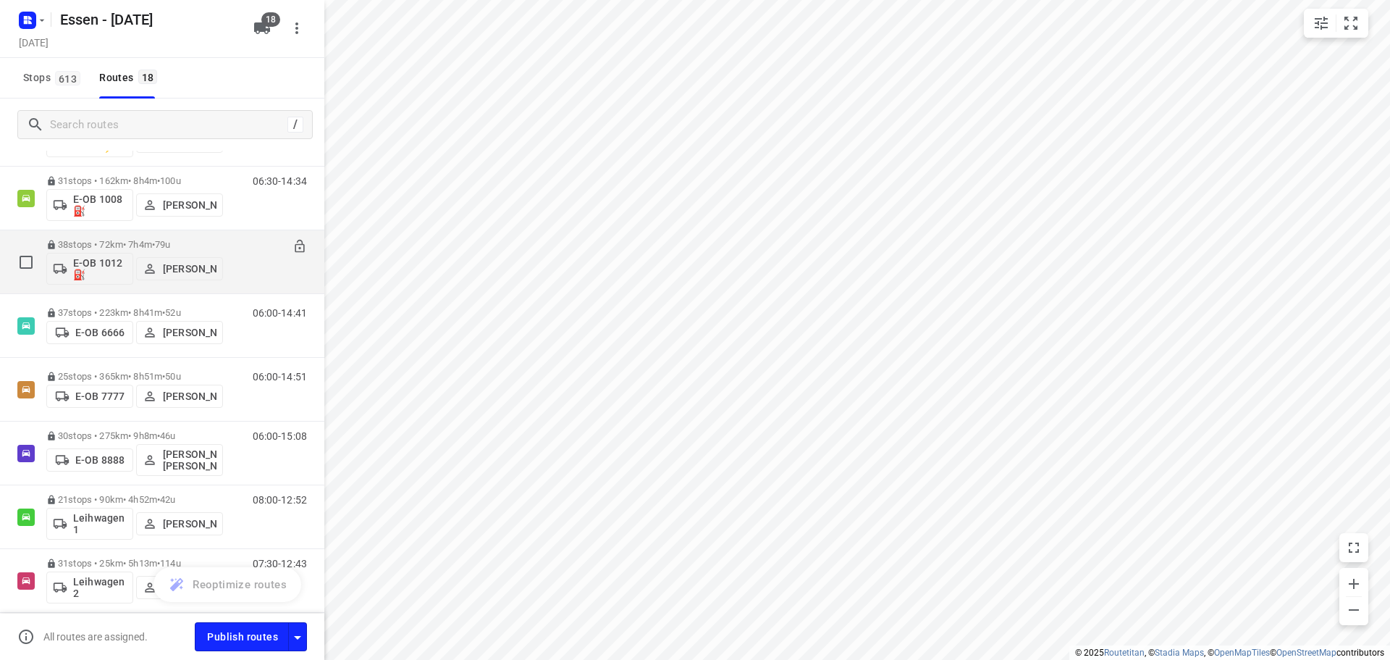
scroll to position [0, 0]
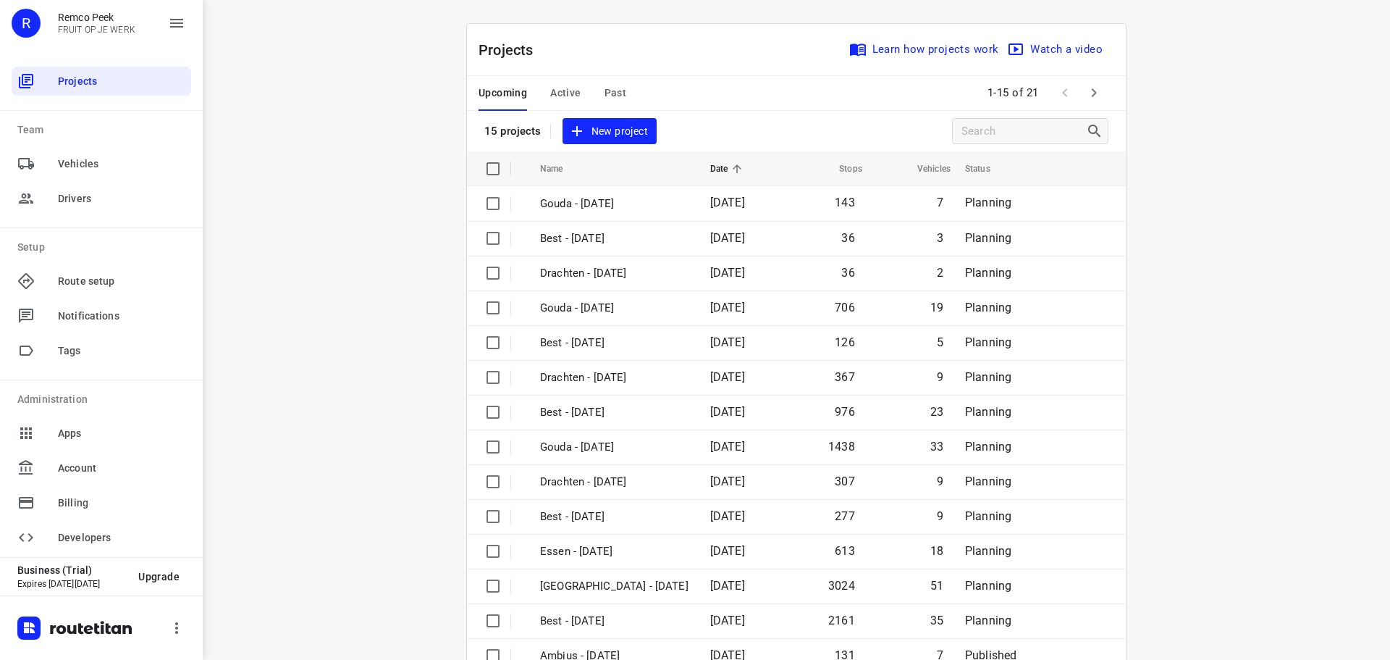
click at [597, 89] on div "Upcoming Active Past" at bounding box center [564, 93] width 171 height 35
click at [606, 93] on span "Past" at bounding box center [616, 93] width 22 height 18
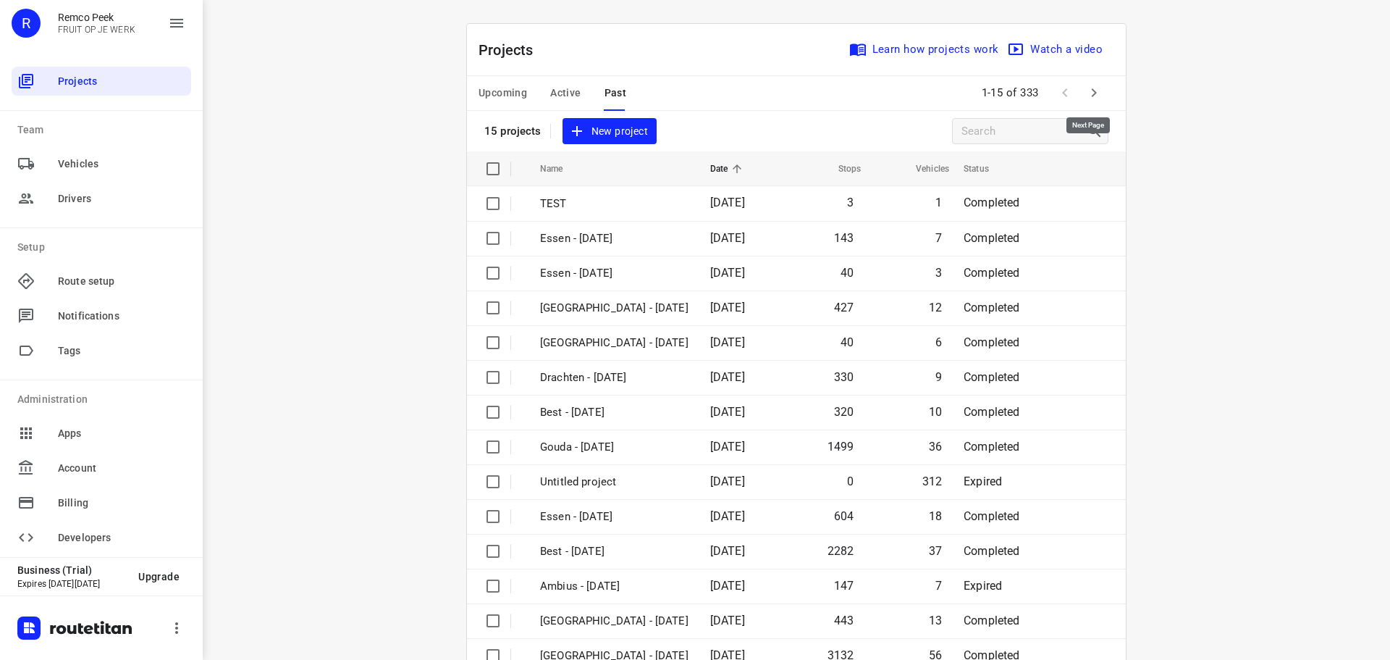
click at [1088, 80] on button "button" at bounding box center [1094, 92] width 29 height 29
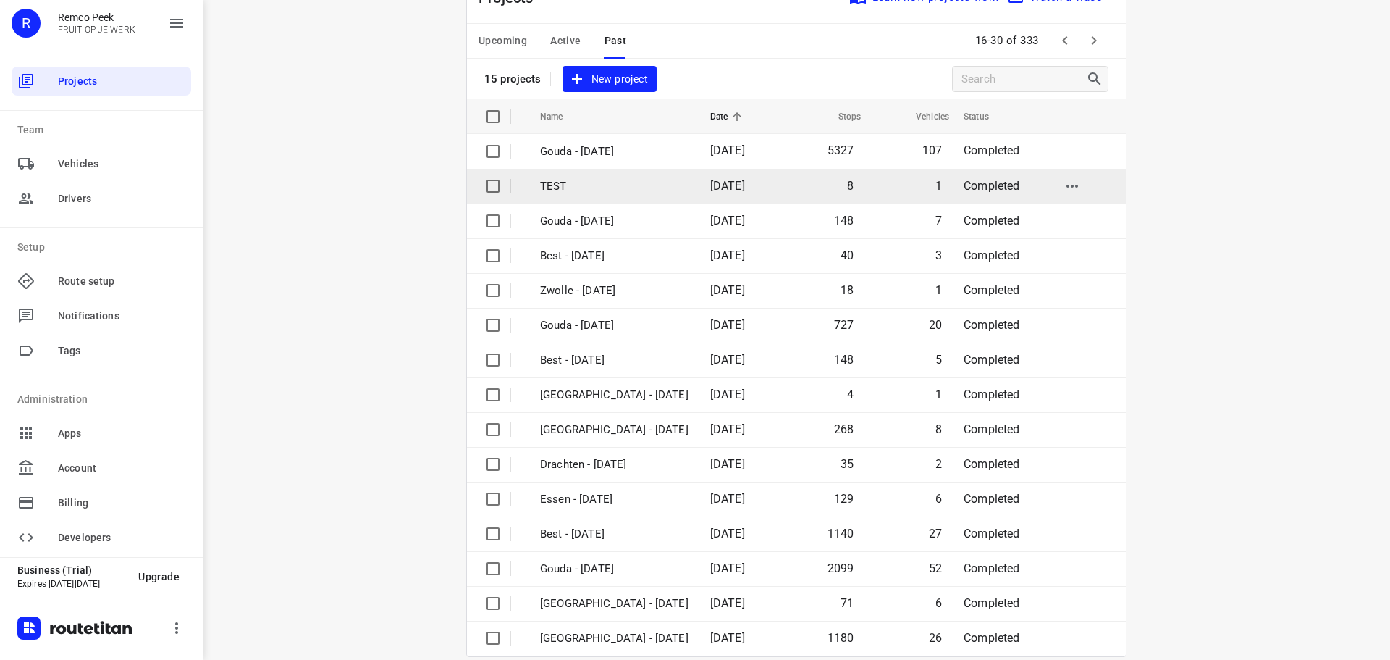
scroll to position [72, 0]
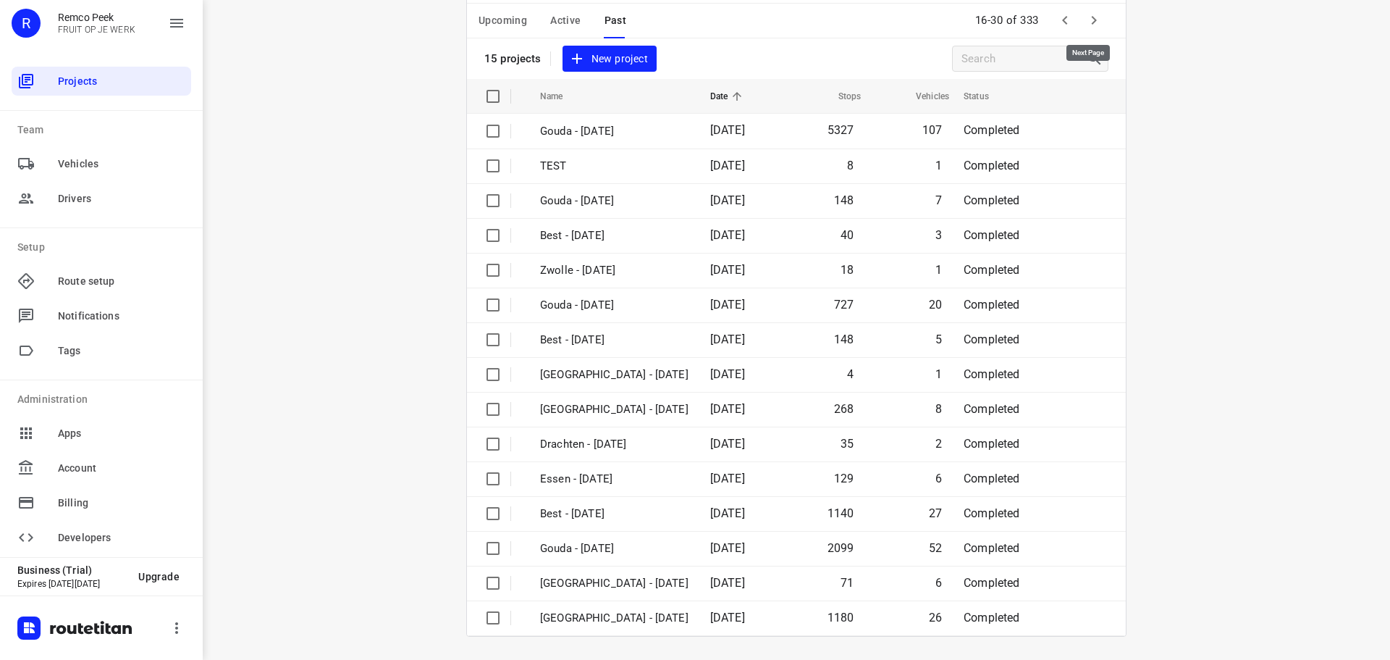
click at [1092, 24] on icon "button" at bounding box center [1093, 20] width 17 height 17
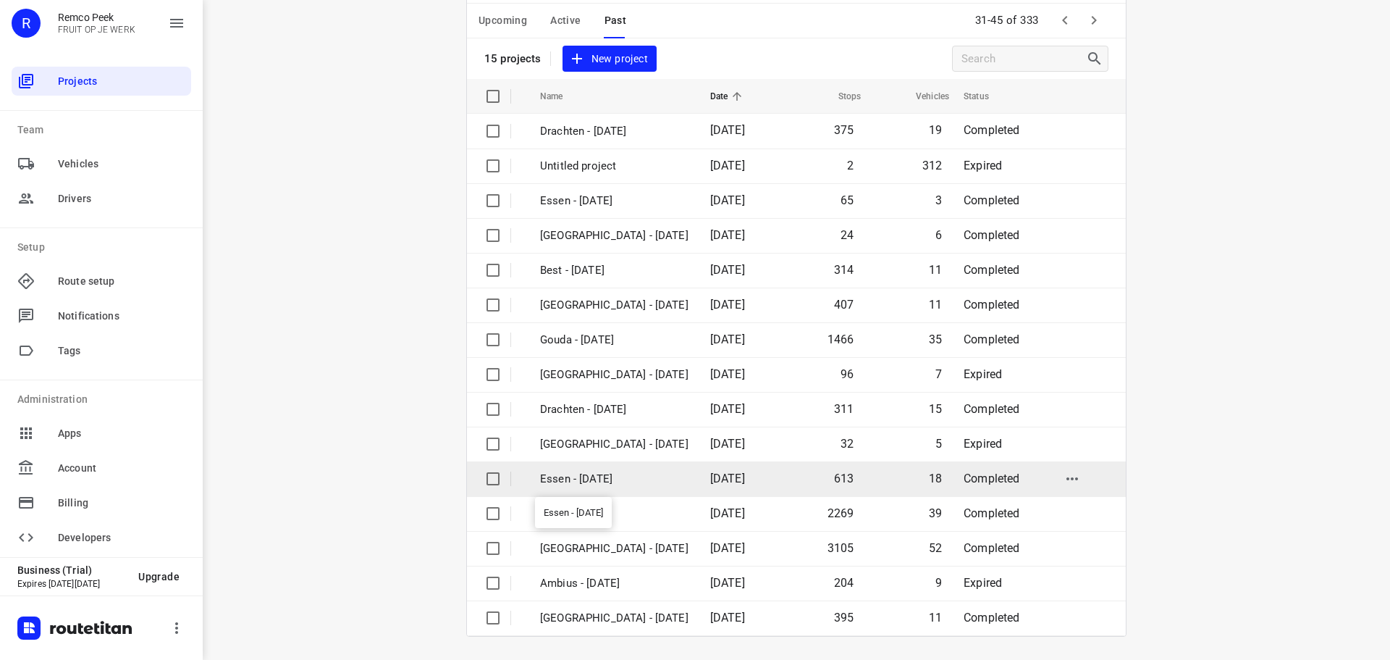
click at [598, 473] on p "Essen - [DATE]" at bounding box center [614, 479] width 148 height 17
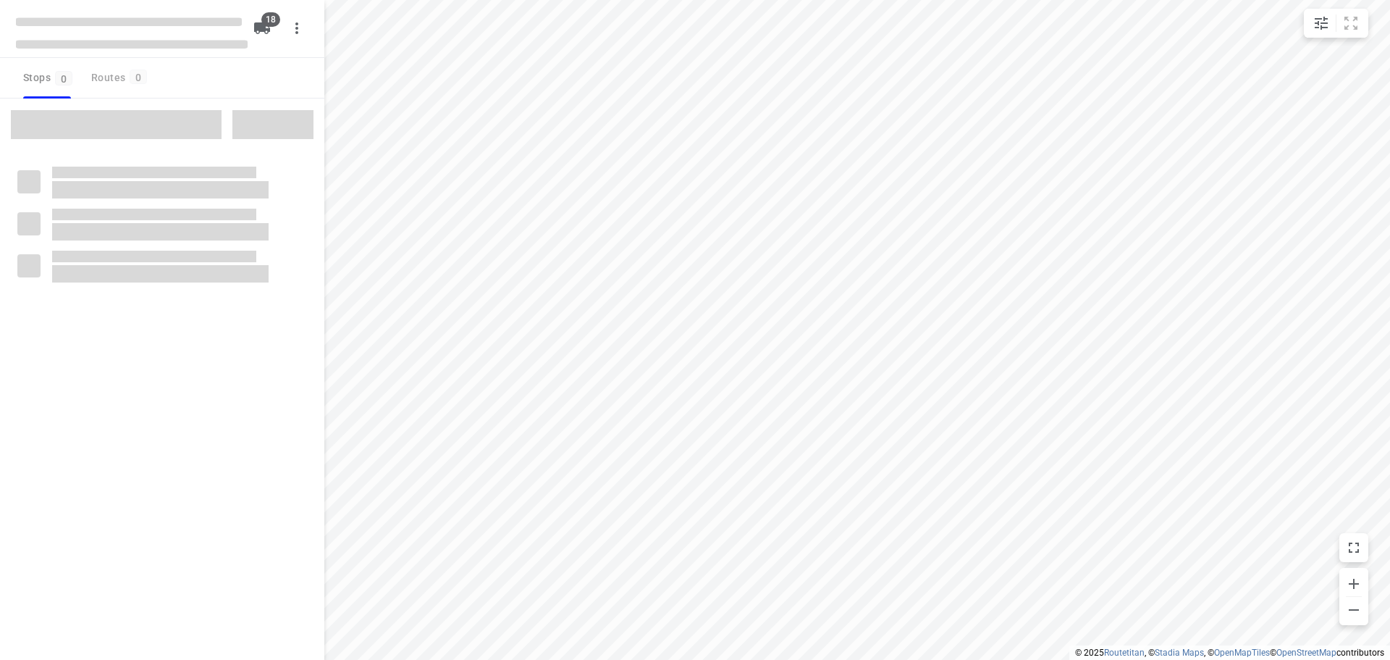
checkbox input "true"
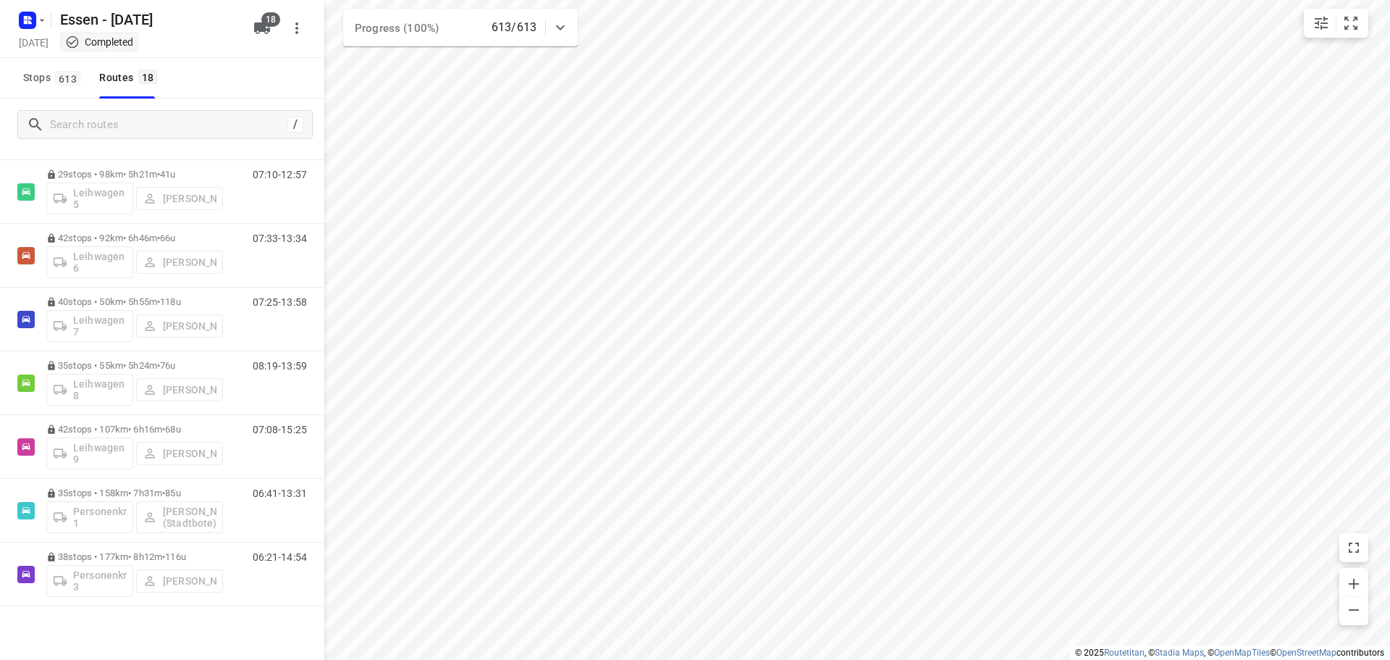
scroll to position [731, 0]
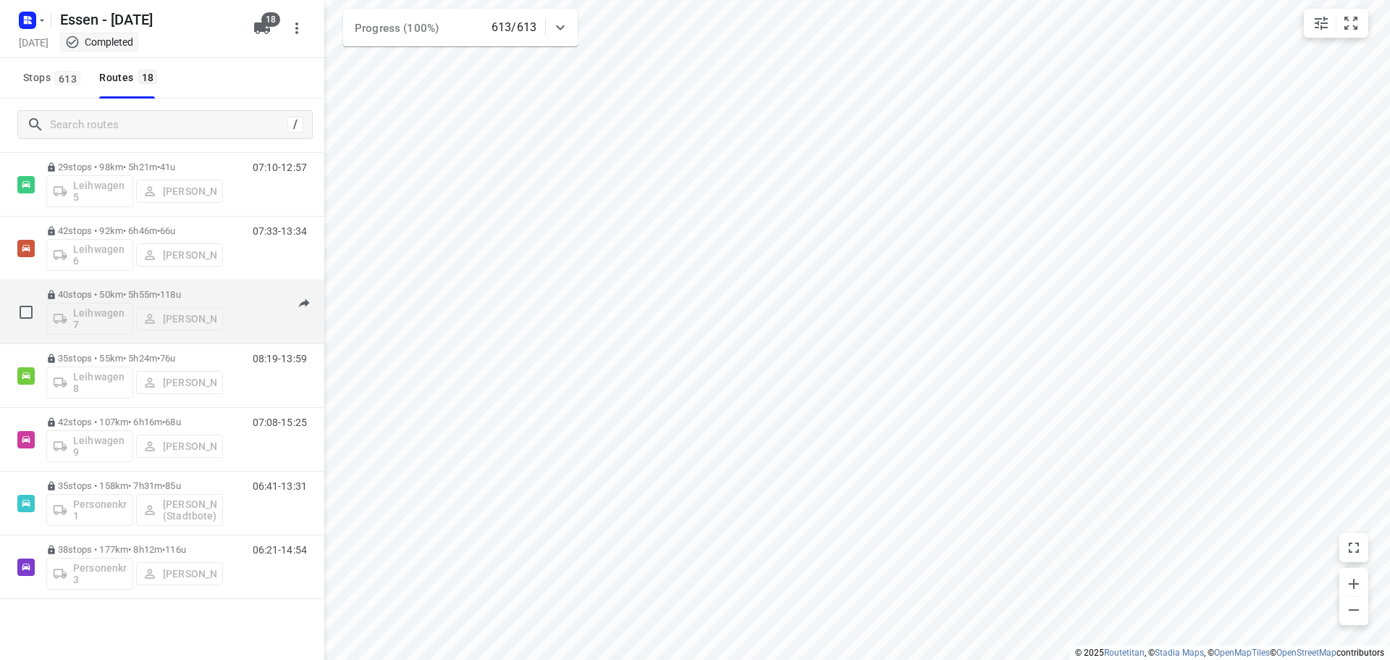
click at [160, 291] on span "•" at bounding box center [158, 294] width 3 height 11
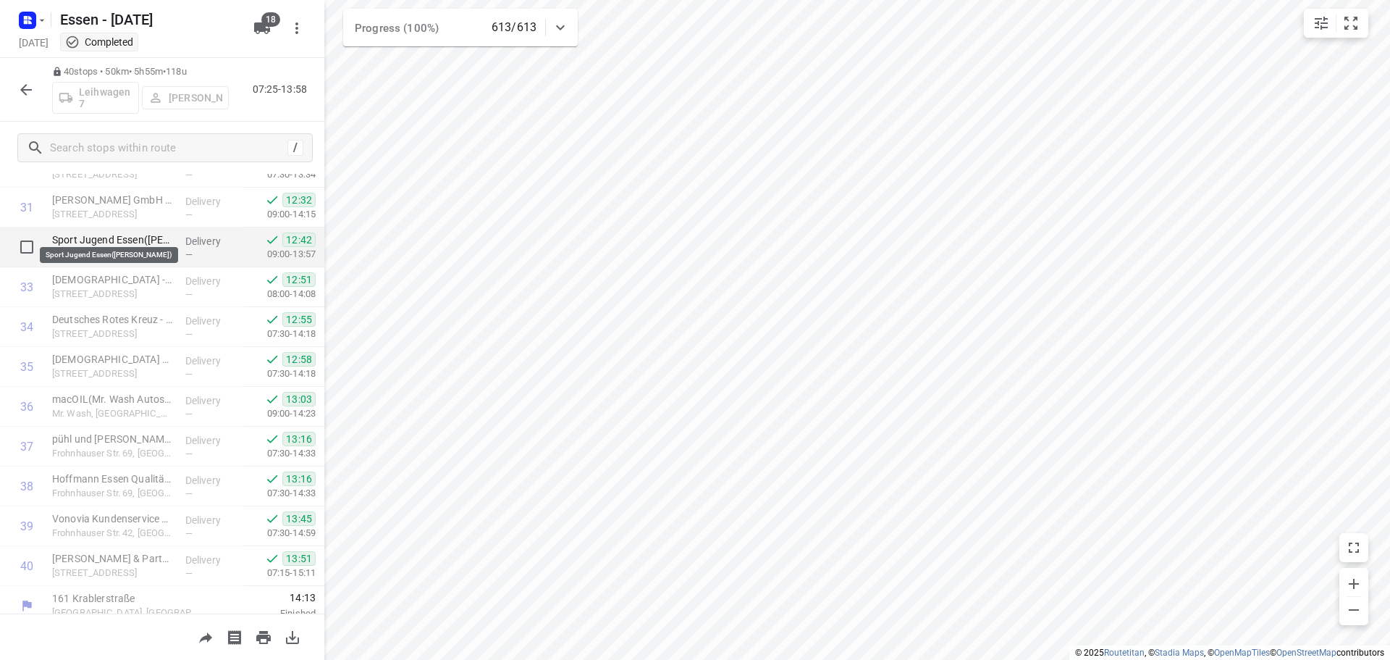
scroll to position [1266, 0]
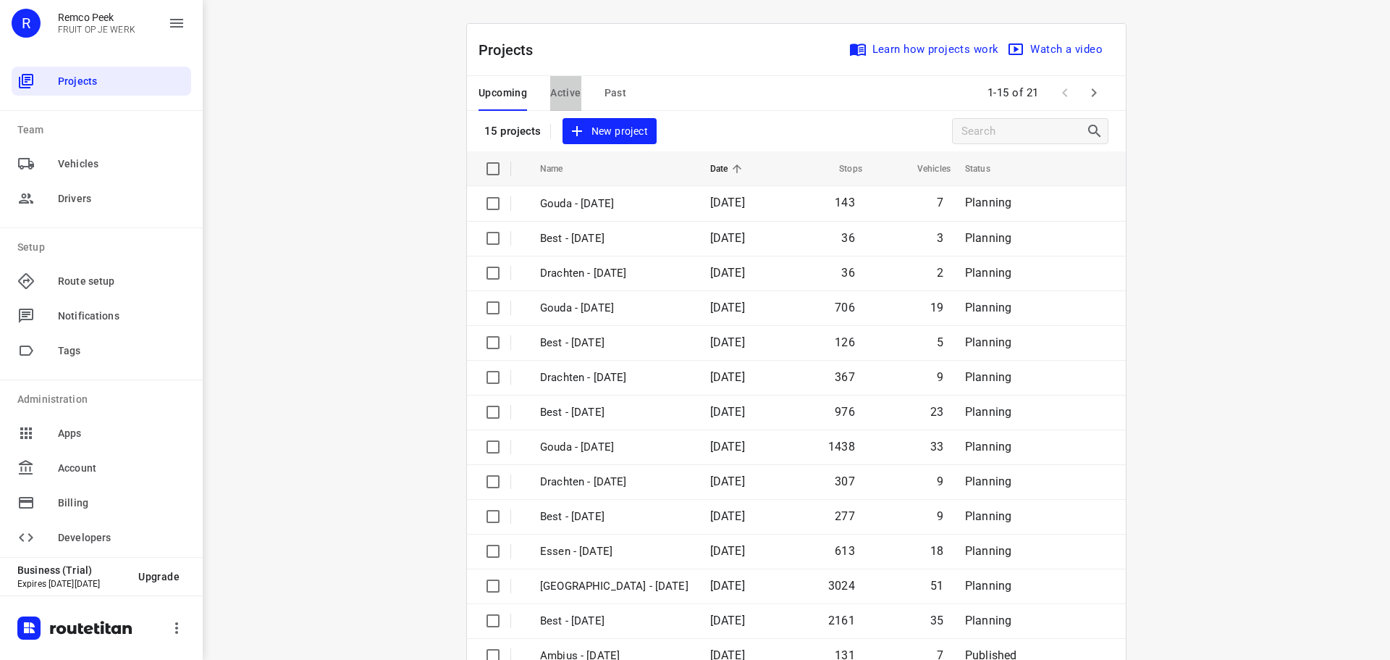
click at [562, 86] on span "Active" at bounding box center [565, 93] width 30 height 18
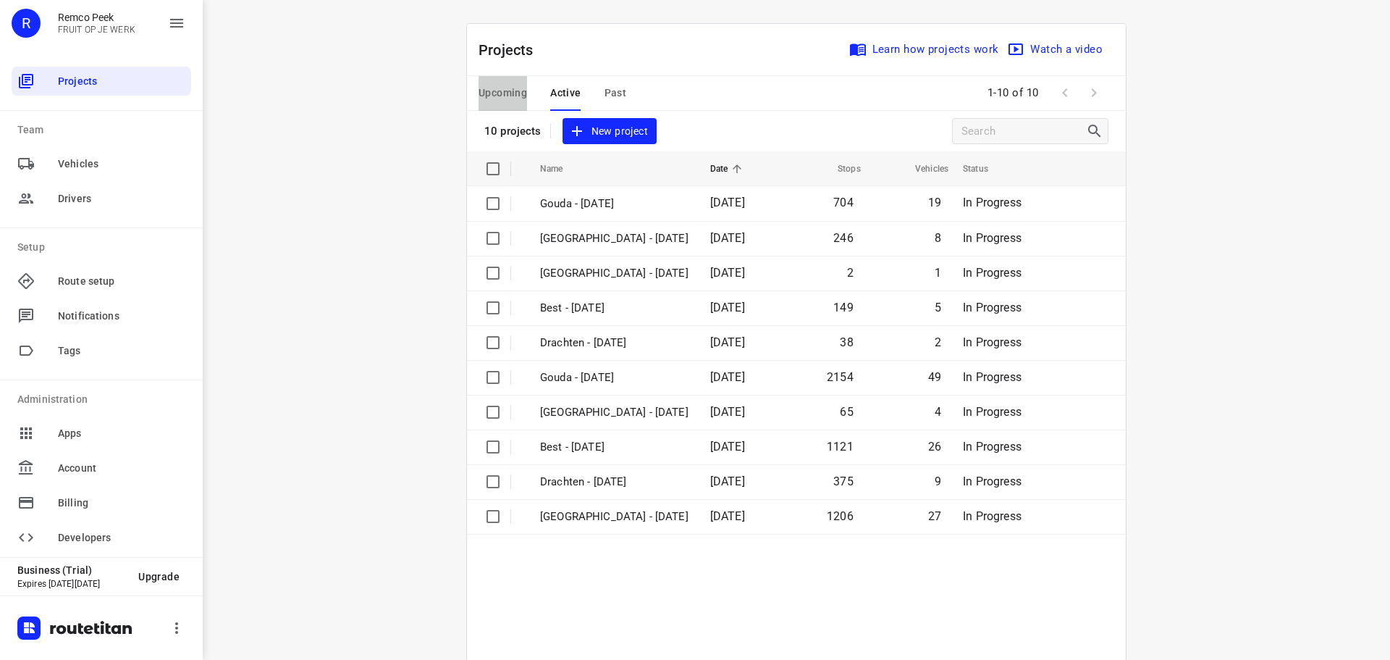
click at [504, 108] on button "Upcoming" at bounding box center [503, 93] width 49 height 35
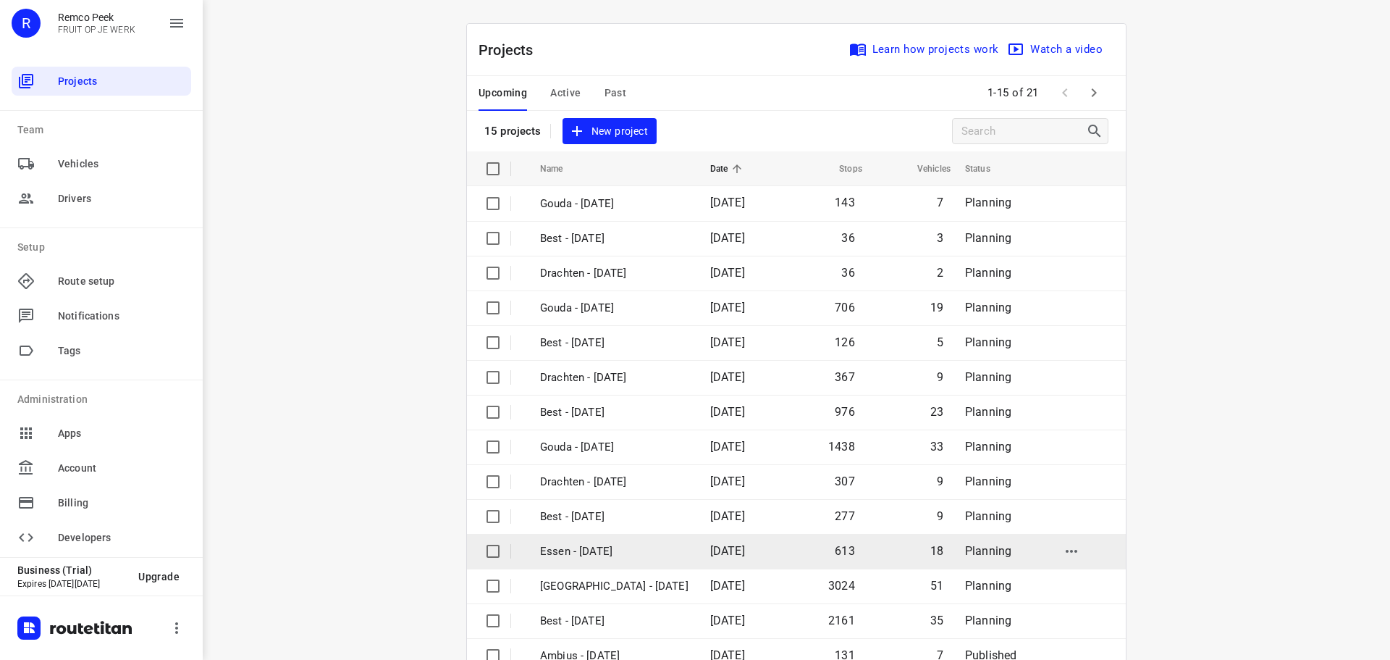
click at [581, 547] on p "Essen - [DATE]" at bounding box center [614, 551] width 148 height 17
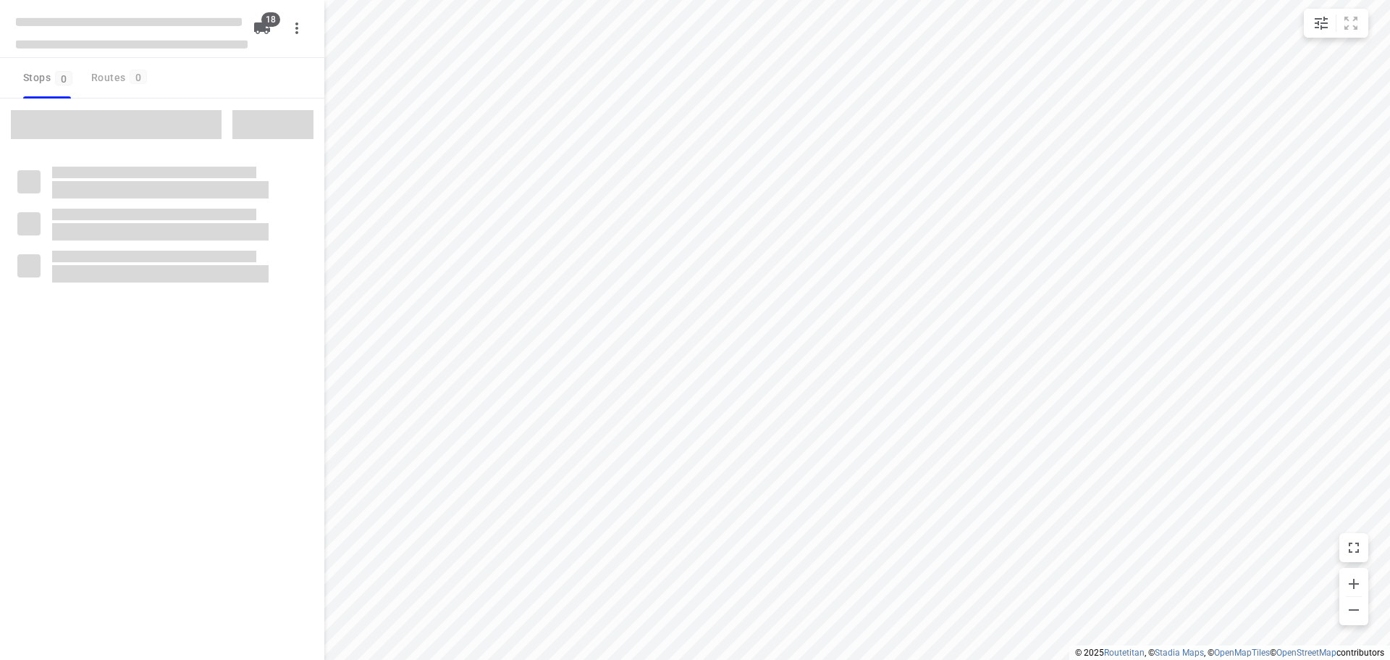
checkbox input "true"
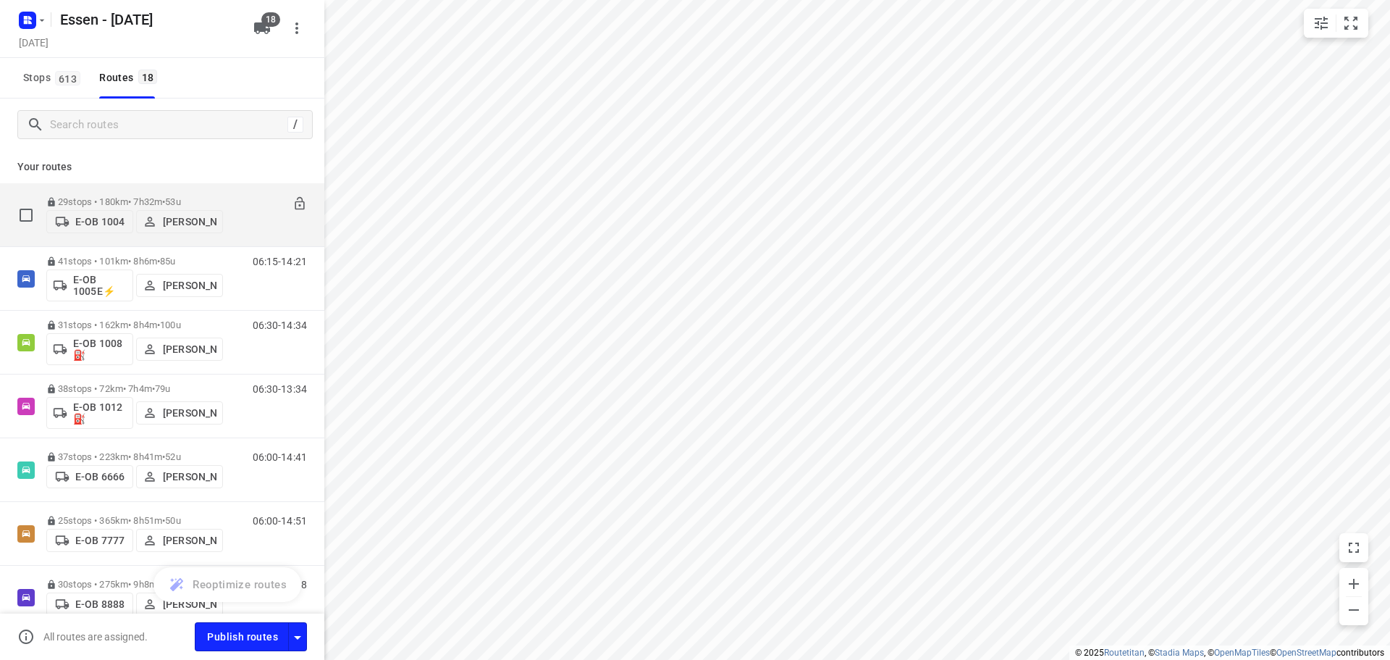
click at [181, 227] on p "[PERSON_NAME]" at bounding box center [190, 222] width 54 height 12
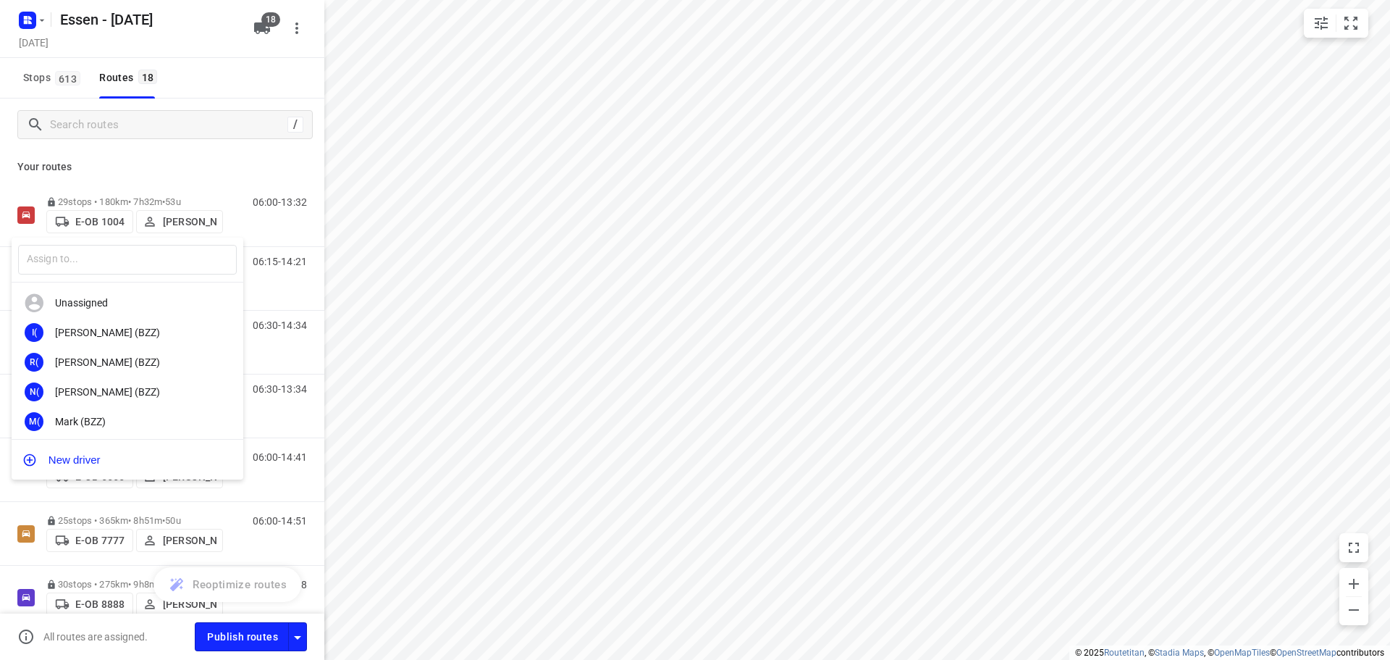
click at [223, 215] on div at bounding box center [695, 330] width 1390 height 660
